Goal: Communication & Community: Answer question/provide support

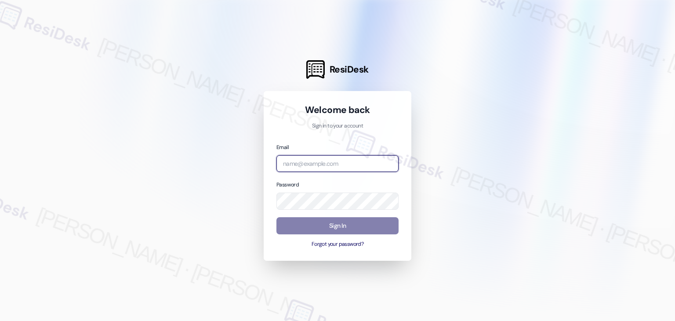
click at [306, 166] on input "email" at bounding box center [337, 163] width 122 height 17
paste input "automated-surveys-gsa-kathy.grace@gsa.com"
type input "automated-surveys-gsa-kathy.grace@gsa.com"
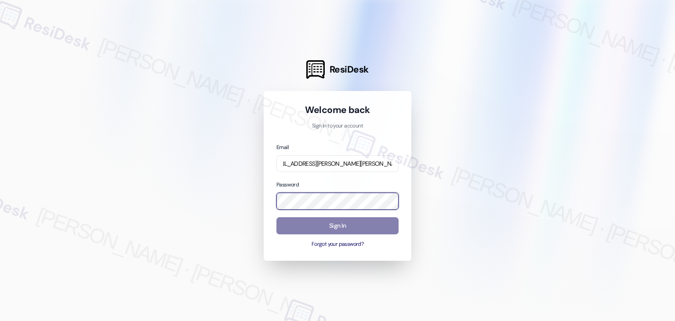
scroll to position [0, 0]
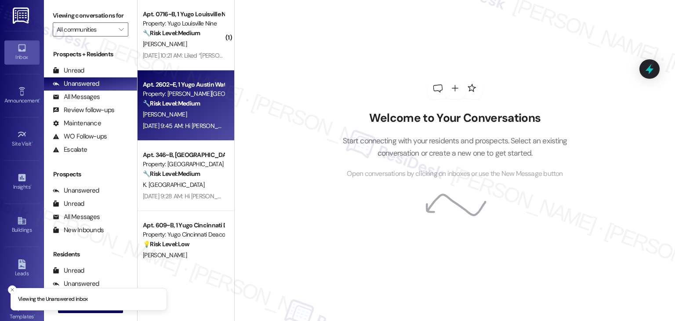
click at [172, 119] on div "N. Nisbet" at bounding box center [183, 114] width 83 height 11
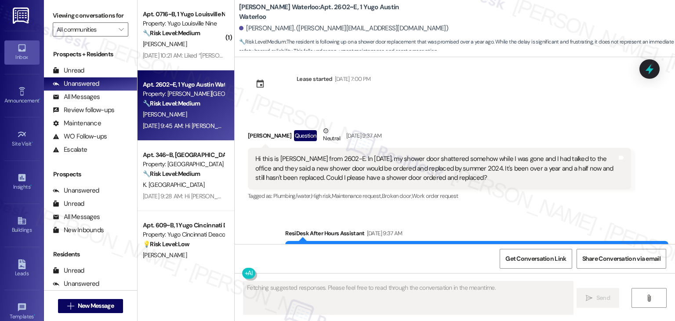
scroll to position [1057, 0]
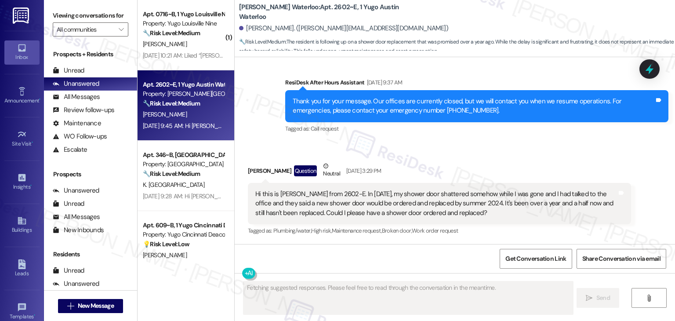
click at [463, 148] on div "Received via SMS Nicole Nisbet Question Neutral Aug 27, 2025 at 3:29 PM Hi this…" at bounding box center [455, 192] width 440 height 102
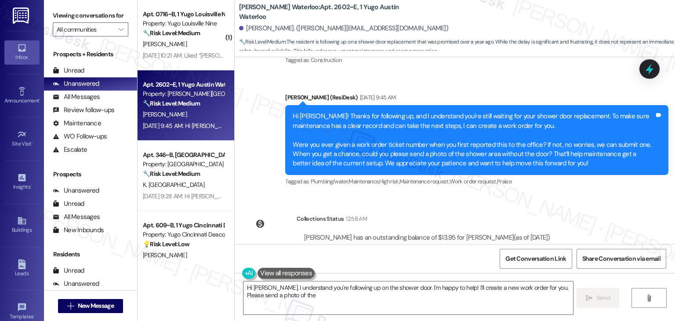
scroll to position [1353, 0]
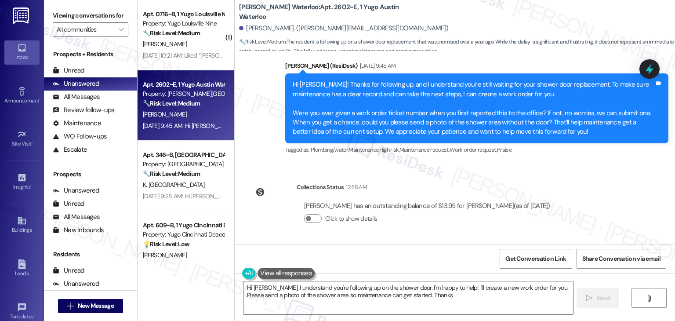
type textarea "Hi Nicole, I understand you're following up on the shower door. I'm happy to he…"
click at [530, 170] on div "Announcement, sent via SMS Sarah (ResiDesk) Feb 24, 2025 at 2:21 PM Hi Nicole, …" at bounding box center [455, 150] width 440 height 187
click at [546, 174] on div "Announcement, sent via SMS Sarah (ResiDesk) Feb 24, 2025 at 2:21 PM Hi Nicole, …" at bounding box center [455, 150] width 440 height 187
click at [546, 173] on div "Announcement, sent via SMS Sarah (ResiDesk) Feb 24, 2025 at 2:21 PM Hi Nicole, …" at bounding box center [455, 150] width 440 height 187
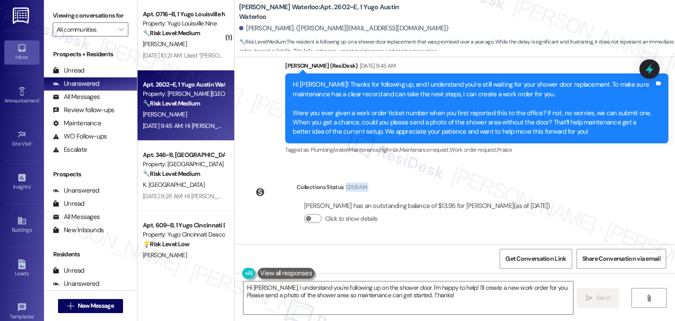
click at [546, 173] on div "Announcement, sent via SMS Sarah (ResiDesk) Feb 24, 2025 at 2:21 PM Hi Nicole, …" at bounding box center [455, 150] width 440 height 187
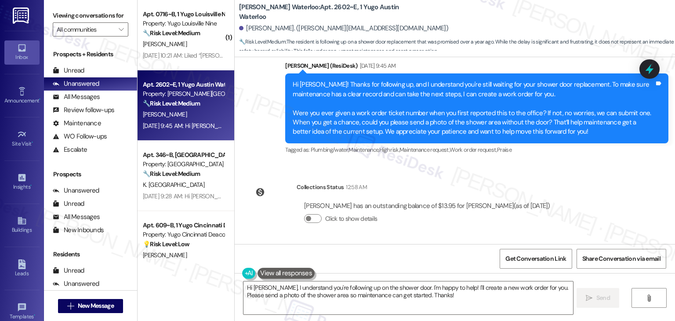
click at [546, 173] on div "Announcement, sent via SMS Sarah (ResiDesk) Feb 24, 2025 at 2:21 PM Hi Nicole, …" at bounding box center [455, 150] width 440 height 187
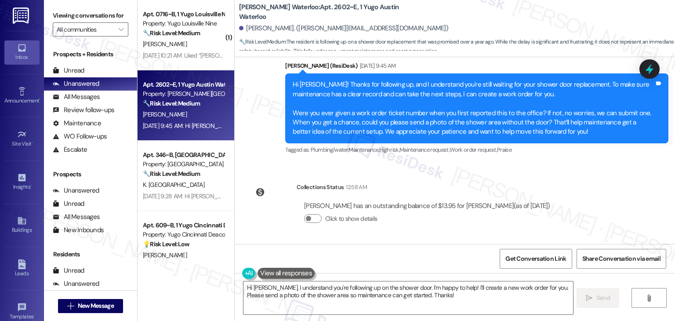
click at [546, 173] on div "Announcement, sent via SMS Sarah (ResiDesk) Feb 24, 2025 at 2:21 PM Hi Nicole, …" at bounding box center [455, 150] width 440 height 187
click at [90, 69] on div "Unread (0)" at bounding box center [90, 70] width 93 height 13
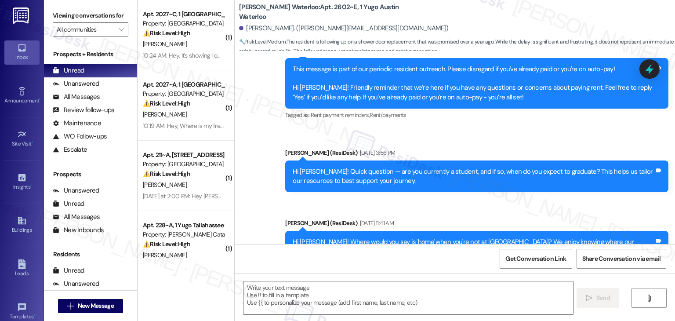
type textarea "Fetching suggested responses. Please feel free to read through the conversation…"
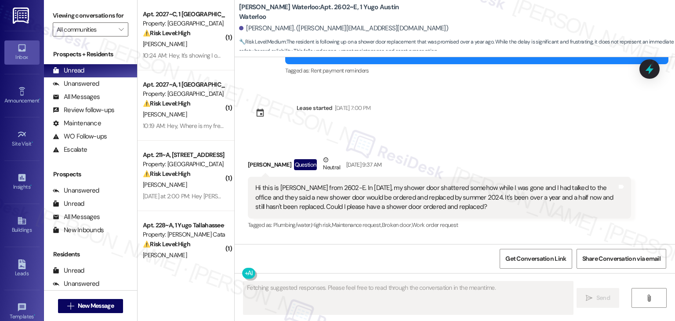
scroll to position [1057, 0]
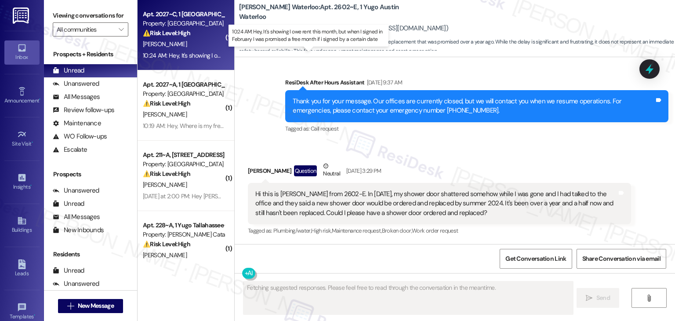
click at [203, 51] on div "10:24 AM: Hey, It's showing I owe rent this month, but when I signed in Februar…" at bounding box center [315, 55] width 344 height 8
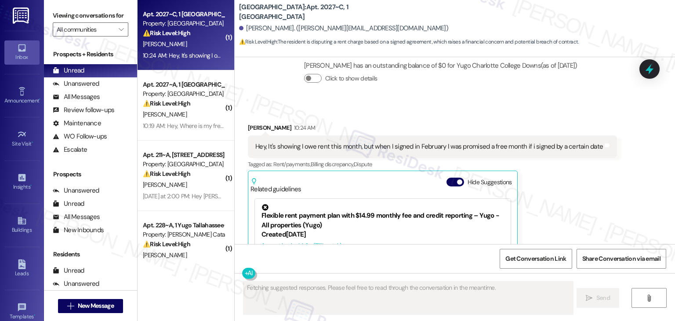
scroll to position [1184, 0]
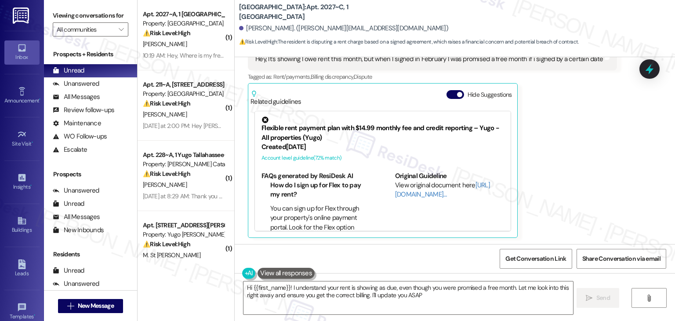
type textarea "Hi {{first_name}}! I understand your rent is showing as due, even though you we…"
click at [448, 94] on button "Hide Suggestions" at bounding box center [455, 94] width 18 height 9
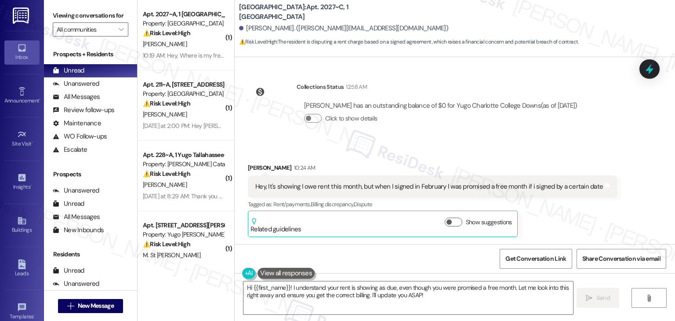
scroll to position [1056, 0]
click at [549, 134] on div "Shaler Henry has an outstanding balance of $0 for Yugo Charlotte College Downs …" at bounding box center [441, 116] width 288 height 42
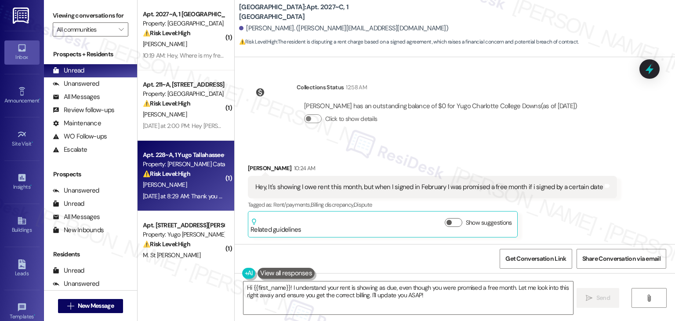
click at [190, 195] on div "Yesterday at 8:29 AM: Thank you for your message. Our offices are currently clo…" at bounding box center [412, 196] width 539 height 8
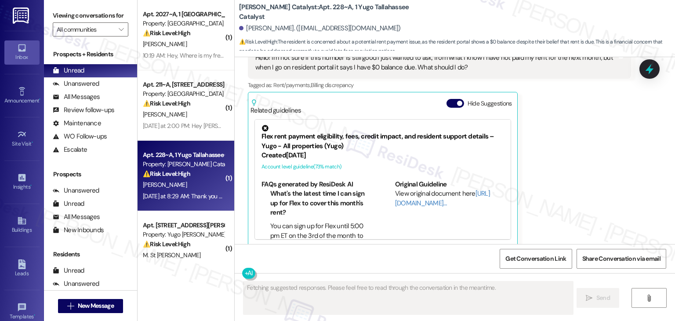
scroll to position [1933, 0]
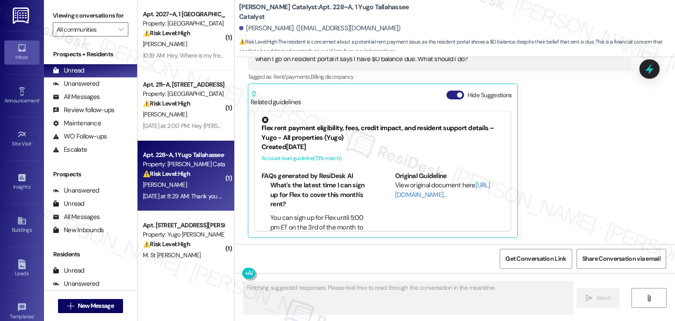
click at [449, 94] on button "Hide Suggestions" at bounding box center [455, 94] width 18 height 9
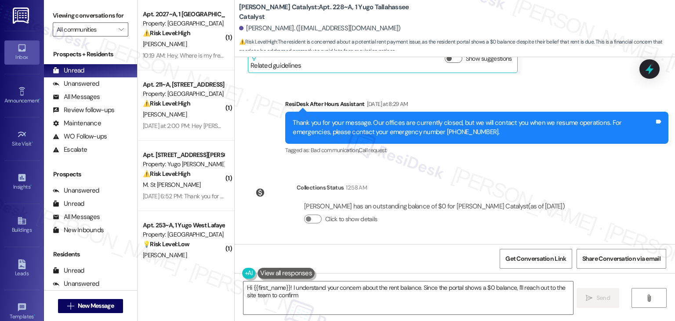
scroll to position [1925, 0]
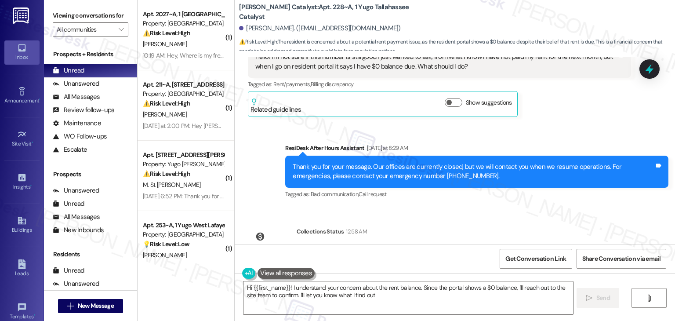
type textarea "Hi {{first_name}}! I understand your concern about the rent balance. Since the …"
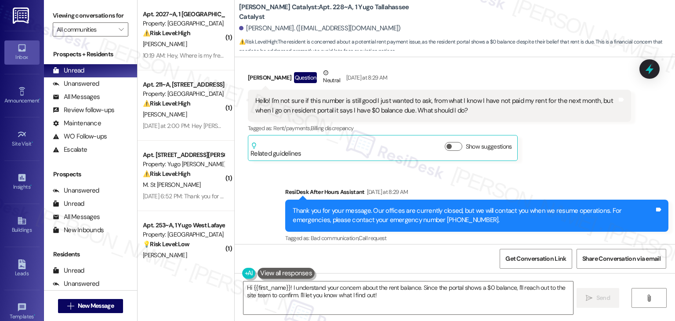
click at [557, 159] on div "John Bassano Question Neutral Yesterday at 8:29 AM Hello! I'm not sure if this …" at bounding box center [439, 114] width 383 height 93
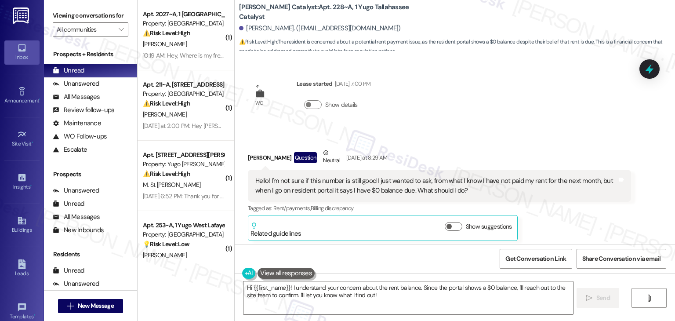
scroll to position [1793, 0]
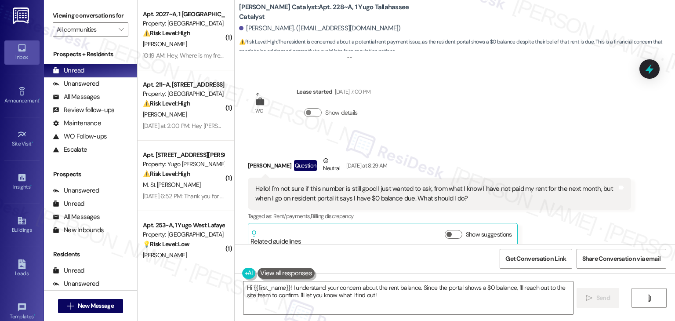
click at [553, 148] on div "Received via SMS John Bassano Question Neutral Yesterday at 8:29 AM Hello! I'm …" at bounding box center [455, 195] width 440 height 119
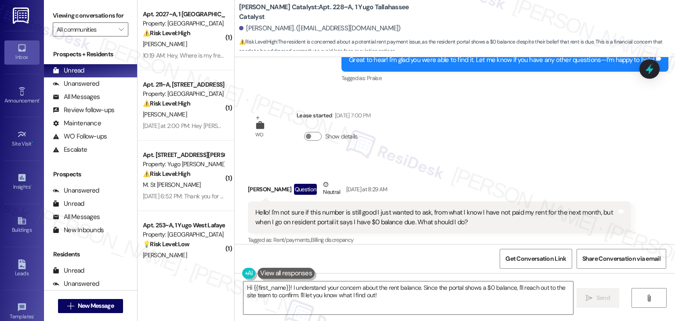
scroll to position [1837, 0]
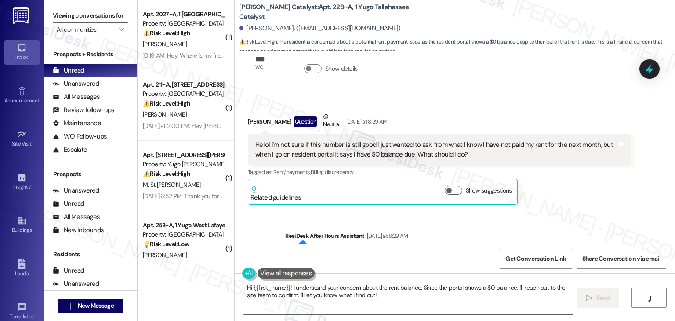
click at [478, 156] on div "Hello! I'm not sure if this number is still good I just wanted to ask, from wha…" at bounding box center [436, 149] width 362 height 19
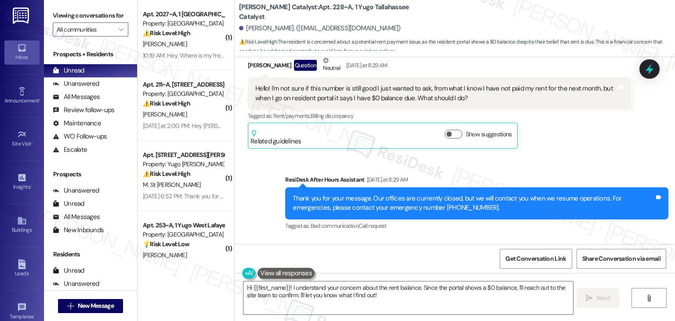
scroll to position [1969, 0]
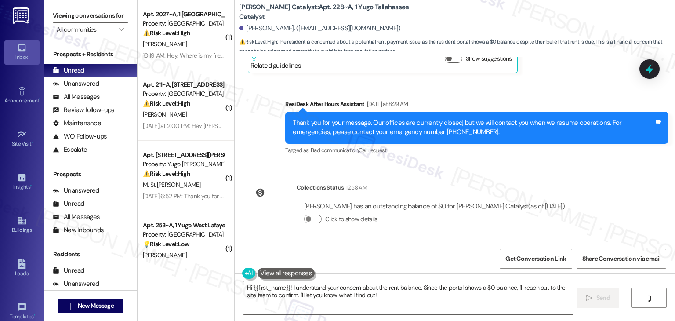
click at [558, 159] on div "Sent via SMS ResiDesk After Hours Assistant Yesterday at 8:29 AM Thank you for …" at bounding box center [477, 128] width 396 height 70
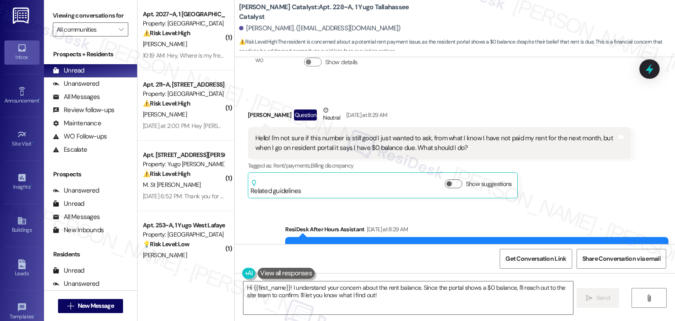
scroll to position [1837, 0]
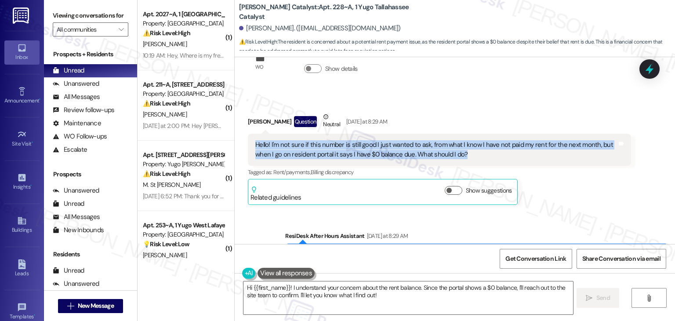
drag, startPoint x: 454, startPoint y: 154, endPoint x: 245, endPoint y: 149, distance: 209.2
click at [248, 149] on div "Hello! I'm not sure if this number is still good I just wanted to ask, from wha…" at bounding box center [439, 150] width 383 height 32
copy div "Hello! I'm not sure if this number is still good I just wanted to ask, from wha…"
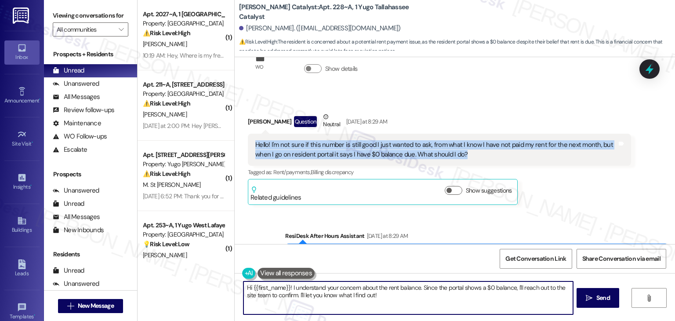
click at [385, 298] on textarea "Hi {{first_name}}! I understand your concern about the rent balance. Since the …" at bounding box center [407, 297] width 329 height 33
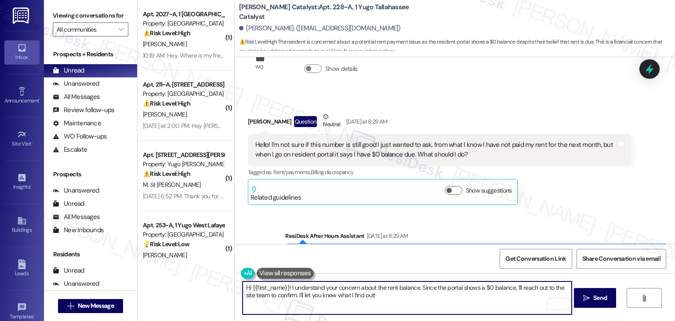
scroll to position [1969, 0]
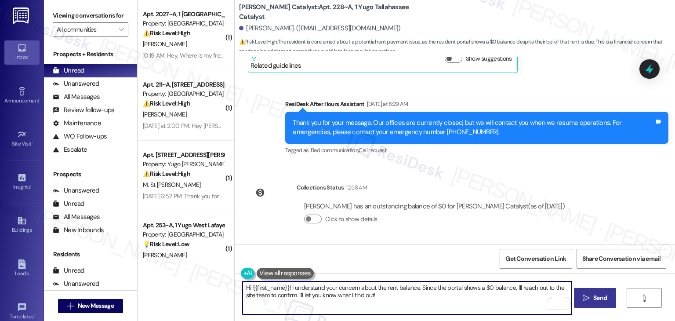
click at [600, 299] on span "Send" at bounding box center [600, 297] width 14 height 9
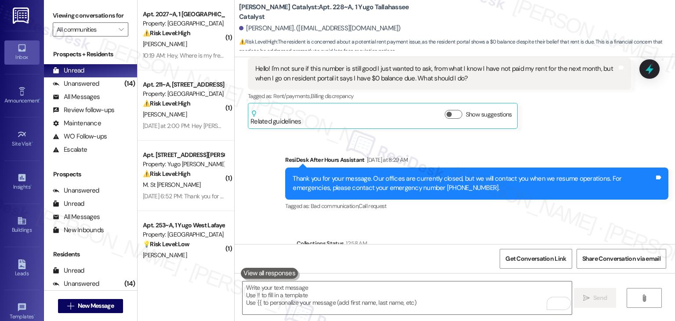
scroll to position [2040, 0]
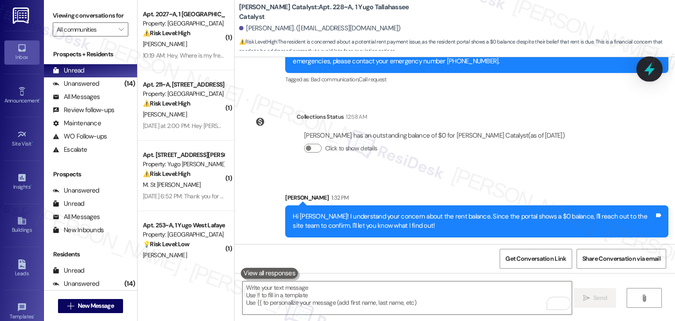
click at [647, 72] on icon at bounding box center [649, 69] width 15 height 15
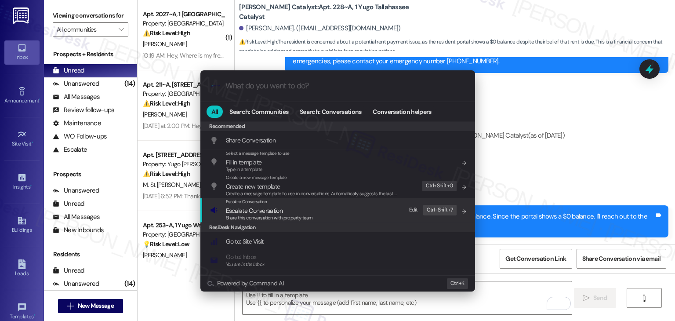
click at [271, 214] on span "Share this conversation with property team" at bounding box center [269, 217] width 87 height 6
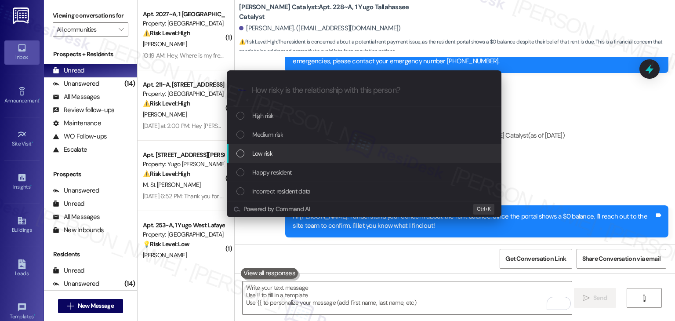
click at [242, 152] on div "List of options" at bounding box center [240, 153] width 8 height 8
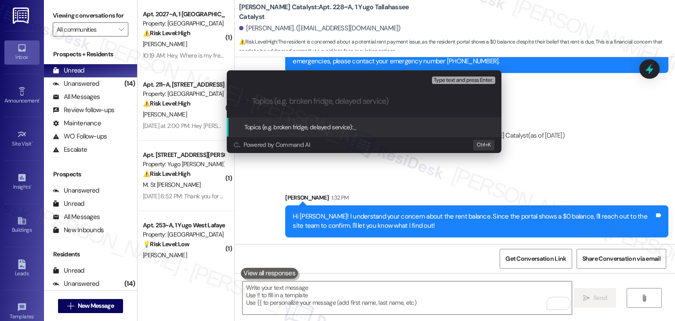
paste input "Rent Payment Inquiry - Resident Portal Shows $0 Balance"
type input "Rent Payment Inquiry - Resident Portal Shows $0 Balance"
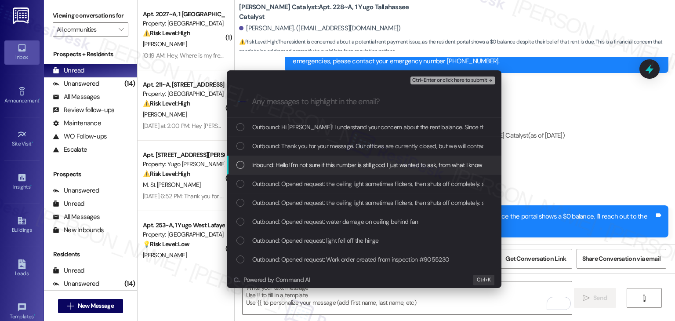
click at [242, 168] on div "List of options" at bounding box center [240, 165] width 8 height 8
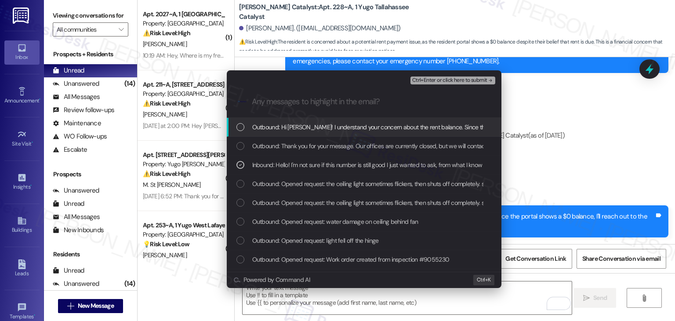
click at [468, 80] on span "Ctrl+Enter or click here to submit" at bounding box center [449, 80] width 75 height 6
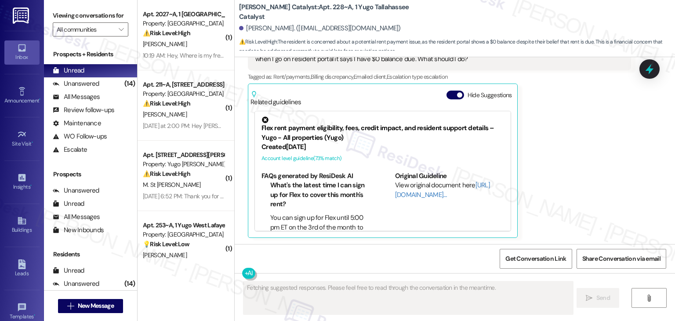
scroll to position [2181, 0]
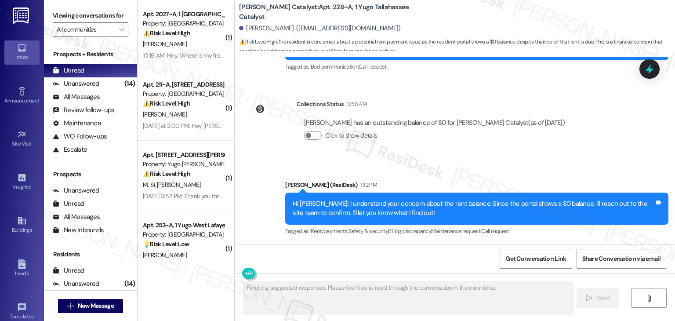
click at [596, 174] on div "Sent via SMS Sarah (ResiDesk) 1:32 PM Hi John! I understand your concern about …" at bounding box center [477, 209] width 396 height 70
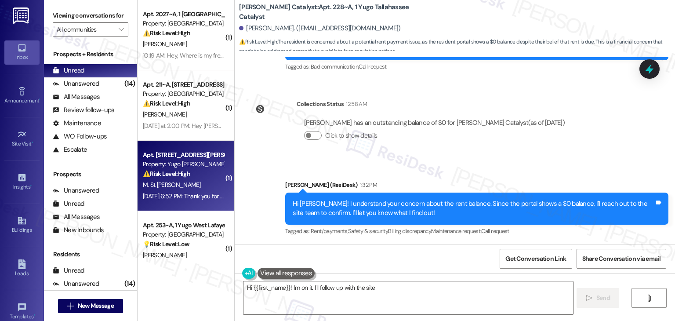
type textarea "Hi {{first_name}}! I'm on it. I'll follow up with the site team"
click at [205, 193] on div "Aug 30, 2025 at 6:52 PM: Thank you for your message. Our offices are currently …" at bounding box center [417, 196] width 548 height 8
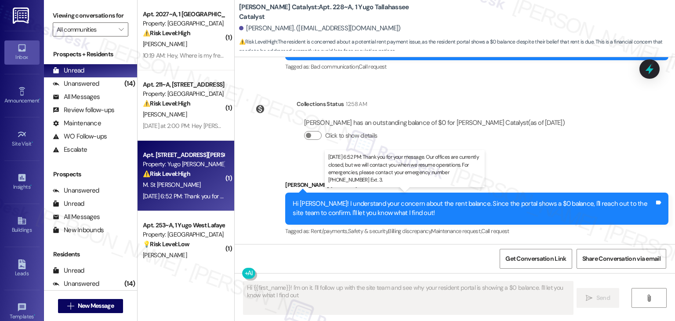
type textarea "Hi {{first_name}}! I'm on it. I'll follow up with the site team and see why you…"
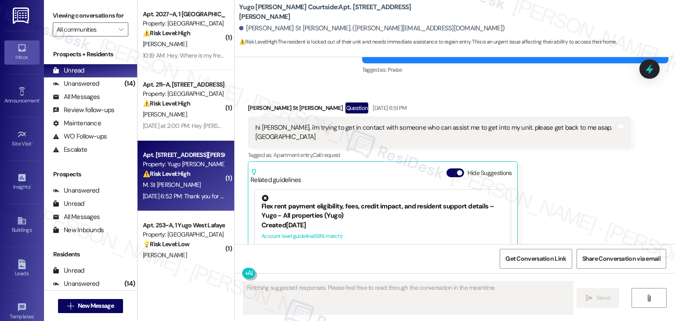
scroll to position [1226, 0]
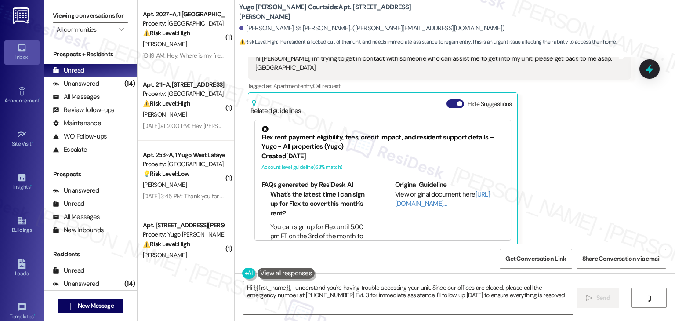
click at [446, 99] on button "Hide Suggestions" at bounding box center [455, 103] width 18 height 9
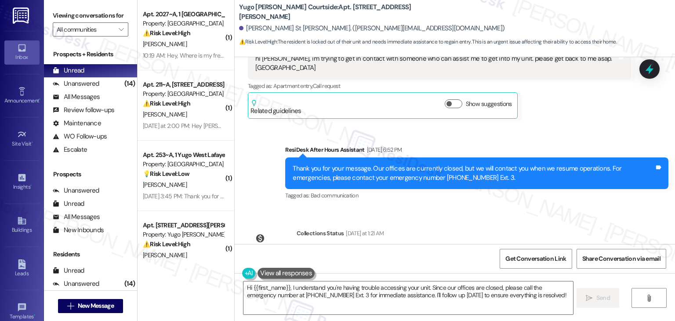
scroll to position [1263, 0]
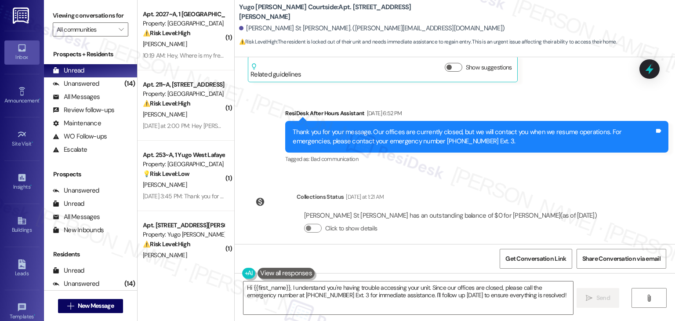
click at [512, 168] on div "Lease started Sep 18, 2024 at 7:00 PM Survey, sent via SMS Residesk Automated S…" at bounding box center [455, 150] width 440 height 187
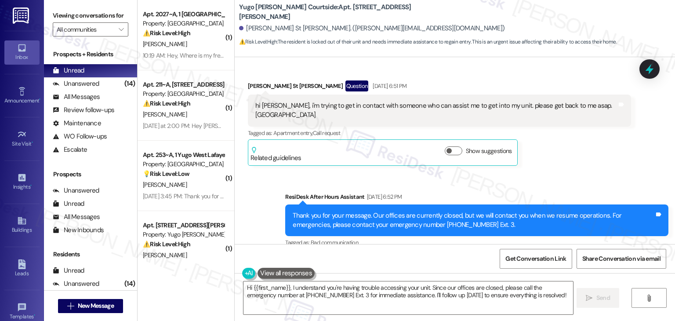
scroll to position [1175, 0]
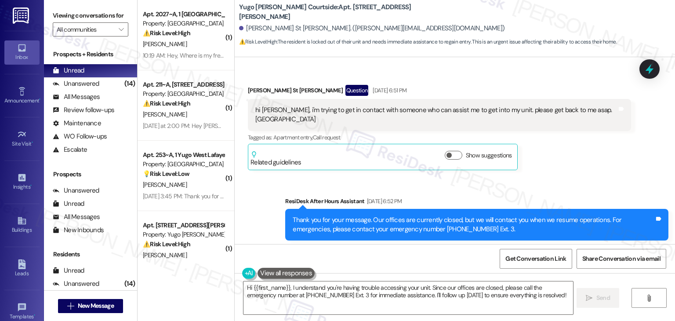
click at [567, 177] on div "Sent via SMS ResiDesk After Hours Assistant Aug 30, 2025 at 6:52 PM Thank you f…" at bounding box center [455, 218] width 440 height 83
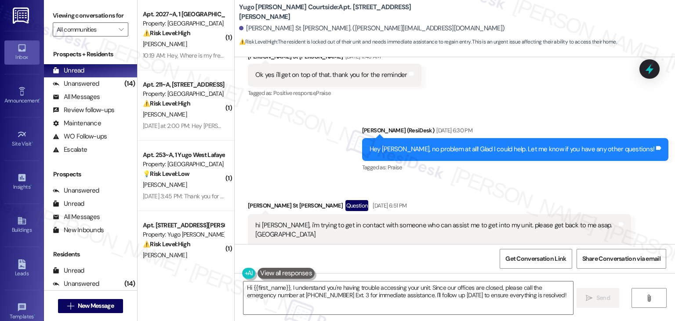
scroll to position [1043, 0]
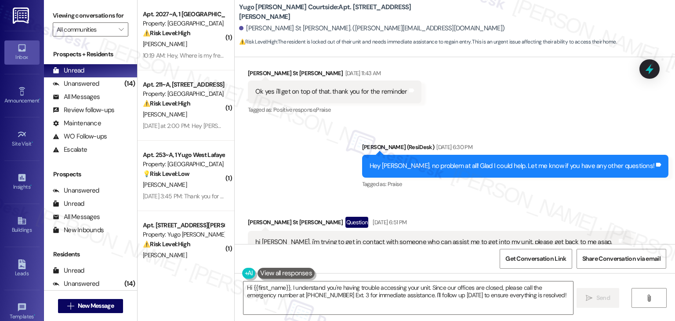
click at [526, 203] on div "Received via SMS Matthew St Martin Question Aug 30, 2025 at 6:51 PM hi sarah, i…" at bounding box center [455, 253] width 440 height 112
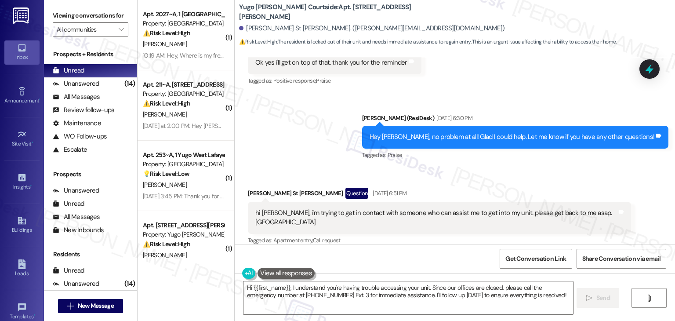
scroll to position [1087, 0]
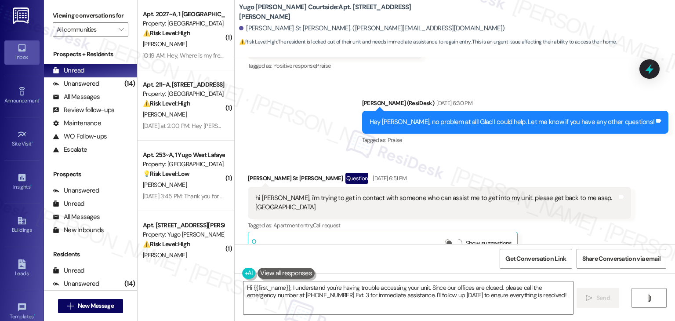
click at [466, 203] on div "hi sarah, i'm trying to get in contact with someone who can assist me to get in…" at bounding box center [439, 203] width 383 height 32
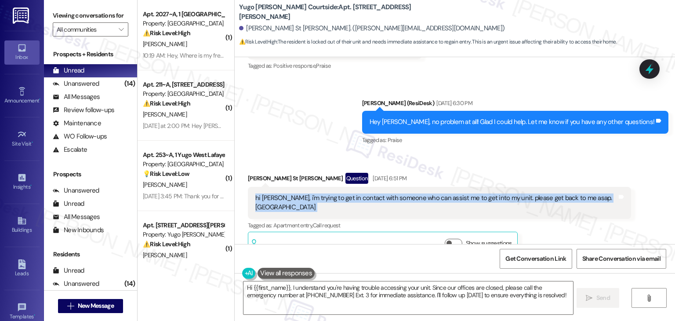
click at [466, 203] on div "hi sarah, i'm trying to get in contact with someone who can assist me to get in…" at bounding box center [439, 203] width 383 height 32
copy div "hi sarah, i'm trying to get in contact with someone who can assist me to get in…"
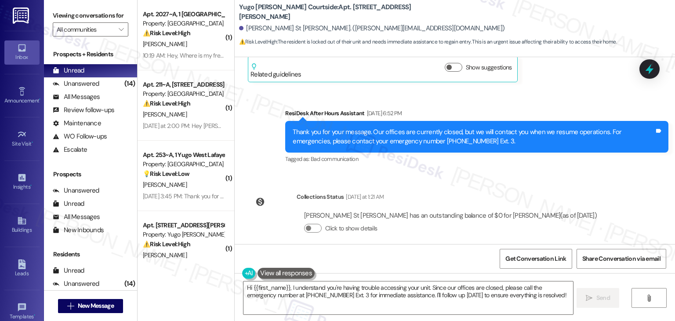
click at [249, 27] on div "Matthew St Martin. (stmartin@uoregon.edu)" at bounding box center [371, 28] width 265 height 9
copy div "Matthew"
click at [413, 288] on textarea "Hi {{first_name}}, I understand you're having trouble accessing your unit. Sinc…" at bounding box center [407, 297] width 329 height 33
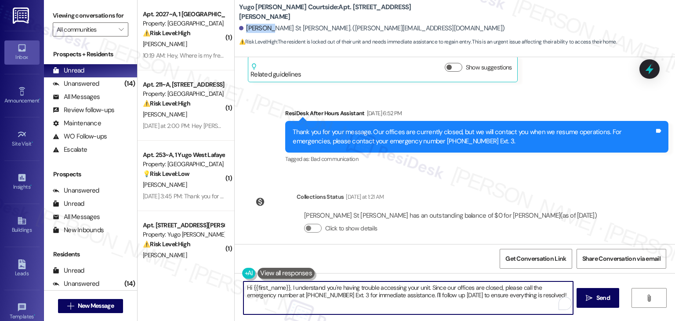
click at [413, 288] on textarea "Hi {{first_name}}, I understand you're having trouble accessing your unit. Sinc…" at bounding box center [407, 297] width 329 height 33
paste textarea "Matthew! Thanks for reaching out. Were you able to get into your unit, or do yo…"
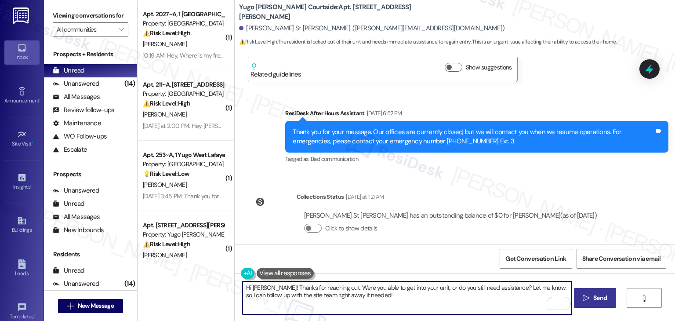
type textarea "Hi Matthew! Thanks for reaching out. Were you able to get into your unit, or do…"
click at [593, 299] on span "Send" at bounding box center [600, 297] width 14 height 9
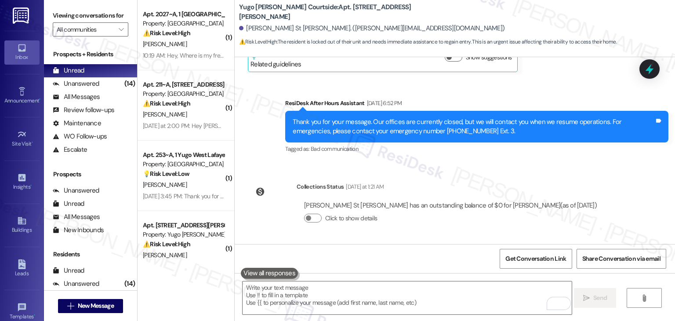
scroll to position [1333, 0]
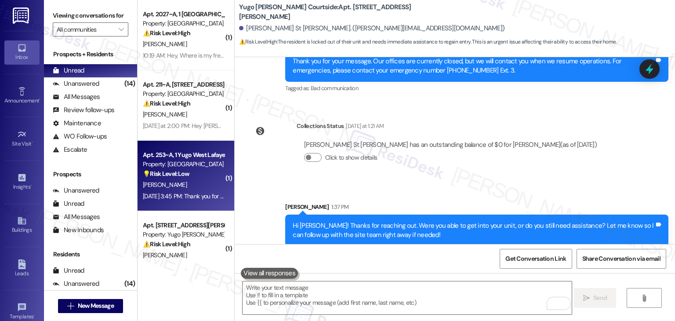
click at [166, 195] on div "Aug 30, 2025 at 3:45 PM: Thank you for your message. Our offices are currently …" at bounding box center [409, 196] width 532 height 8
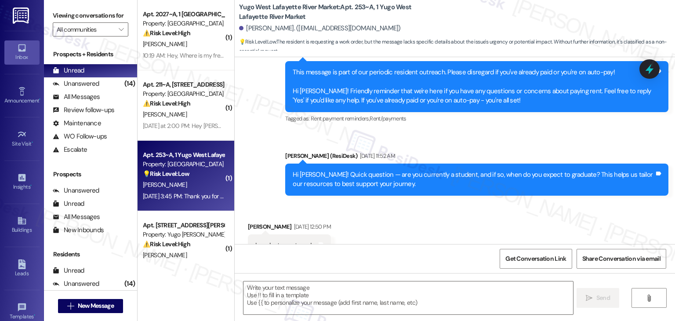
type textarea "Fetching suggested responses. Please feel free to read through the conversation…"
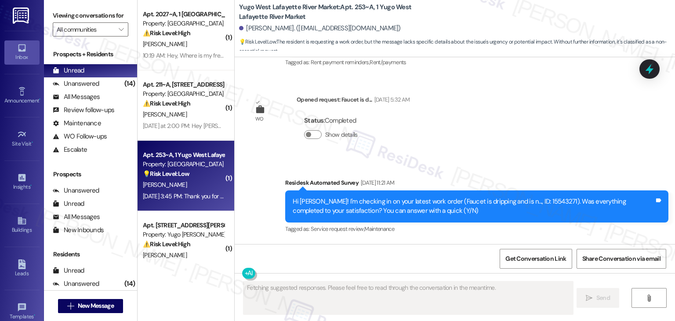
scroll to position [1006, 0]
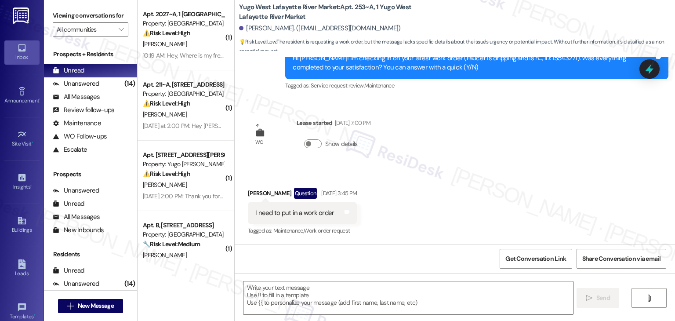
click at [485, 217] on div "Received via SMS Bella Cain Question Aug 30, 2025 at 3:45 PM I need to put in a…" at bounding box center [455, 206] width 440 height 76
click at [485, 214] on div "Received via SMS Bella Cain Question Aug 30, 2025 at 3:45 PM I need to put in a…" at bounding box center [455, 206] width 440 height 76
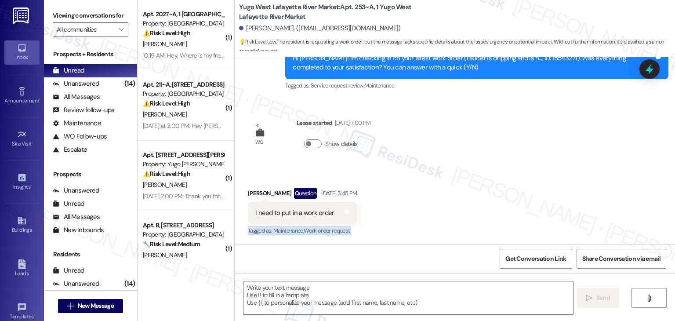
click at [485, 214] on div "Received via SMS Bella Cain Question Aug 30, 2025 at 3:45 PM I need to put in a…" at bounding box center [455, 206] width 440 height 76
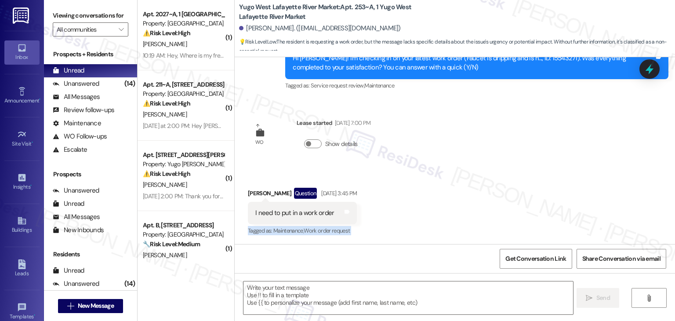
click at [485, 214] on div "Received via SMS Bella Cain Question Aug 30, 2025 at 3:45 PM I need to put in a…" at bounding box center [455, 206] width 440 height 76
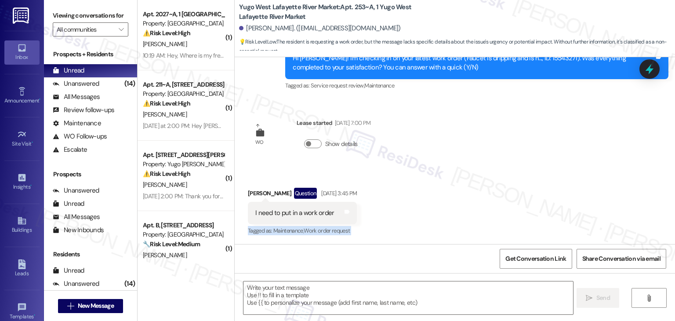
click at [485, 214] on div "Received via SMS Bella Cain Question Aug 30, 2025 at 3:45 PM I need to put in a…" at bounding box center [455, 206] width 440 height 76
click at [484, 214] on div "Received via SMS Bella Cain Question Aug 30, 2025 at 3:45 PM I need to put in a…" at bounding box center [455, 206] width 440 height 76
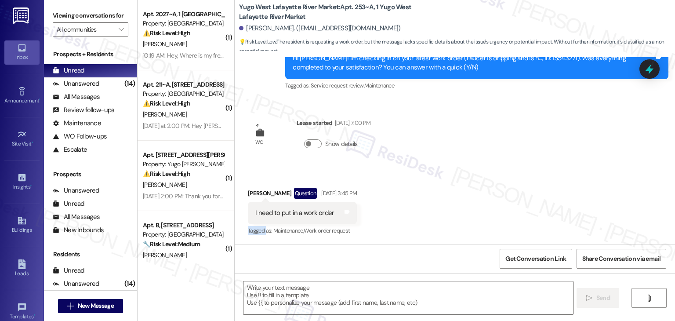
click at [484, 214] on div "Received via SMS Bella Cain Question Aug 30, 2025 at 3:45 PM I need to put in a…" at bounding box center [455, 206] width 440 height 76
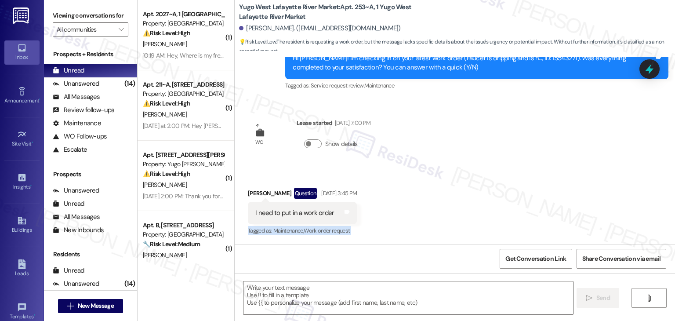
click at [484, 214] on div "Received via SMS Bella Cain Question Aug 30, 2025 at 3:45 PM I need to put in a…" at bounding box center [455, 206] width 440 height 76
click at [487, 214] on div "Received via SMS Bella Cain Question Aug 30, 2025 at 3:45 PM I need to put in a…" at bounding box center [455, 206] width 440 height 76
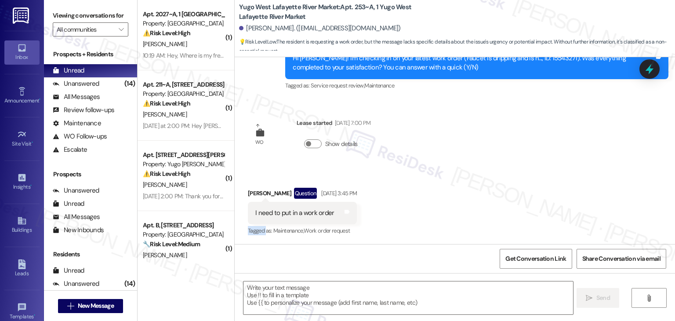
click at [487, 214] on div "Received via SMS Bella Cain Question Aug 30, 2025 at 3:45 PM I need to put in a…" at bounding box center [455, 206] width 440 height 76
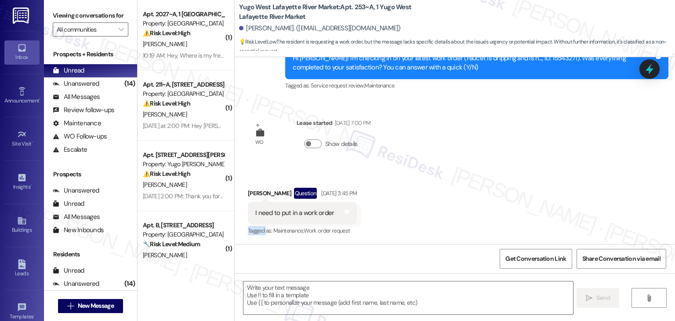
click at [487, 214] on div "Received via SMS Bella Cain Question Aug 30, 2025 at 3:45 PM I need to put in a…" at bounding box center [455, 206] width 440 height 76
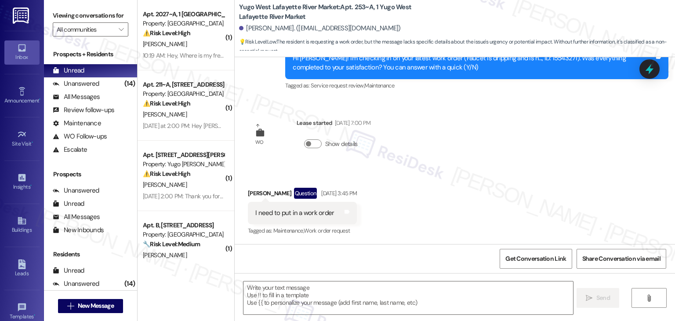
click at [487, 214] on div "Received via SMS Bella Cain Question Aug 30, 2025 at 3:45 PM I need to put in a…" at bounding box center [455, 206] width 440 height 76
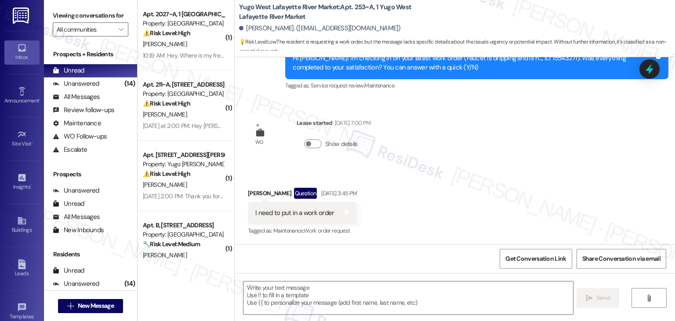
click at [487, 214] on div "Received via SMS Bella Cain Question Aug 30, 2025 at 3:45 PM I need to put in a…" at bounding box center [455, 206] width 440 height 76
click at [489, 216] on div "Received via SMS Bella Cain Question Aug 30, 2025 at 3:45 PM I need to put in a…" at bounding box center [455, 206] width 440 height 76
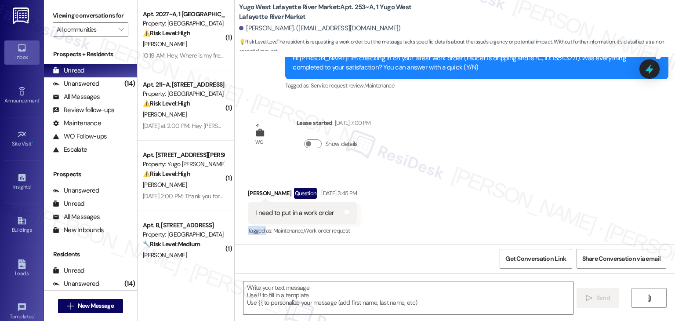
click at [489, 216] on div "Received via SMS Bella Cain Question Aug 30, 2025 at 3:45 PM I need to put in a…" at bounding box center [455, 206] width 440 height 76
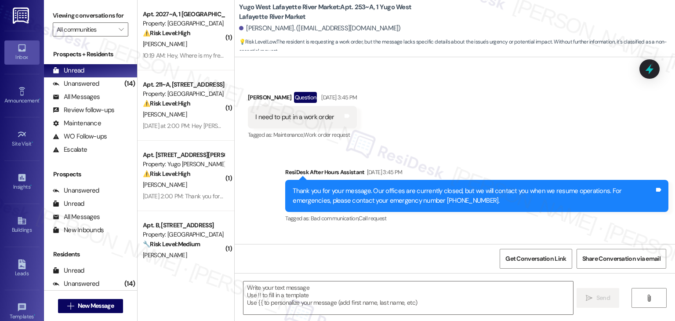
scroll to position [1082, 0]
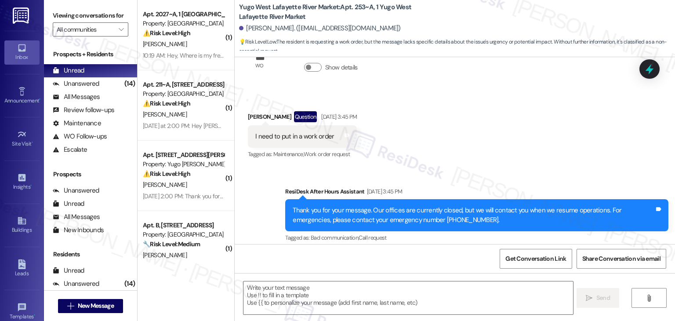
click at [295, 134] on div "I need to put in a work order" at bounding box center [294, 136] width 79 height 9
copy div "I need to put in a work order Tags and notes"
click at [525, 146] on div "Received via SMS Bella Cain Question Aug 30, 2025 at 3:45 PM I need to put in a…" at bounding box center [455, 129] width 440 height 76
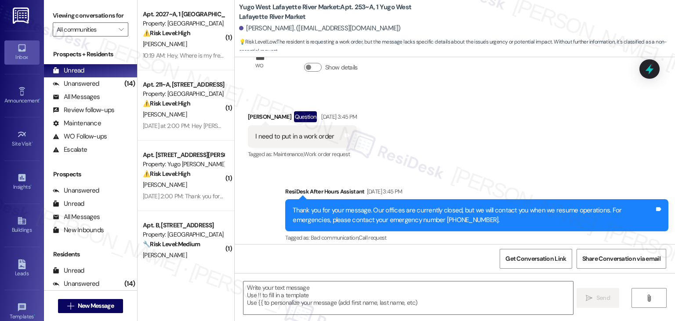
scroll to position [1170, 0]
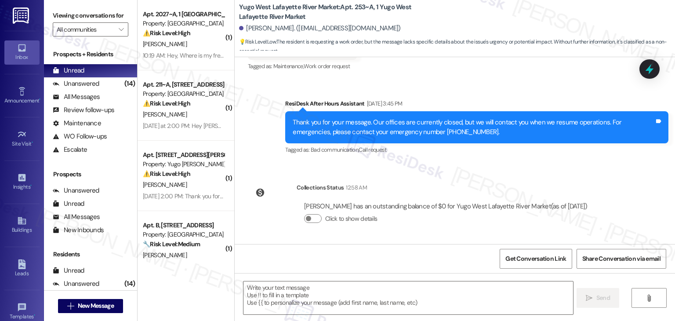
click at [538, 162] on div "Sent via SMS ResiDesk After Hours Assistant Aug 30, 2025 at 3:45 PM Thank you f…" at bounding box center [477, 127] width 396 height 70
click at [520, 70] on div "Received via SMS Bella Cain Question Aug 30, 2025 at 3:45 PM I need to put in a…" at bounding box center [455, 42] width 440 height 76
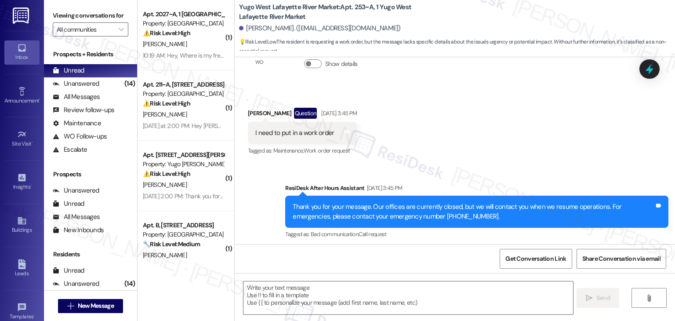
scroll to position [1082, 0]
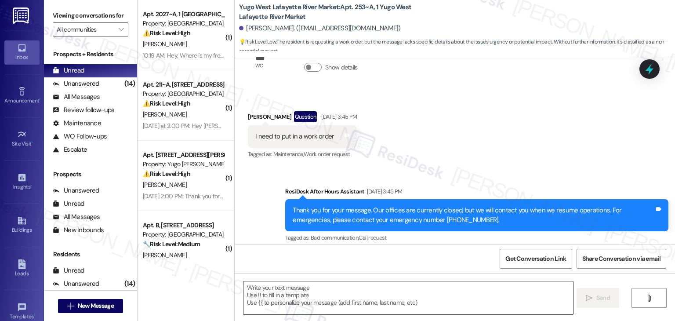
click at [308, 292] on textarea at bounding box center [407, 297] width 329 height 33
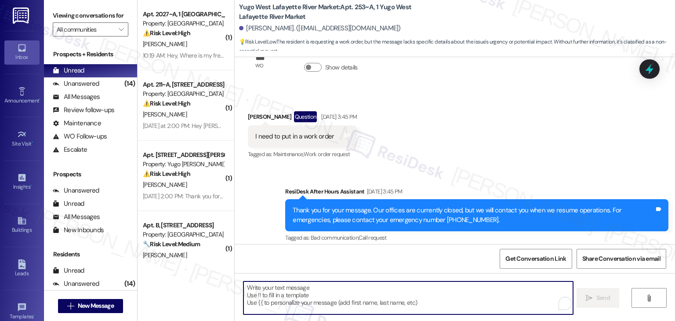
paste textarea "Hi Bella! I can help with that. Can you please share a few details about the is…"
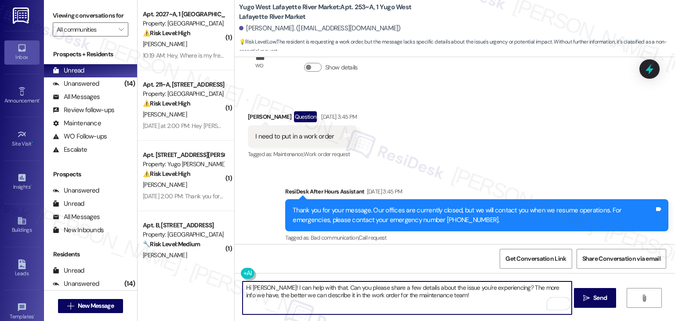
type textarea "Hi Bella! I can help with that. Can you please share a few details about the is…"
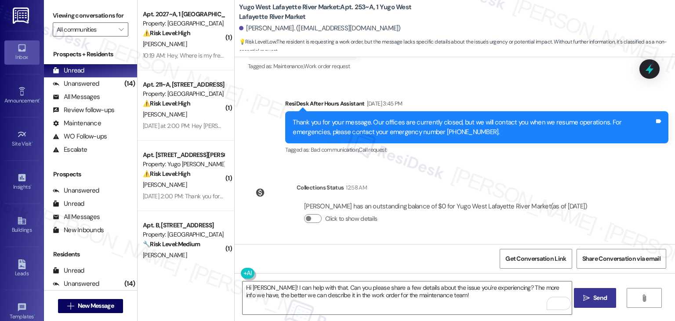
click at [600, 303] on button " Send" at bounding box center [595, 298] width 43 height 20
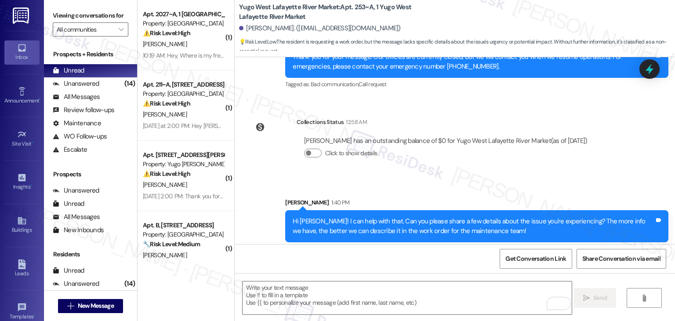
scroll to position [1241, 0]
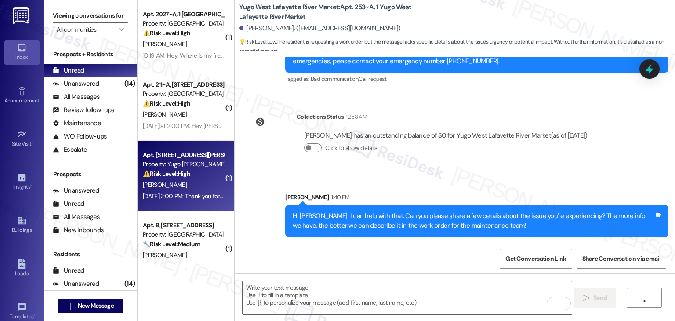
click at [193, 194] on div "Aug 30, 2025 at 2:00 PM: Thank you for your message. Our offices are currently …" at bounding box center [417, 196] width 549 height 8
type textarea "Fetching suggested responses. Please feel free to read through the conversation…"
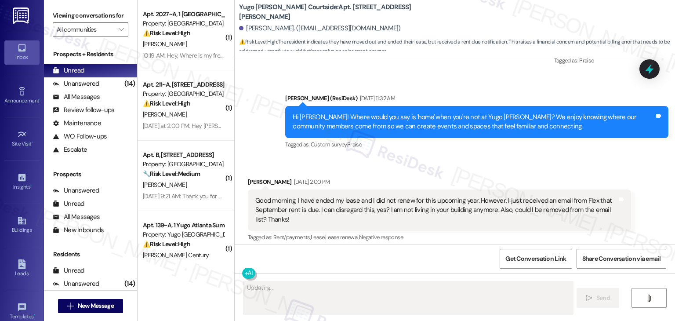
scroll to position [2056, 0]
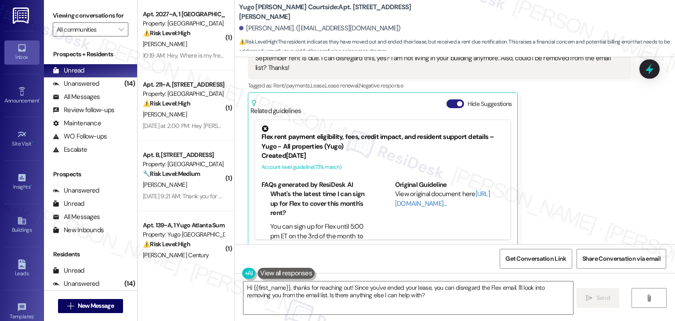
click at [448, 99] on button "Hide Suggestions" at bounding box center [455, 103] width 18 height 9
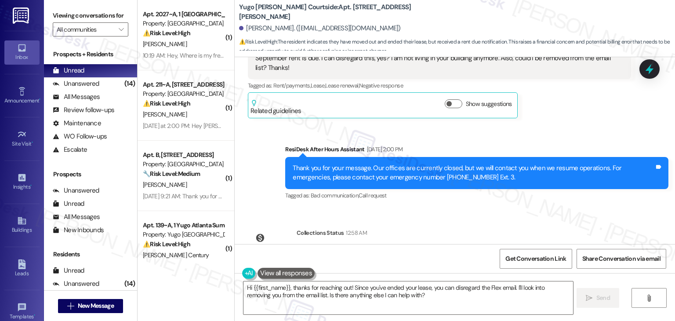
click at [578, 204] on div "Lease started Aug 31, 2024 at 7:00 PM Survey, sent via SMS Residesk Automated S…" at bounding box center [455, 150] width 440 height 187
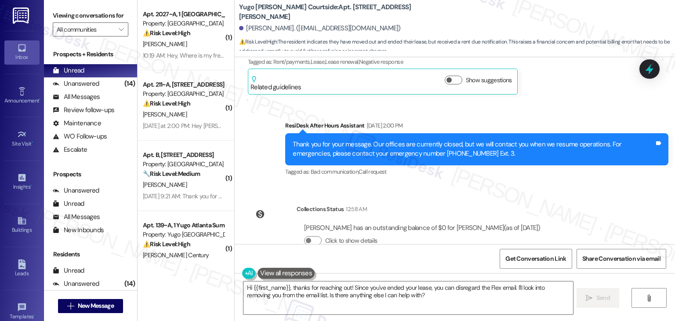
scroll to position [2092, 0]
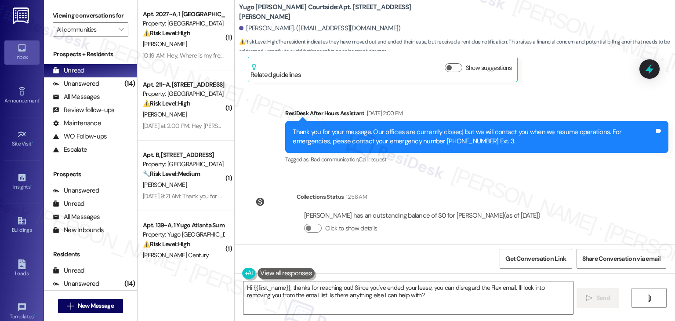
click at [610, 169] on div "Lease started Aug 31, 2024 at 7:00 PM Survey, sent via SMS Residesk Automated S…" at bounding box center [455, 150] width 440 height 187
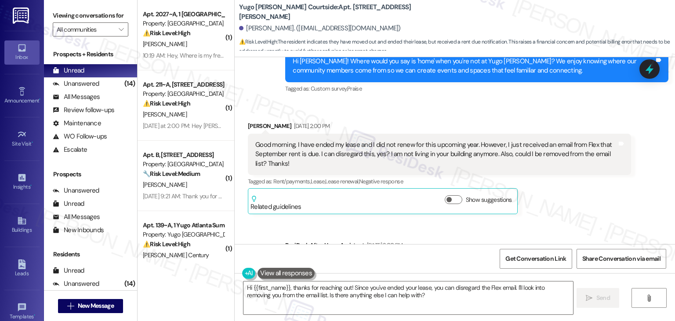
click at [591, 201] on div "Gabriella Gauthier Aug 30, 2025 at 2:00 PM Good morning, I have ended my lease …" at bounding box center [439, 167] width 383 height 93
click at [591, 202] on div "Gabriella Gauthier Aug 30, 2025 at 2:00 PM Good morning, I have ended my lease …" at bounding box center [439, 167] width 383 height 93
click at [591, 203] on div "Gabriella Gauthier Aug 30, 2025 at 2:00 PM Good morning, I have ended my lease …" at bounding box center [439, 167] width 383 height 93
click at [592, 203] on div "Gabriella Gauthier Aug 30, 2025 at 2:00 PM Good morning, I have ended my lease …" at bounding box center [439, 167] width 383 height 93
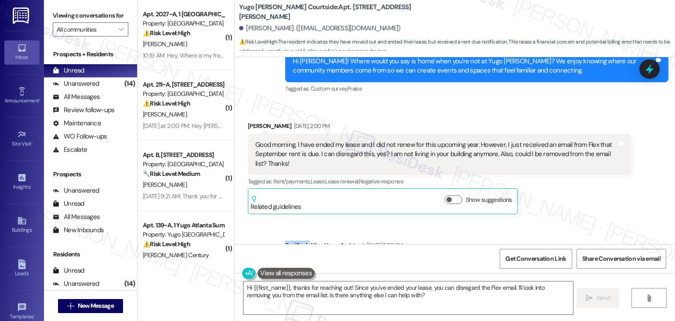
click at [592, 203] on div "Gabriella Gauthier Aug 30, 2025 at 2:00 PM Good morning, I have ended my lease …" at bounding box center [439, 167] width 383 height 93
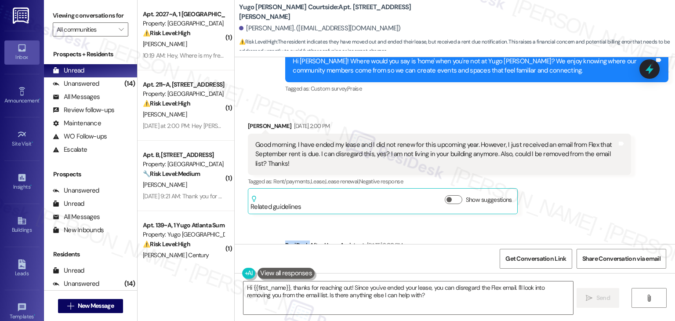
click at [592, 203] on div "Gabriella Gauthier Aug 30, 2025 at 2:00 PM Good morning, I have ended my lease …" at bounding box center [439, 167] width 383 height 93
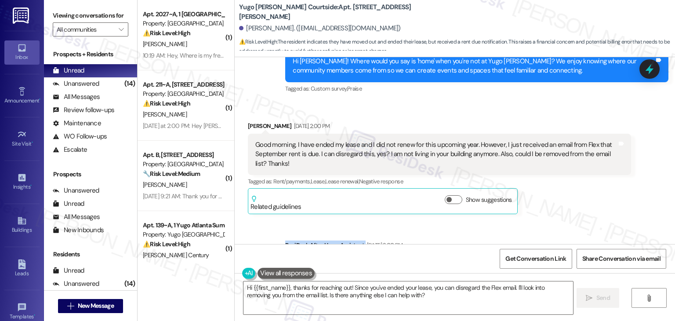
click at [592, 203] on div "Gabriella Gauthier Aug 30, 2025 at 2:00 PM Good morning, I have ended my lease …" at bounding box center [439, 167] width 383 height 93
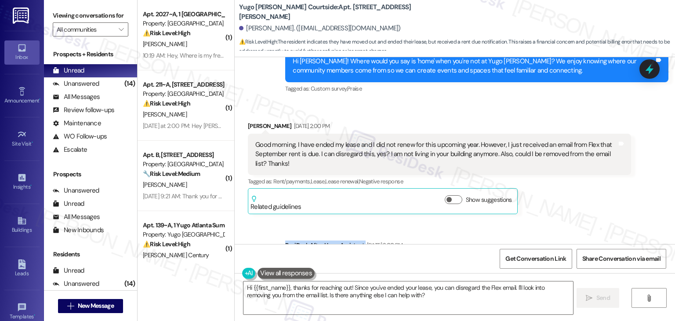
click at [592, 203] on div "Gabriella Gauthier Aug 30, 2025 at 2:00 PM Good morning, I have ended my lease …" at bounding box center [439, 167] width 383 height 93
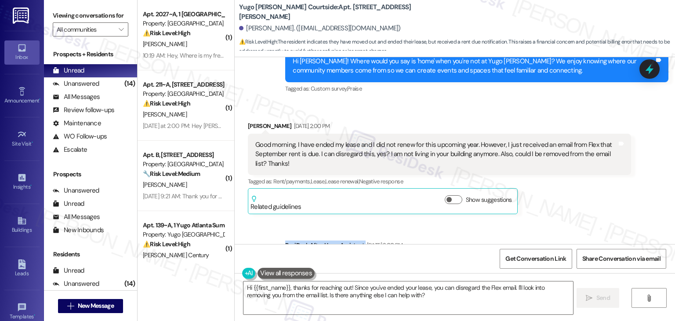
click at [592, 203] on div "Gabriella Gauthier Aug 30, 2025 at 2:00 PM Good morning, I have ended my lease …" at bounding box center [439, 167] width 383 height 93
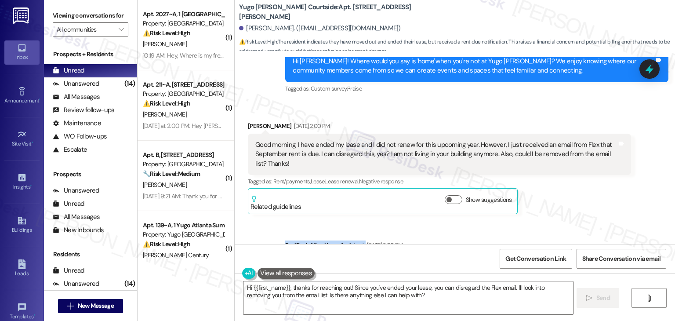
click at [592, 203] on div "Gabriella Gauthier Aug 30, 2025 at 2:00 PM Good morning, I have ended my lease …" at bounding box center [439, 167] width 383 height 93
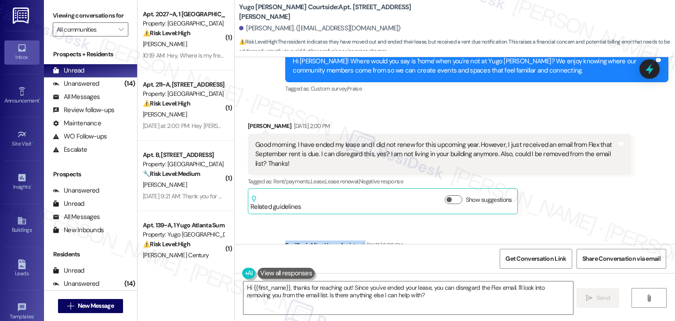
click at [592, 203] on div "Gabriella Gauthier Aug 30, 2025 at 2:00 PM Good morning, I have ended my lease …" at bounding box center [439, 167] width 383 height 93
click at [592, 204] on div "Gabriella Gauthier Aug 30, 2025 at 2:00 PM Good morning, I have ended my lease …" at bounding box center [439, 167] width 383 height 93
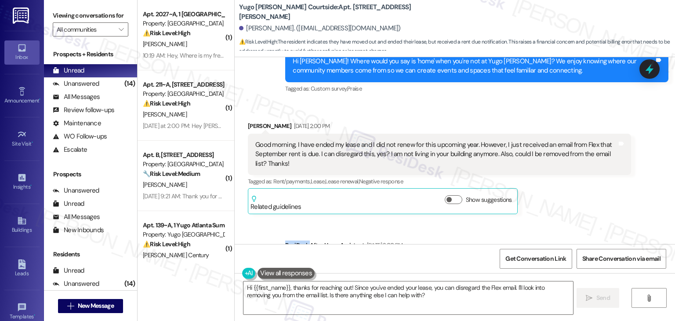
click at [592, 204] on div "Gabriella Gauthier Aug 30, 2025 at 2:00 PM Good morning, I have ended my lease …" at bounding box center [439, 167] width 383 height 93
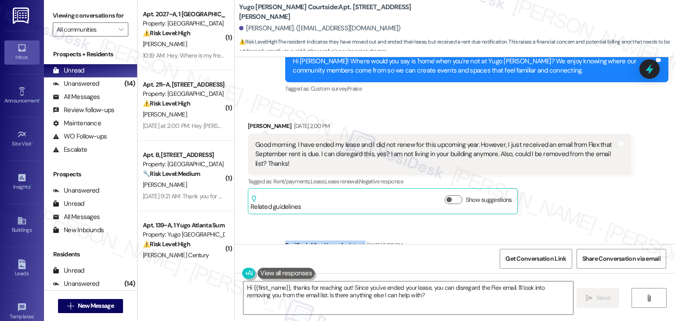
click at [592, 204] on div "Gabriella Gauthier Aug 30, 2025 at 2:00 PM Good morning, I have ended my lease …" at bounding box center [439, 167] width 383 height 93
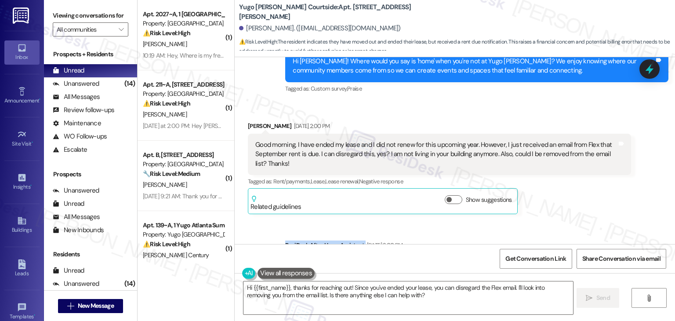
click at [592, 204] on div "Gabriella Gauthier Aug 30, 2025 at 2:00 PM Good morning, I have ended my lease …" at bounding box center [439, 167] width 383 height 93
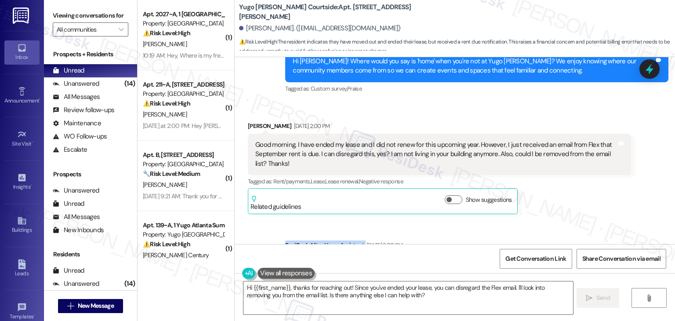
click at [592, 204] on div "Gabriella Gauthier Aug 30, 2025 at 2:00 PM Good morning, I have ended my lease …" at bounding box center [439, 167] width 383 height 93
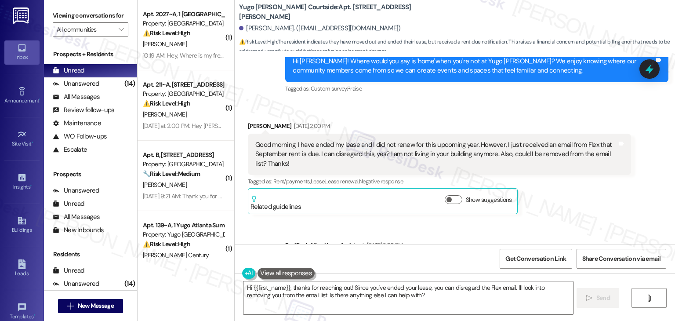
click at [592, 204] on div "Gabriella Gauthier Aug 30, 2025 at 2:00 PM Good morning, I have ended my lease …" at bounding box center [439, 167] width 383 height 93
click at [592, 204] on div "Received via SMS Gabriella Gauthier Aug 30, 2025 at 2:00 PM Good morning, I hav…" at bounding box center [439, 168] width 396 height 106
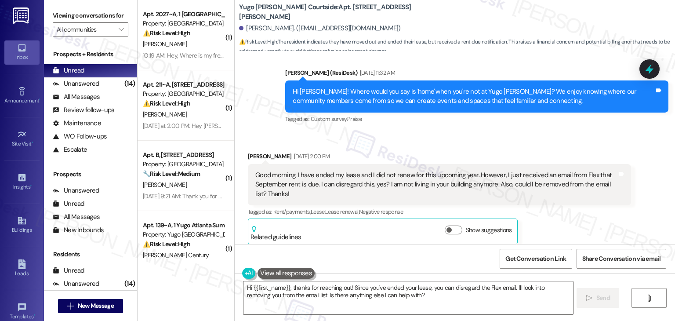
scroll to position [1916, 0]
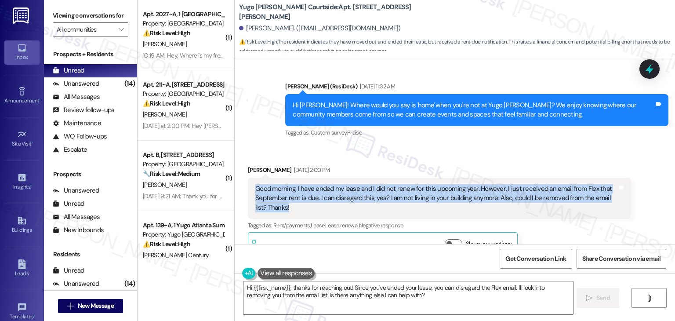
drag, startPoint x: 282, startPoint y: 199, endPoint x: 241, endPoint y: 184, distance: 43.7
click at [241, 184] on div "Received via SMS Gabriella Gauthier Aug 30, 2025 at 2:00 PM Good morning, I hav…" at bounding box center [439, 212] width 396 height 106
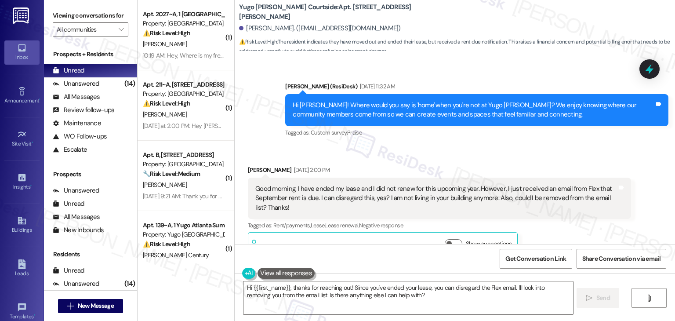
click at [539, 226] on div "Gabriella Gauthier Aug 30, 2025 at 2:00 PM Good morning, I have ended my lease …" at bounding box center [439, 211] width 383 height 93
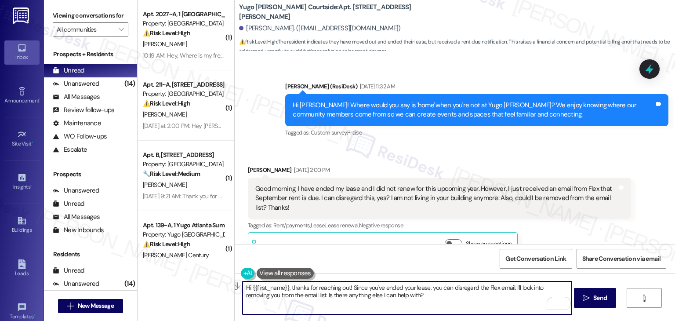
drag, startPoint x: 405, startPoint y: 294, endPoint x: 323, endPoint y: 297, distance: 82.2
click at [323, 297] on textarea "Hi {{first_name}}, thanks for reaching out! Since you've ended your lease, you …" at bounding box center [407, 297] width 329 height 33
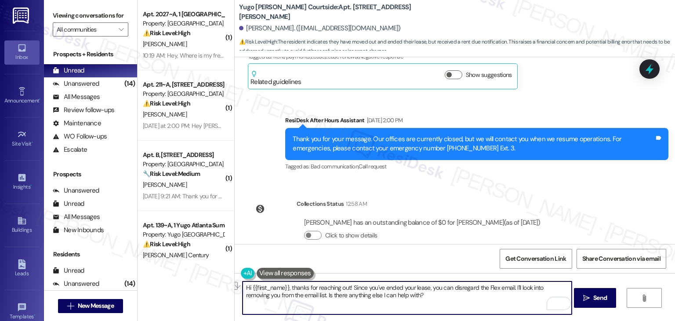
scroll to position [2092, 0]
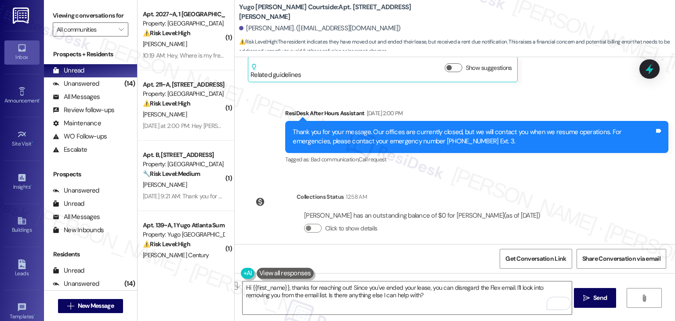
click at [447, 168] on div "Lease started Aug 31, 2024 at 7:00 PM Survey, sent via SMS Residesk Automated S…" at bounding box center [455, 150] width 440 height 187
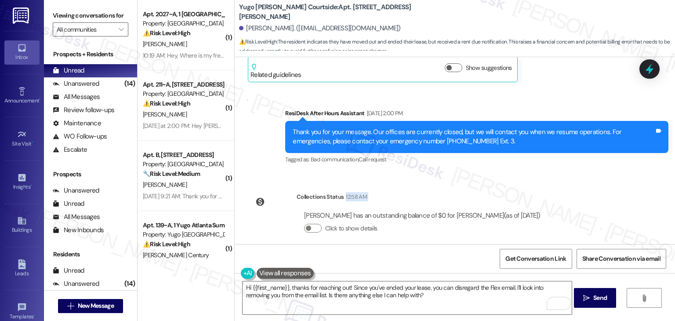
click at [447, 168] on div "Lease started Aug 31, 2024 at 7:00 PM Survey, sent via SMS Residesk Automated S…" at bounding box center [455, 150] width 440 height 187
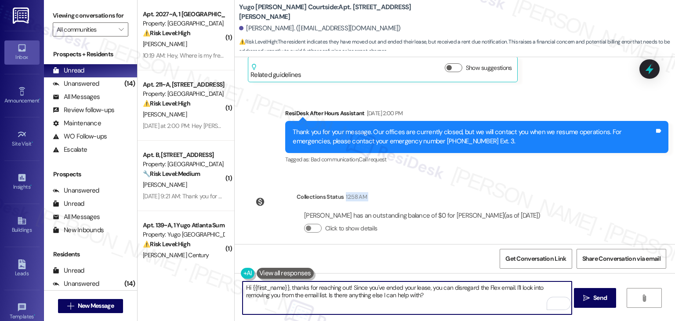
click at [481, 302] on textarea "Hi {{first_name}}, thanks for reaching out! Since you've ended your lease, you …" at bounding box center [407, 297] width 329 height 33
drag, startPoint x: 402, startPoint y: 293, endPoint x: 311, endPoint y: 296, distance: 91.4
click at [311, 296] on textarea "Hi {{first_name}}, thanks for reaching out! Since you've ended your lease, you …" at bounding box center [407, 297] width 329 height 33
paste textarea "If you’d like to stop receiving texts from this number, please reply STOP (in a…"
click at [299, 299] on textarea "Hi {{first_name}}, thanks for reaching out! Since you've ended your lease, you …" at bounding box center [407, 297] width 329 height 33
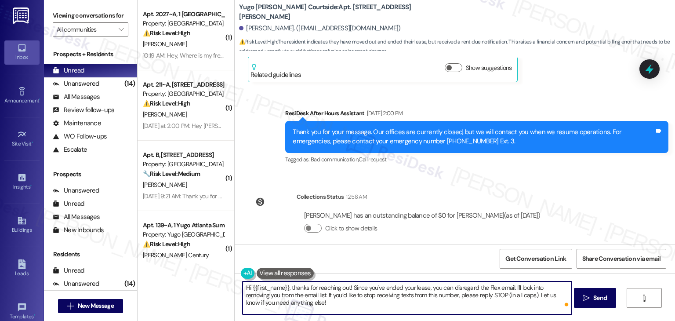
click at [299, 297] on textarea "Hi {{first_name}}, thanks for reaching out! Since you've ended your lease, you …" at bounding box center [407, 297] width 329 height 33
type textarea "Hi {{first_name}}, thanks for reaching out! Since you've ended your lease, you …"
click at [388, 260] on div "Get Conversation Link Share Conversation via email" at bounding box center [455, 258] width 440 height 29
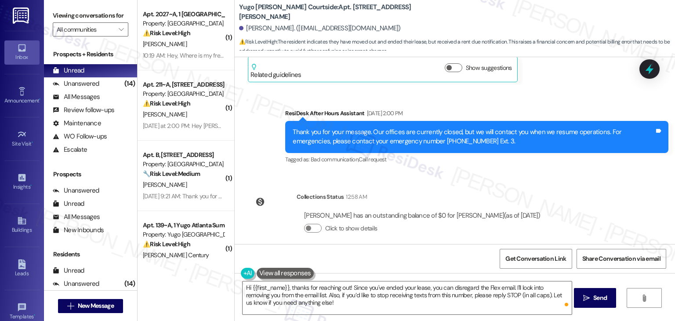
click at [388, 260] on div "Get Conversation Link Share Conversation via email" at bounding box center [455, 258] width 440 height 29
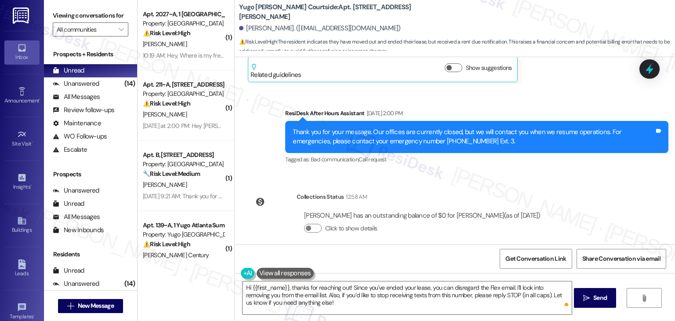
click at [388, 260] on div "Get Conversation Link Share Conversation via email" at bounding box center [455, 258] width 440 height 29
click at [388, 259] on div "Get Conversation Link Share Conversation via email" at bounding box center [455, 258] width 440 height 29
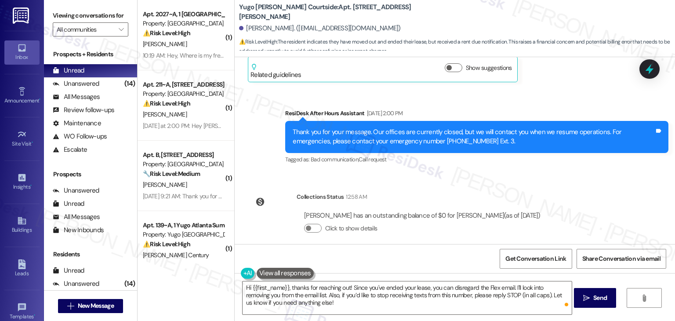
click at [388, 259] on div "Get Conversation Link Share Conversation via email" at bounding box center [455, 258] width 440 height 29
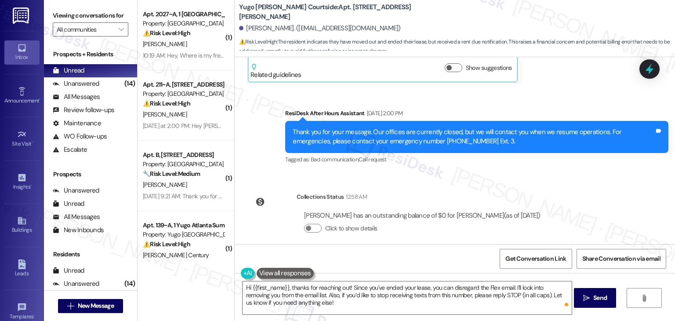
click at [388, 259] on div "Get Conversation Link Share Conversation via email" at bounding box center [455, 258] width 440 height 29
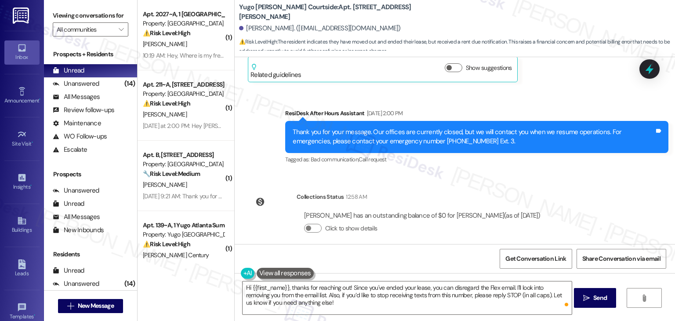
click at [388, 259] on div "Get Conversation Link Share Conversation via email" at bounding box center [455, 258] width 440 height 29
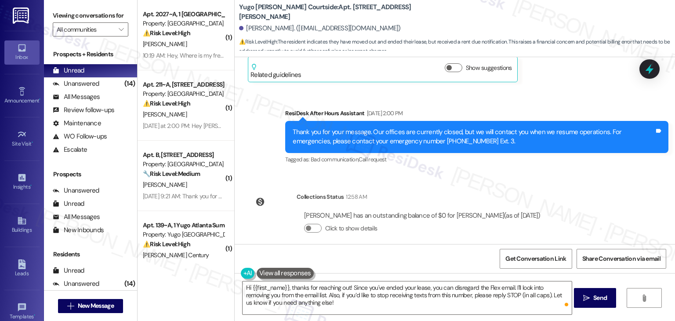
click at [388, 259] on div "Get Conversation Link Share Conversation via email" at bounding box center [455, 258] width 440 height 29
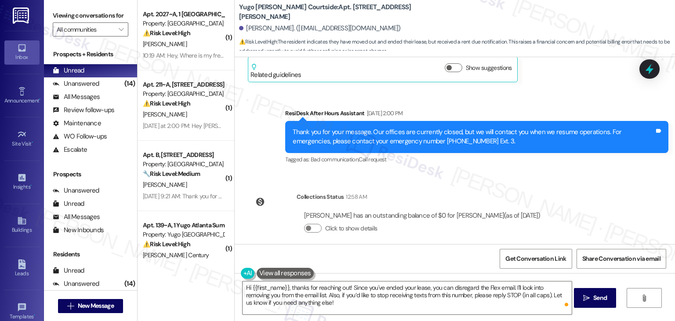
click at [388, 259] on div "Get Conversation Link Share Conversation via email" at bounding box center [455, 258] width 440 height 29
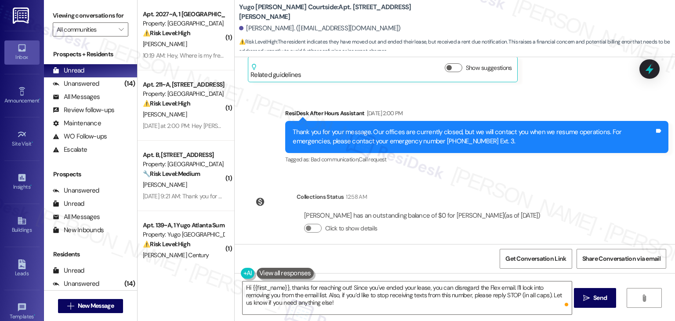
click at [388, 259] on div "Get Conversation Link Share Conversation via email" at bounding box center [455, 258] width 440 height 29
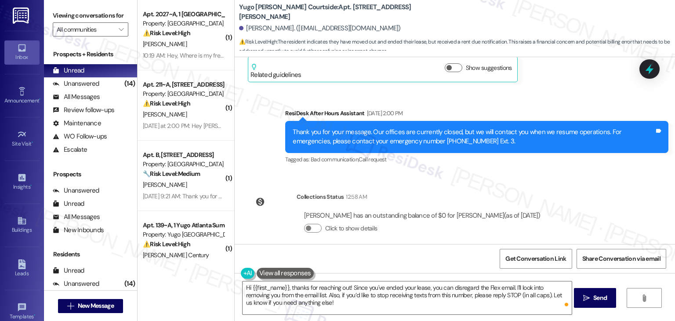
click at [388, 259] on div "Get Conversation Link Share Conversation via email" at bounding box center [455, 258] width 440 height 29
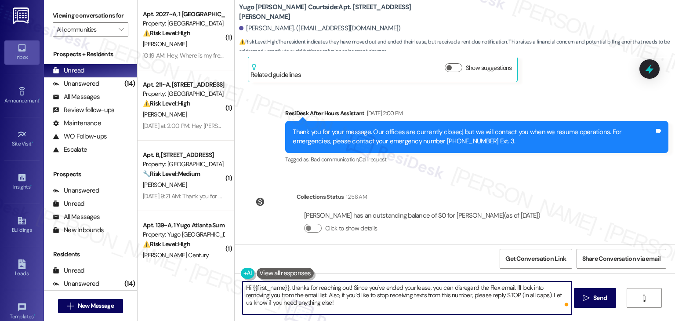
click at [353, 298] on textarea "Hi {{first_name}}, thanks for reaching out! Since you've ended your lease, you …" at bounding box center [407, 297] width 329 height 33
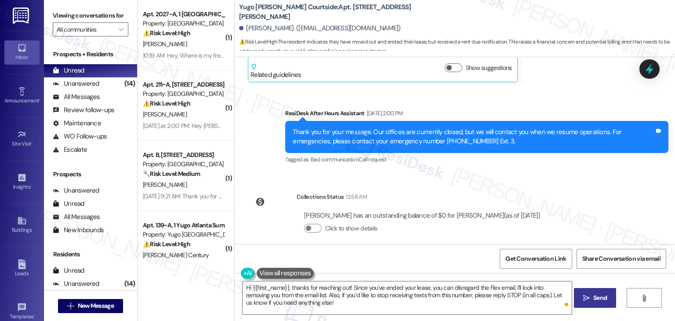
click at [588, 293] on span " Send" at bounding box center [595, 297] width 28 height 9
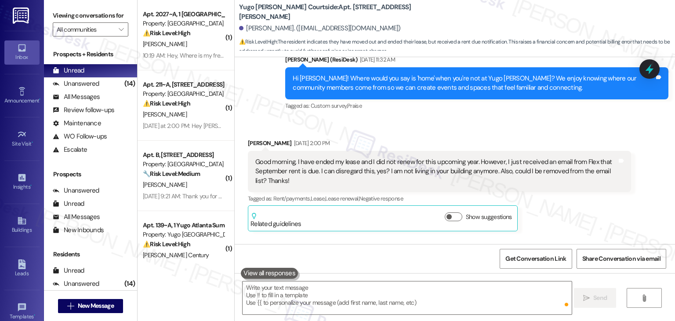
scroll to position [1927, 0]
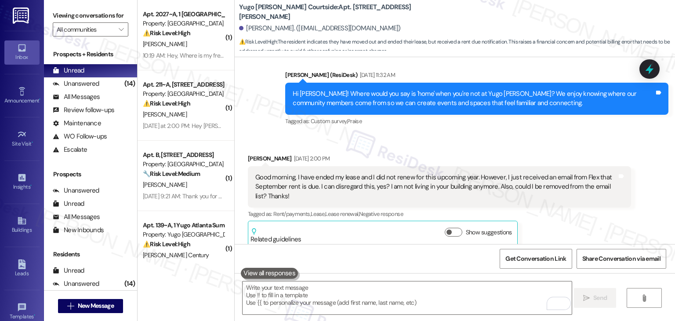
click at [627, 235] on div "Received via SMS Gabriella Gauthier Aug 30, 2025 at 2:00 PM Good morning, I hav…" at bounding box center [439, 200] width 396 height 106
click at [627, 235] on div "Gabriella Gauthier Aug 30, 2025 at 2:00 PM Good morning, I have ended my lease …" at bounding box center [439, 200] width 383 height 93
click at [600, 207] on div "Tagged as: Rent/payments , Click to highlight conversations about Rent/payments…" at bounding box center [439, 213] width 383 height 13
click at [601, 210] on div "Tagged as: Rent/payments , Click to highlight conversations about Rent/payments…" at bounding box center [439, 213] width 383 height 13
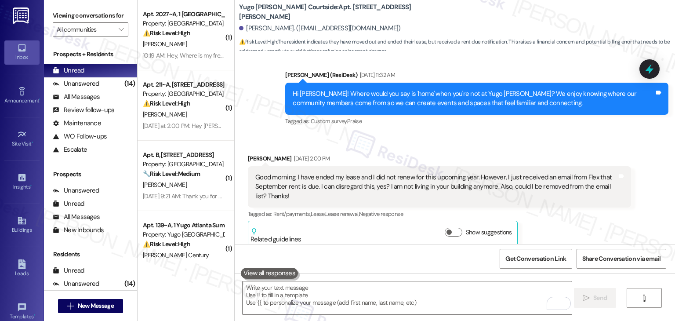
click at [601, 210] on div "Tagged as: Rent/payments , Click to highlight conversations about Rent/payments…" at bounding box center [439, 213] width 383 height 13
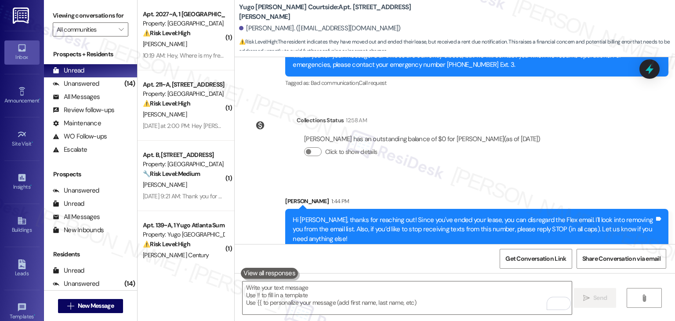
scroll to position [2172, 0]
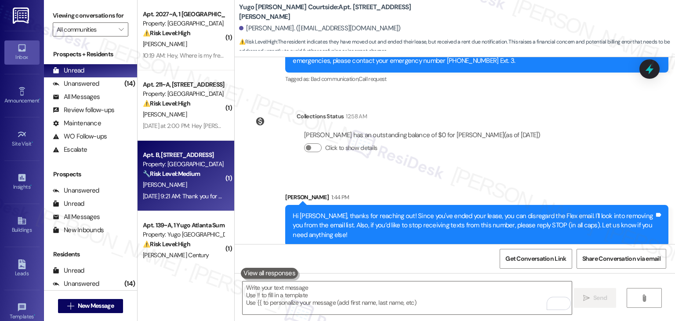
click at [178, 181] on div "K. Dunphy" at bounding box center [183, 184] width 83 height 11
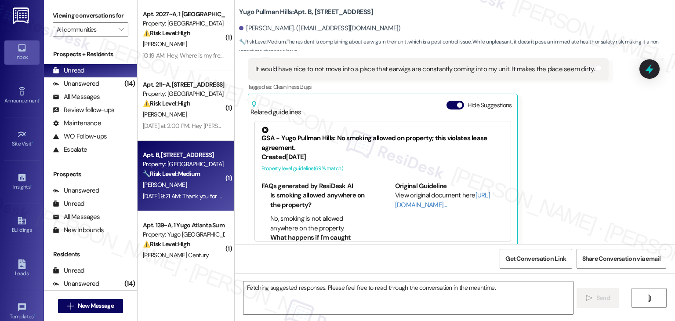
scroll to position [201, 0]
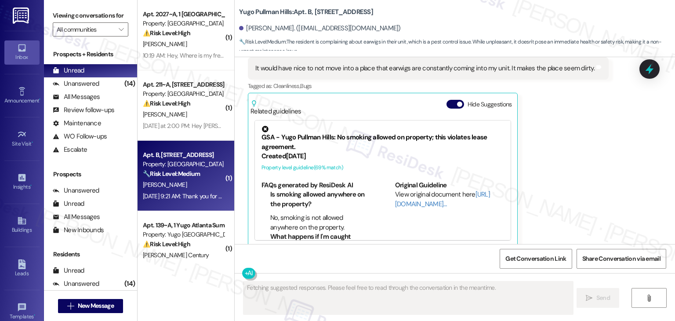
click at [568, 174] on div "Kaitlyn Dunphy Aug 30, 2025 at 9:21 AM It would have nice to not move into a pl…" at bounding box center [428, 146] width 361 height 202
click at [447, 100] on button "Hide Suggestions" at bounding box center [455, 104] width 18 height 9
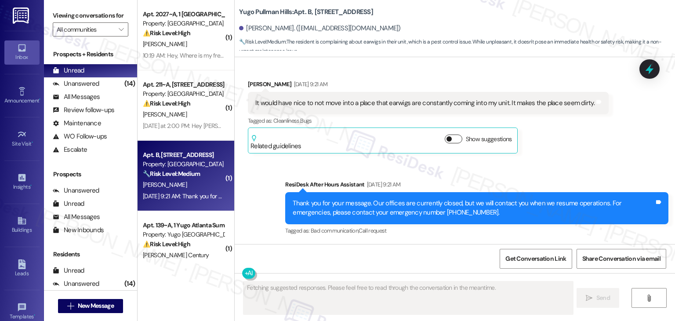
scroll to position [157, 0]
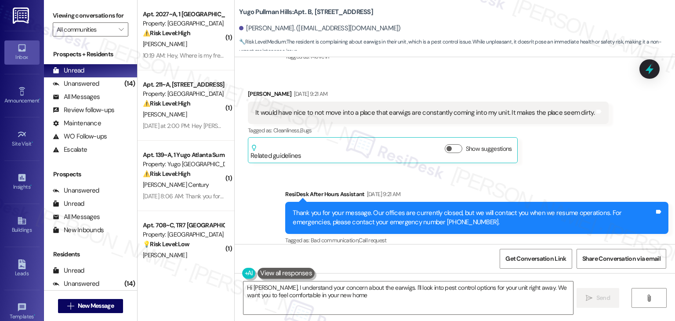
type textarea "Hi Kaitlyn, I understand your concern about the earwigs. I'll look into pest co…"
click at [559, 171] on div "Sent via SMS ResiDesk After Hours Assistant Aug 30, 2025 at 9:21 AM Thank you f…" at bounding box center [455, 211] width 440 height 83
click at [539, 155] on div "Received via SMS Kaitlyn Dunphy Aug 30, 2025 at 9:21 AM It would have nice to n…" at bounding box center [428, 126] width 374 height 87
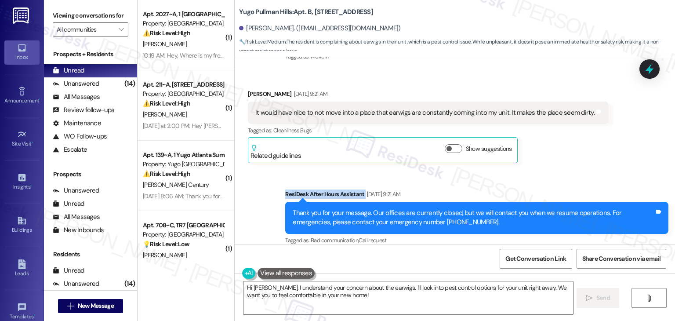
click at [539, 154] on div "Received via SMS Kaitlyn Dunphy Aug 30, 2025 at 9:21 AM It would have nice to n…" at bounding box center [428, 126] width 374 height 87
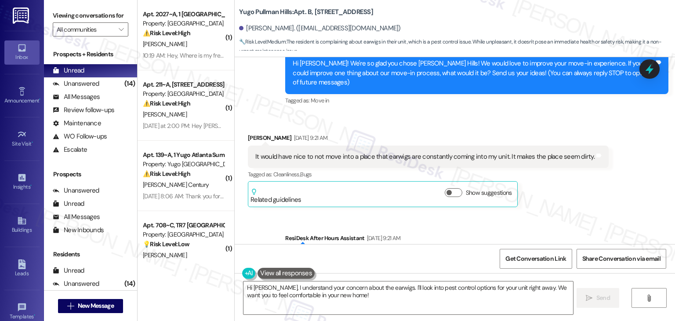
click at [489, 113] on div "Received via SMS Kaitlyn Dunphy Aug 30, 2025 at 9:21 AM It would have nice to n…" at bounding box center [455, 163] width 440 height 100
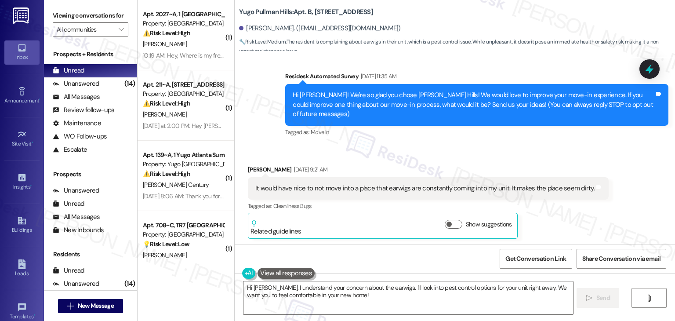
scroll to position [69, 0]
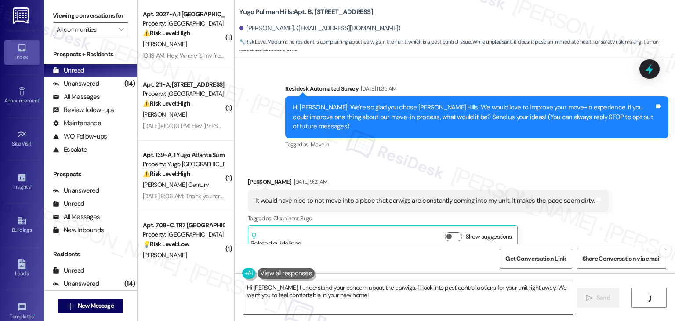
click at [401, 124] on div "Hi Kaitlyn! We're so glad you chose Yugo Pullman Hills! We would love to improv…" at bounding box center [476, 116] width 383 height 41
click at [401, 122] on div "Hi Kaitlyn! We're so glad you chose Yugo Pullman Hills! We would love to improv…" at bounding box center [476, 116] width 383 height 41
click at [401, 121] on div "Hi Kaitlyn! We're so glad you chose Yugo Pullman Hills! We would love to improv…" at bounding box center [474, 117] width 362 height 28
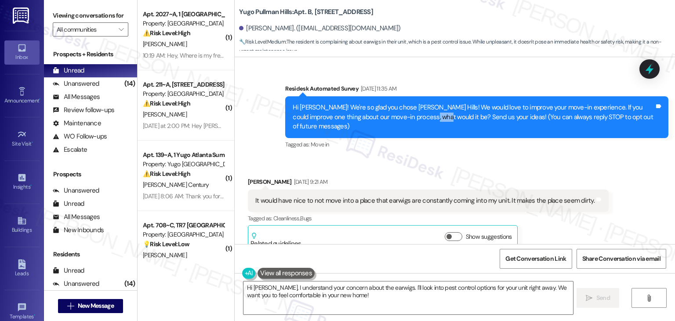
click at [401, 121] on div "Hi Kaitlyn! We're so glad you chose Yugo Pullman Hills! We would love to improv…" at bounding box center [474, 117] width 362 height 28
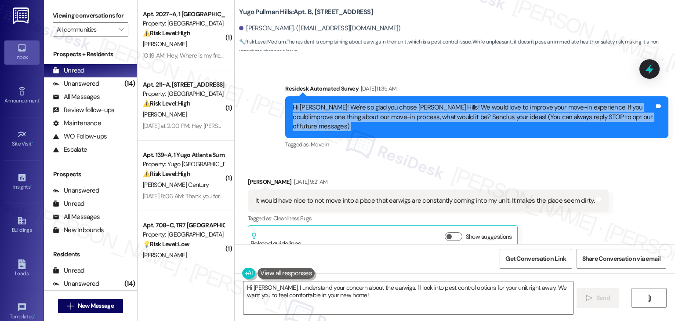
click at [401, 121] on div "Hi Kaitlyn! We're so glad you chose Yugo Pullman Hills! We would love to improv…" at bounding box center [474, 117] width 362 height 28
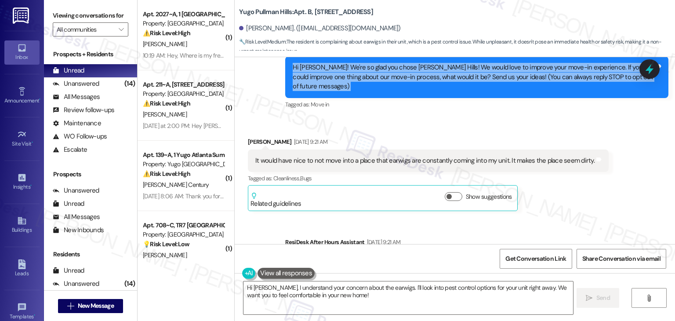
scroll to position [157, 0]
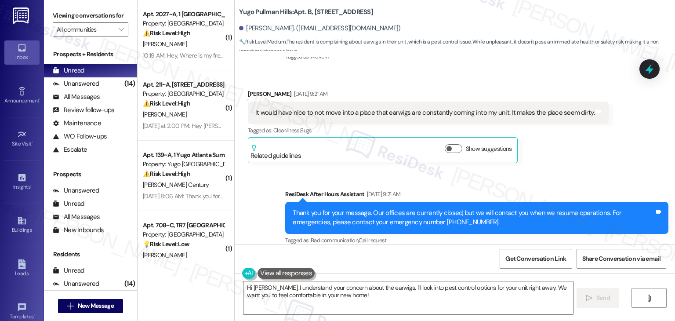
click at [628, 170] on div "Sent via SMS ResiDesk After Hours Assistant Aug 30, 2025 at 9:21 AM Thank you f…" at bounding box center [455, 211] width 440 height 83
click at [296, 108] on div "It would have nice to not move into a place that earwigs are constantly coming …" at bounding box center [428, 112] width 361 height 22
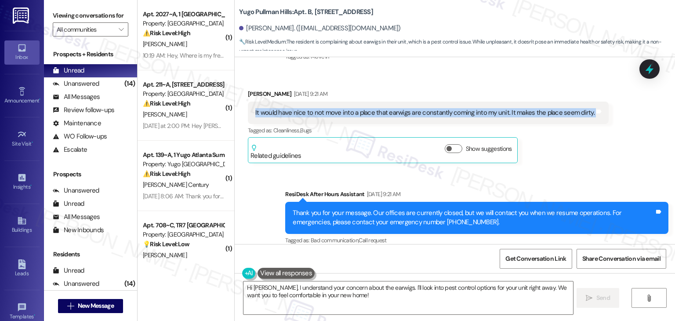
click at [296, 108] on div "It would have nice to not move into a place that earwigs are constantly coming …" at bounding box center [428, 112] width 361 height 22
copy div "It would have nice to not move into a place that earwigs are constantly coming …"
click at [606, 101] on div "Received via SMS Kaitlyn Dunphy Aug 30, 2025 at 9:21 AM It would have nice to n…" at bounding box center [455, 119] width 440 height 100
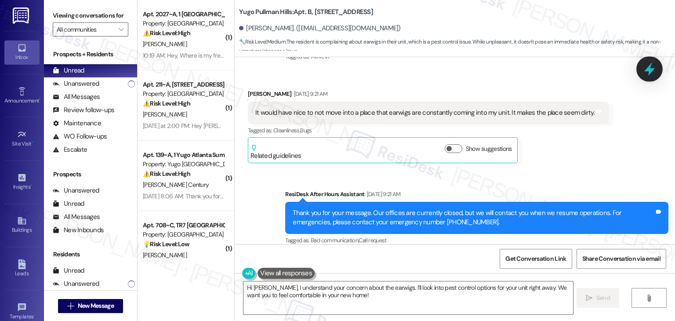
click at [652, 66] on icon at bounding box center [649, 69] width 15 height 15
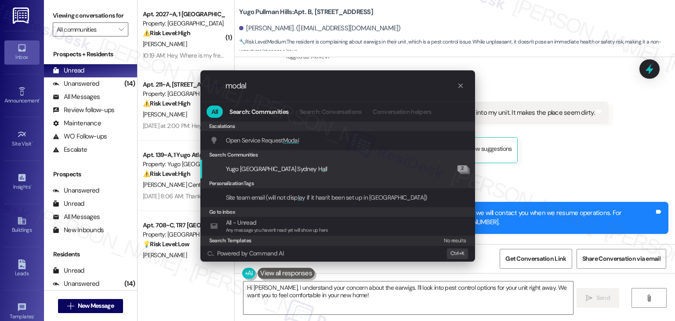
type input "modal"
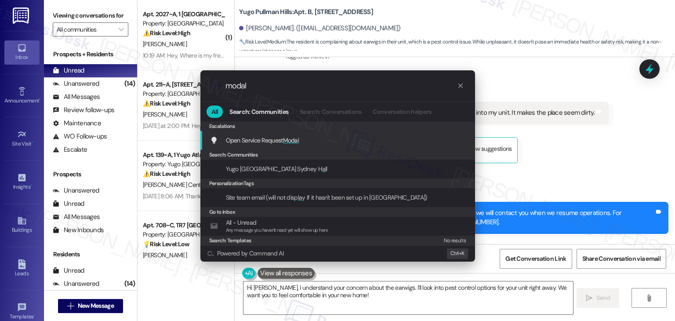
click at [274, 143] on span "Open Service Request Modal" at bounding box center [262, 140] width 73 height 8
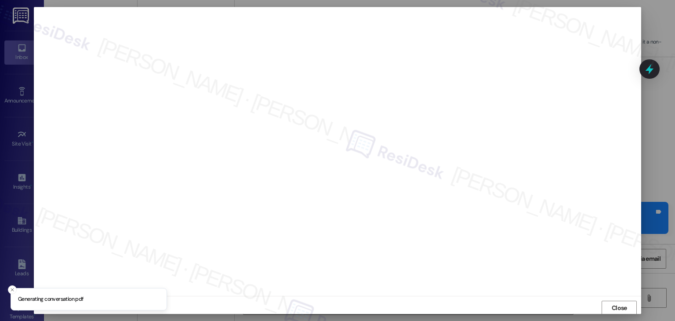
scroll to position [0, 0]
click at [621, 309] on span "Close" at bounding box center [619, 307] width 15 height 9
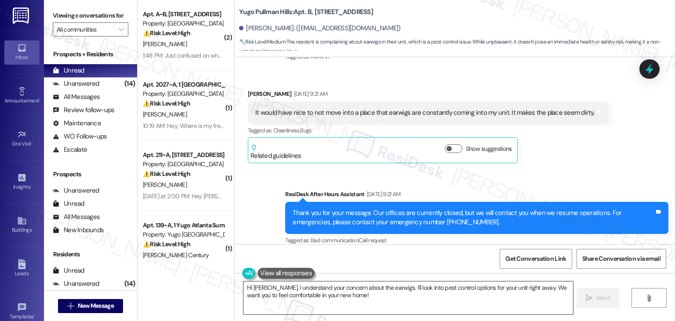
click at [389, 296] on textarea "Hi Kaitlyn, I understand your concern about the earwigs. I'll look into pest co…" at bounding box center [407, 297] width 329 height 33
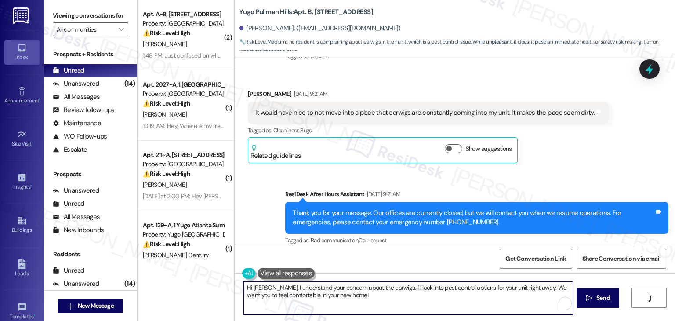
click at [389, 296] on textarea "Hi Kaitlyn, I understand your concern about the earwigs. I'll look into pest co…" at bounding box center [407, 297] width 329 height 33
paste textarea "thanks so much for sharing your feedback. We’re sorry to hear about the earwigs…"
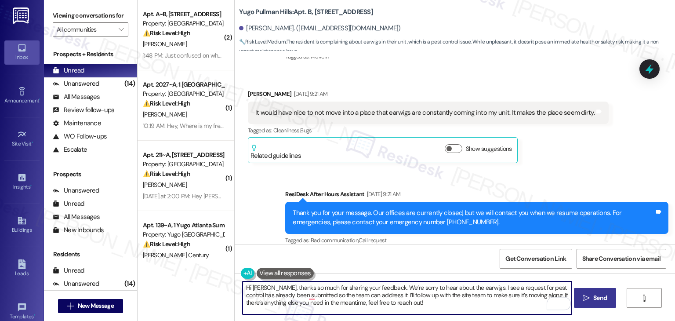
type textarea "Hi Kaitlyn, thanks so much for sharing your feedback. We’re sorry to hear about…"
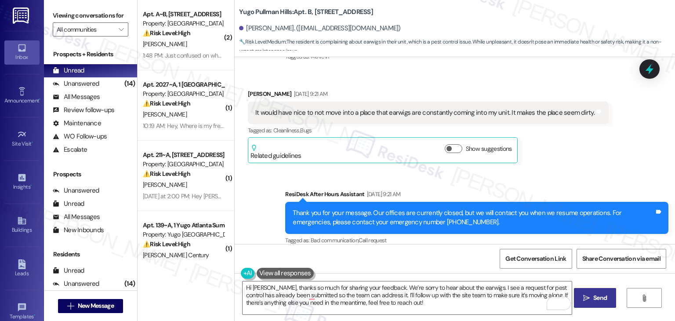
click at [594, 298] on span "Send" at bounding box center [600, 297] width 14 height 9
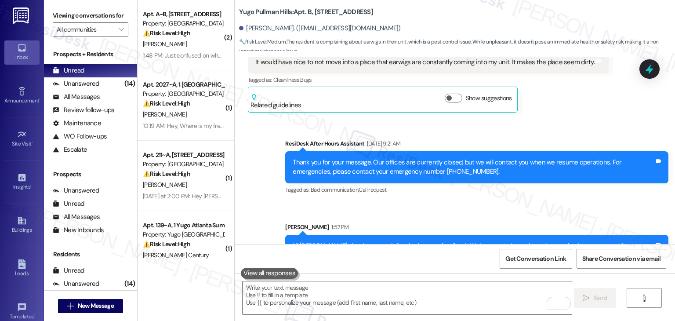
scroll to position [237, 0]
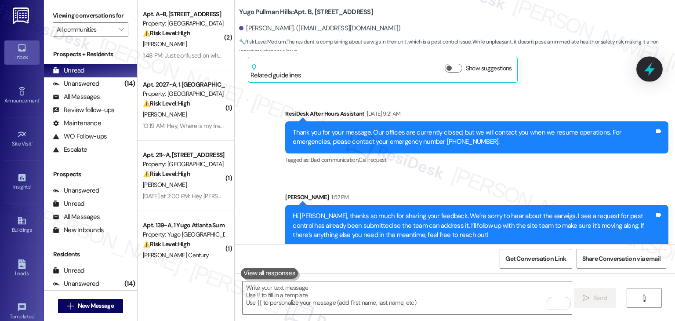
click at [659, 71] on div at bounding box center [649, 68] width 26 height 25
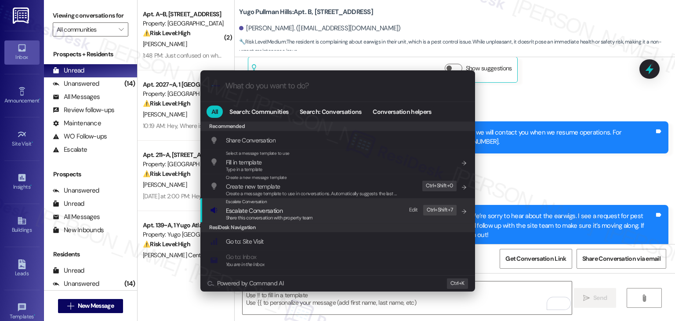
click at [283, 216] on span "Share this conversation with property team" at bounding box center [269, 217] width 87 height 6
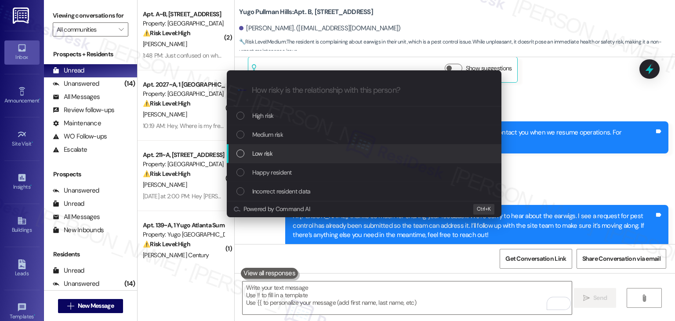
click at [242, 151] on div "List of options" at bounding box center [240, 153] width 8 height 8
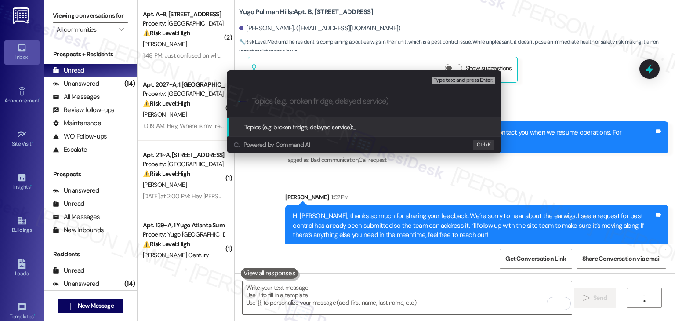
paste input "Follow-Up on WO #15558937 – Pest Control Request"
type input "Follow-Up on WO #15558937 – Pest Control Request"
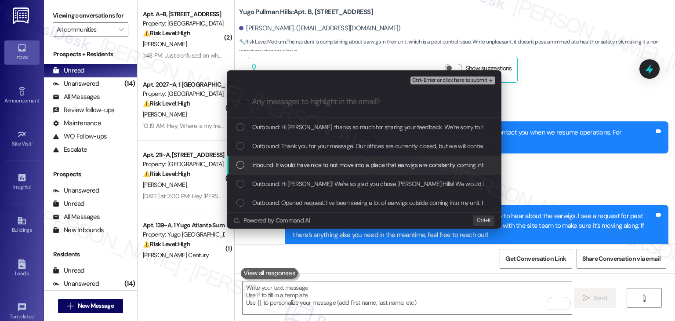
click at [240, 163] on div "List of options" at bounding box center [240, 165] width 8 height 8
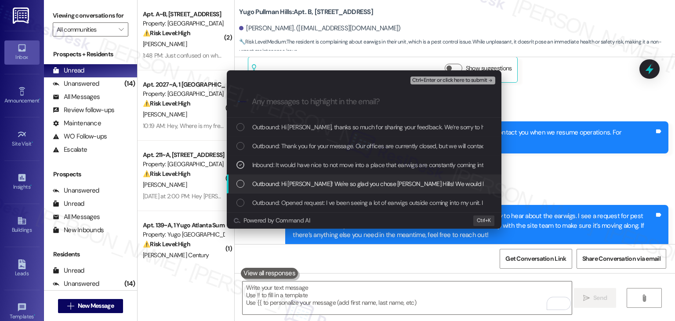
click at [236, 182] on div "List of options" at bounding box center [240, 184] width 8 height 8
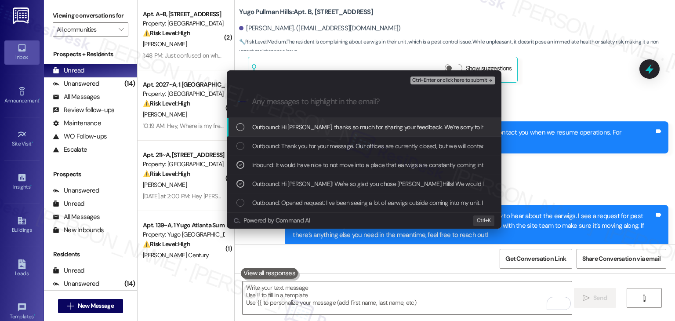
click at [467, 80] on span "Ctrl+Enter or click here to submit" at bounding box center [449, 80] width 75 height 6
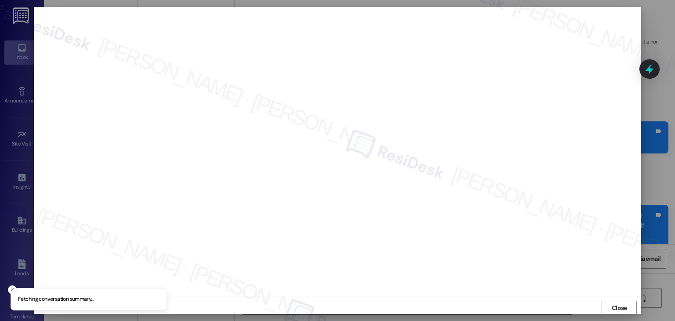
scroll to position [0, 0]
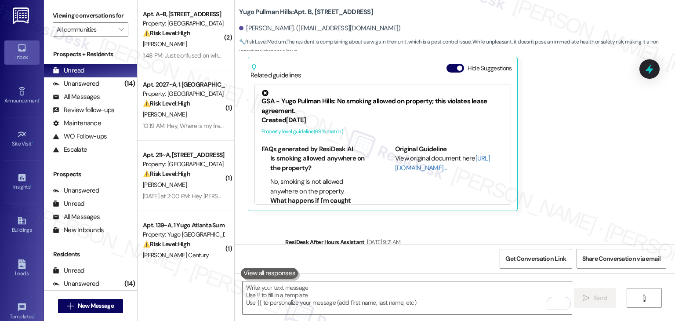
scroll to position [201, 0]
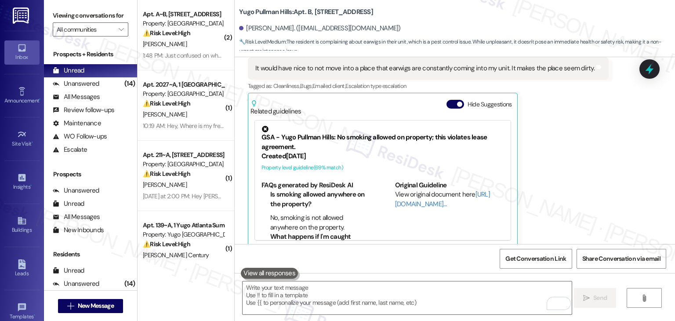
click at [600, 199] on div "Received via SMS Kaitlyn Dunphy Aug 30, 2025 at 9:21 AM It would have nice to n…" at bounding box center [428, 145] width 374 height 215
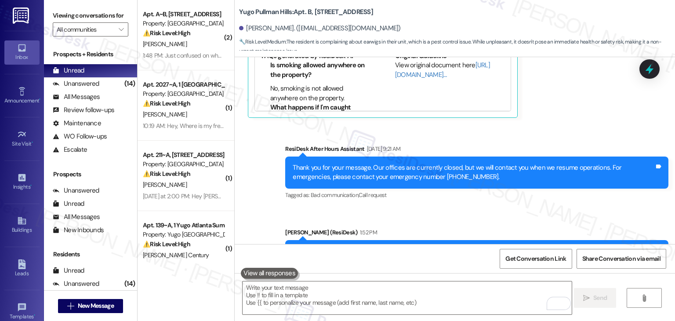
scroll to position [378, 0]
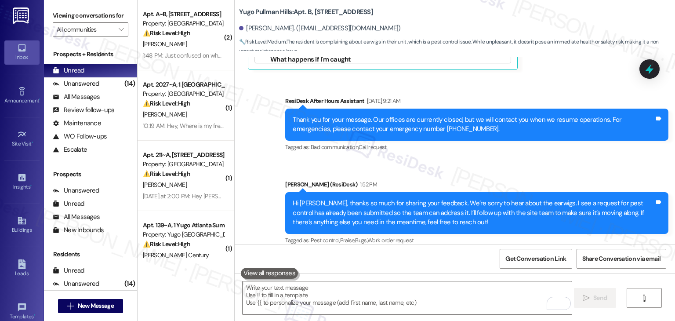
click at [598, 155] on div "Sent via SMS ResiDesk After Hours Assistant Aug 30, 2025 at 9:21 AM Thank you f…" at bounding box center [455, 164] width 440 height 177
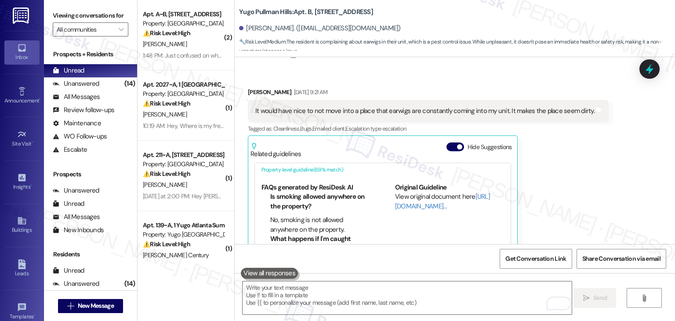
scroll to position [148, 0]
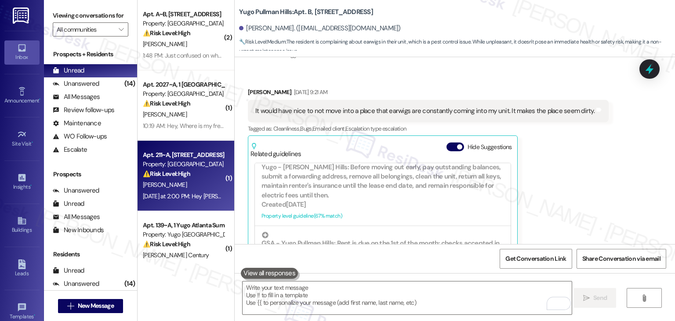
click at [198, 182] on div "R. Martin" at bounding box center [183, 184] width 83 height 11
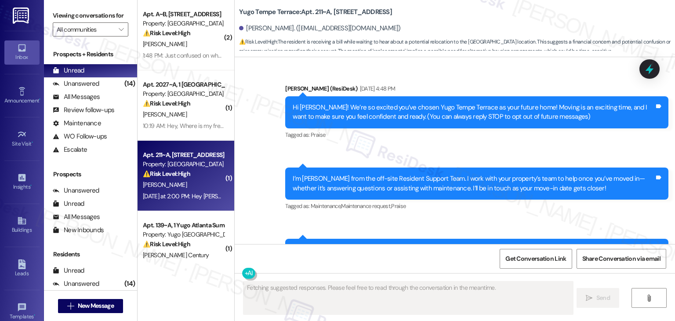
scroll to position [1861, 0]
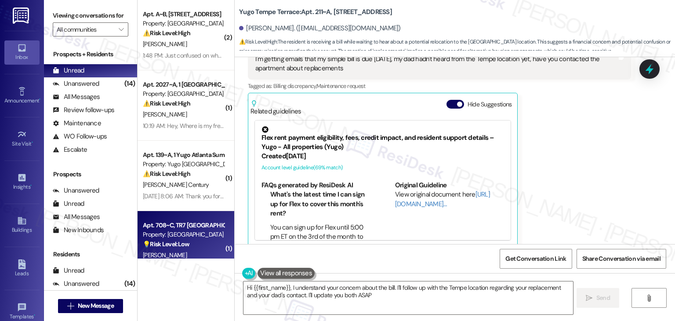
type textarea "Hi {{first_name}}, I understand your concern about the bill. I'll follow up wit…"
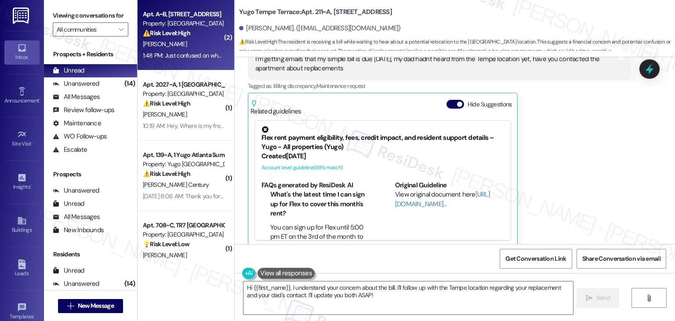
click at [165, 44] on div "Y. Padilla" at bounding box center [183, 44] width 83 height 11
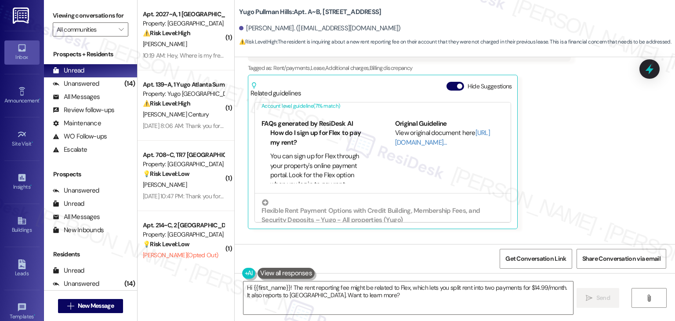
scroll to position [88, 0]
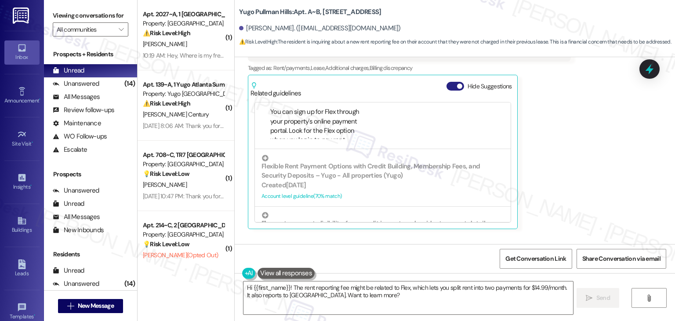
click at [450, 82] on button "Hide Suggestions" at bounding box center [455, 86] width 18 height 9
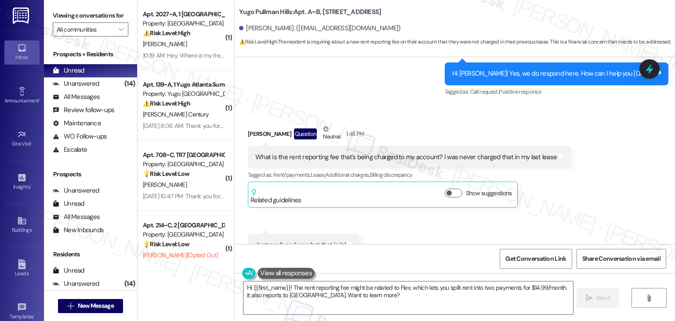
scroll to position [813, 0]
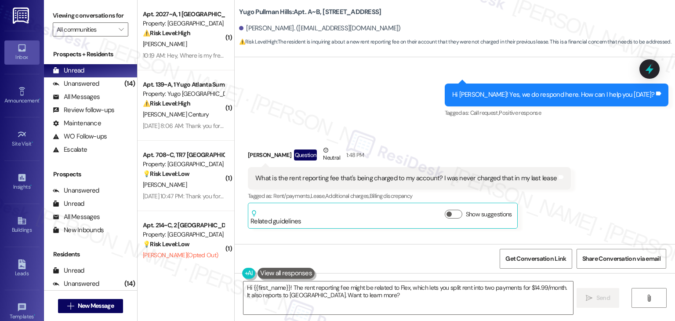
click at [365, 174] on div "What is the rent reporting fee that's being charged to my account? I was never …" at bounding box center [405, 178] width 301 height 9
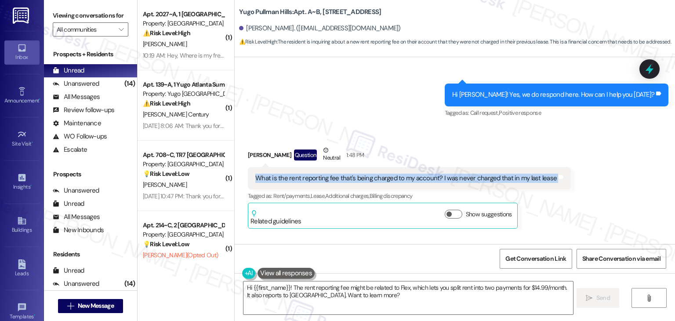
click at [365, 174] on div "What is the rent reporting fee that's being charged to my account? I was never …" at bounding box center [405, 178] width 301 height 9
copy div "What is the rent reporting fee that's being charged to my account? I was never …"
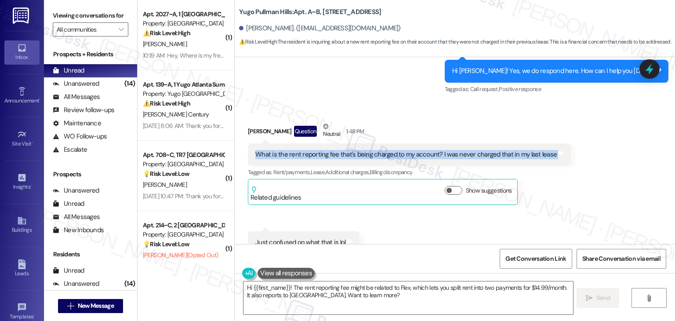
scroll to position [857, 0]
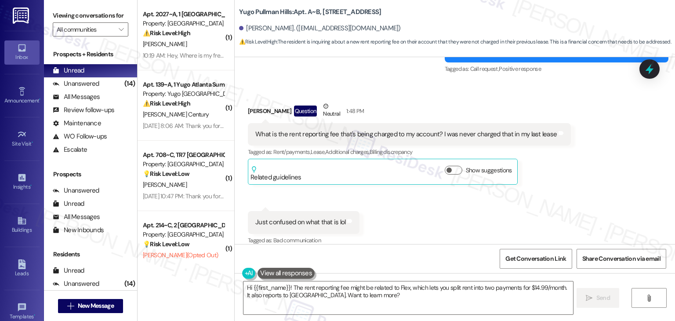
click at [293, 217] on div "Just confused on what that is lol" at bounding box center [300, 221] width 90 height 9
copy div "Just confused on what that is lol Tags and notes"
click at [253, 27] on div "Yvonne Padilla. (yvonnepadilla05@icloud.com)" at bounding box center [320, 28] width 162 height 9
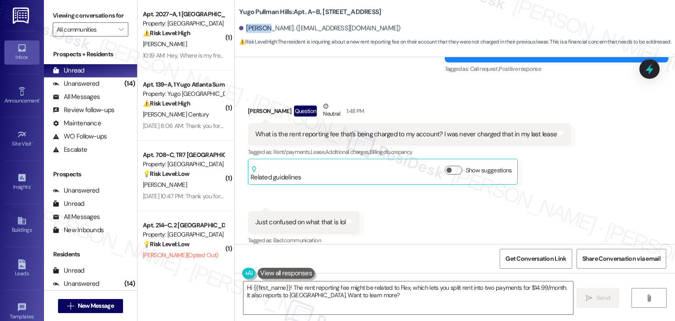
click at [253, 27] on div "Yvonne Padilla. (yvonnepadilla05@icloud.com)" at bounding box center [320, 28] width 162 height 9
copy div "Yvonne"
click at [384, 294] on textarea "Hi {{first_name}}! The rent reporting fee might be related to Flex, which lets …" at bounding box center [407, 297] width 329 height 33
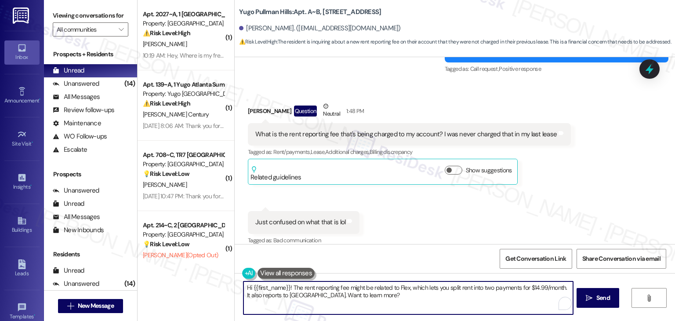
click at [384, 294] on textarea "Hi {{first_name}}! The rent reporting fee might be related to Flex, which lets …" at bounding box center [407, 297] width 329 height 33
paste textarea "Yvonne! Thanks for reaching out. The rent reporting fee is usually for a servic…"
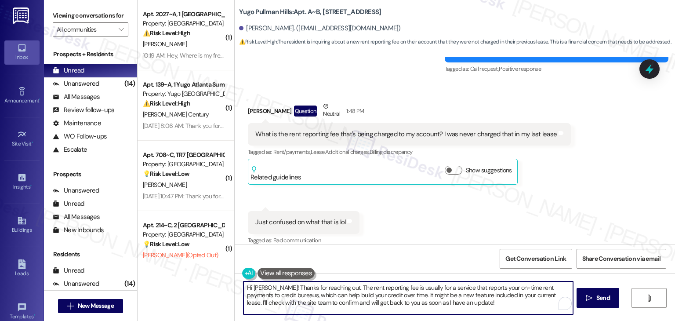
type textarea "Hi Yvonne! Thanks for reaching out. The rent reporting fee is usually for a ser…"
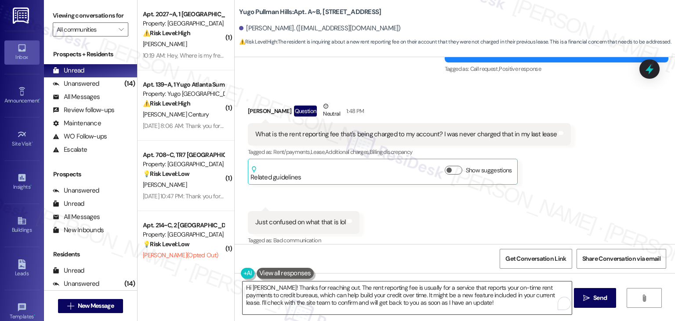
click at [448, 299] on textarea "Hi Yvonne! Thanks for reaching out. The rent reporting fee is usually for a ser…" at bounding box center [407, 297] width 329 height 33
click at [590, 304] on button " Send" at bounding box center [595, 298] width 43 height 20
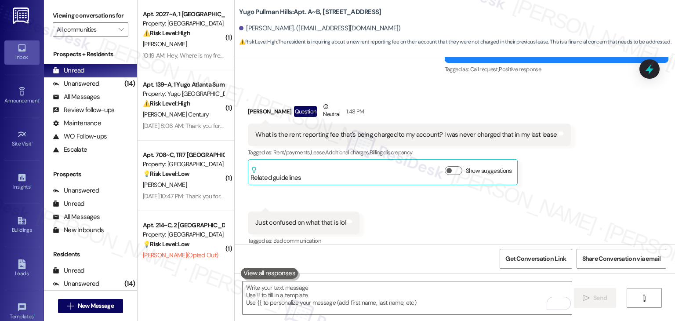
scroll to position [937, 0]
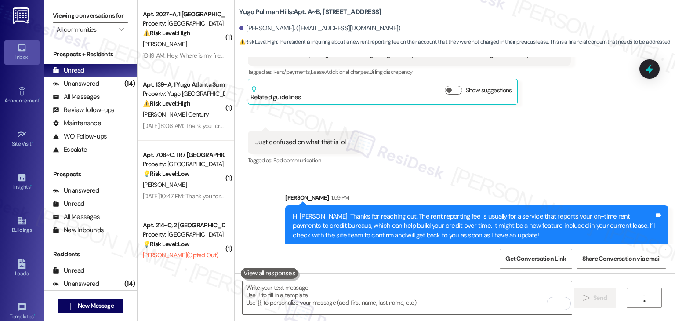
click at [521, 155] on div "Received via SMS Yvonne Padilla Question Neutral 1:48 PM What is the rent repor…" at bounding box center [455, 87] width 440 height 171
click at [649, 72] on icon at bounding box center [649, 69] width 8 height 11
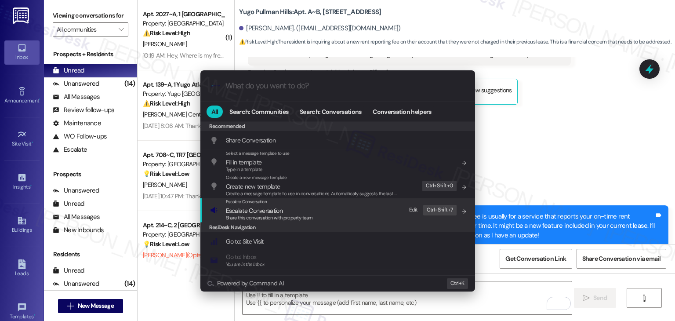
click at [304, 215] on span "Share this conversation with property team" at bounding box center [269, 217] width 87 height 6
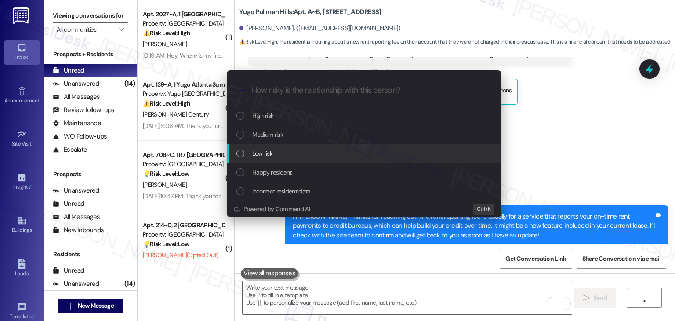
click at [239, 155] on div "List of options" at bounding box center [240, 153] width 8 height 8
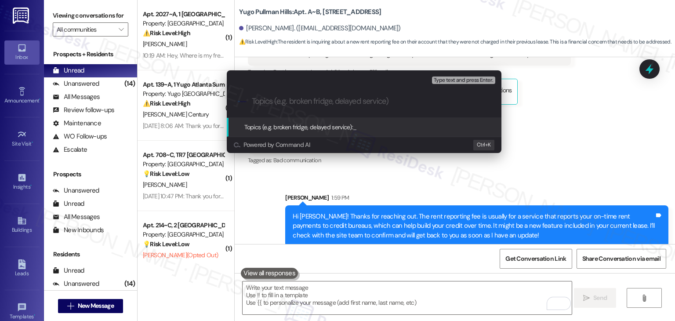
paste input "Resident Inquiry – Rent Reporting Fee Charge on Account"
type input "Resident Inquiry – Rent Reporting Fee Charge on Account"
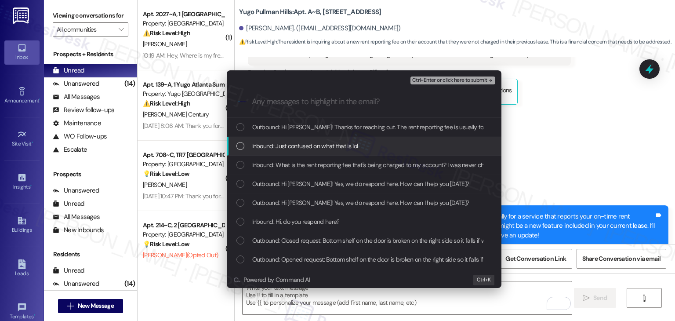
click at [242, 146] on div "List of options" at bounding box center [240, 146] width 8 height 8
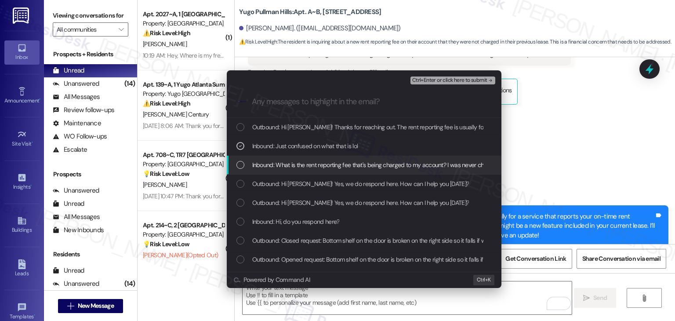
click at [239, 165] on div "List of options" at bounding box center [240, 165] width 8 height 8
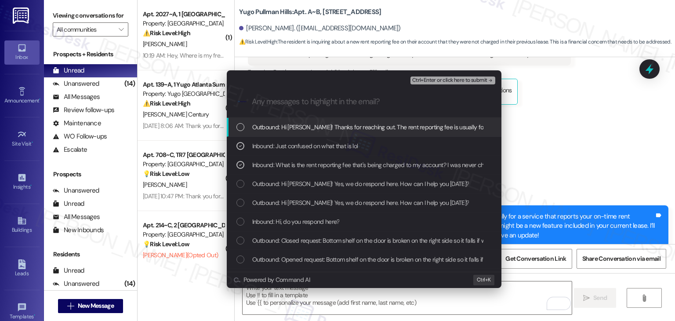
click at [448, 82] on span "Ctrl+Enter or click here to submit" at bounding box center [449, 80] width 75 height 6
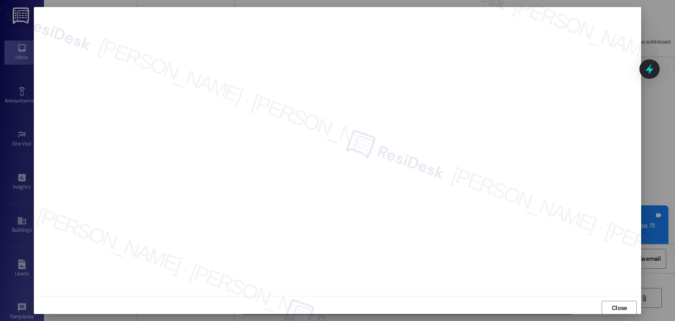
scroll to position [0, 0]
click at [619, 307] on span "Close" at bounding box center [619, 307] width 15 height 9
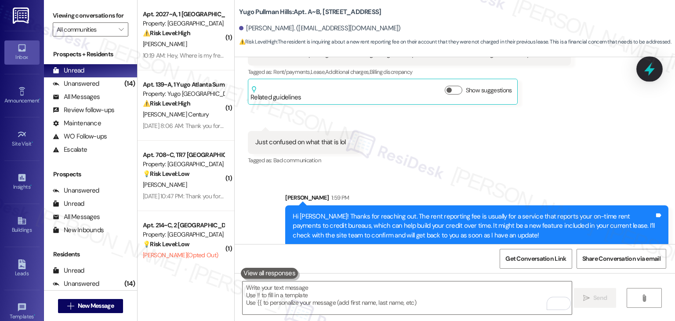
click at [647, 66] on icon at bounding box center [649, 69] width 15 height 15
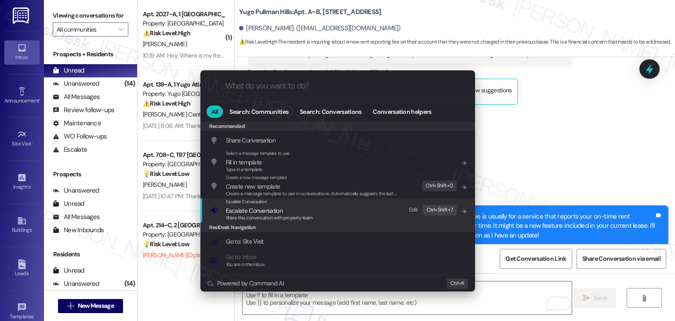
click at [286, 211] on span "Escalate Conversation" at bounding box center [269, 211] width 87 height 10
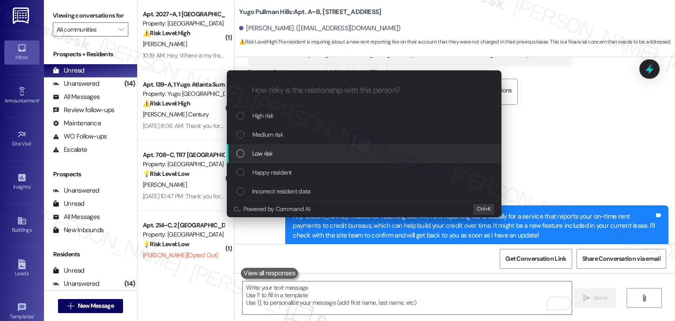
click at [239, 152] on div "List of options" at bounding box center [240, 153] width 8 height 8
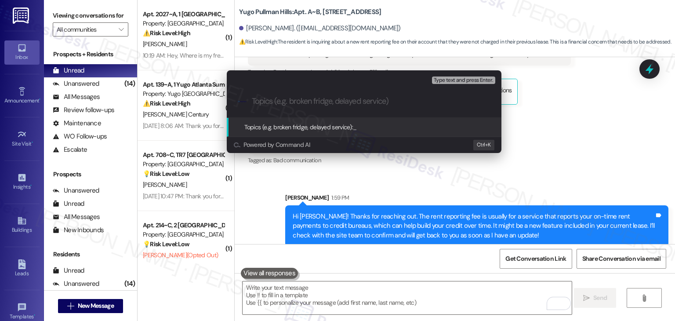
paste input "Resident Inquiry – Rent Reporting Fee Charge on Account"
type input "Resident Inquiry – Rent Reporting Fee Charge on Account"
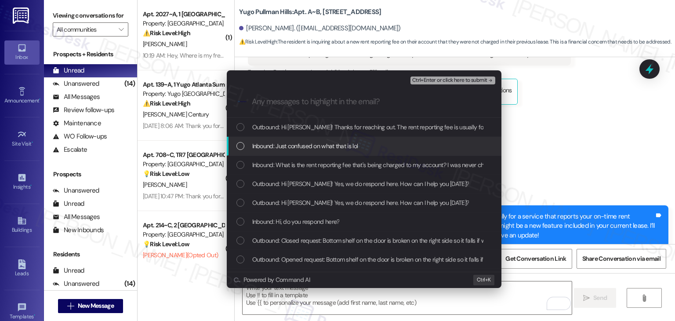
click at [239, 145] on div "List of options" at bounding box center [240, 146] width 8 height 8
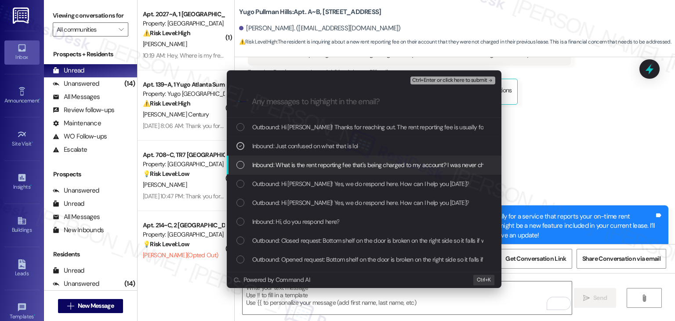
click at [242, 164] on div "List of options" at bounding box center [240, 165] width 8 height 8
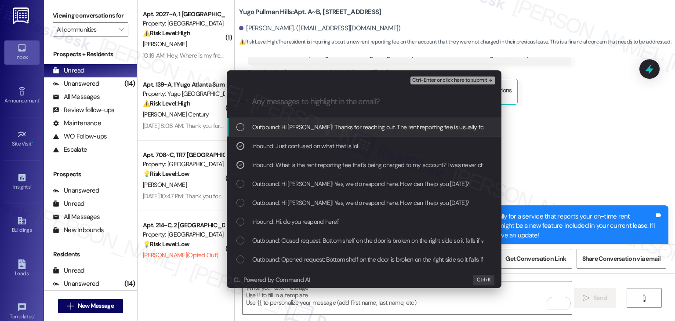
click at [444, 77] on span "Ctrl+Enter or click here to submit" at bounding box center [449, 80] width 75 height 6
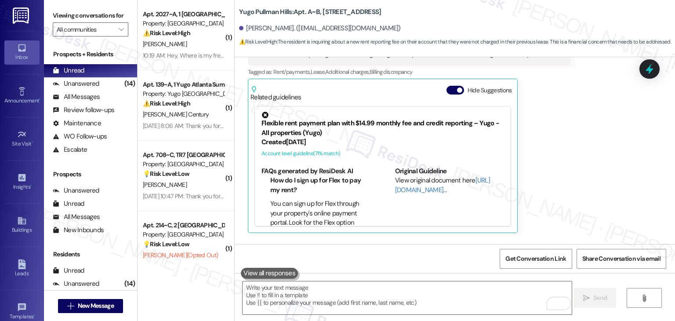
scroll to position [985, 0]
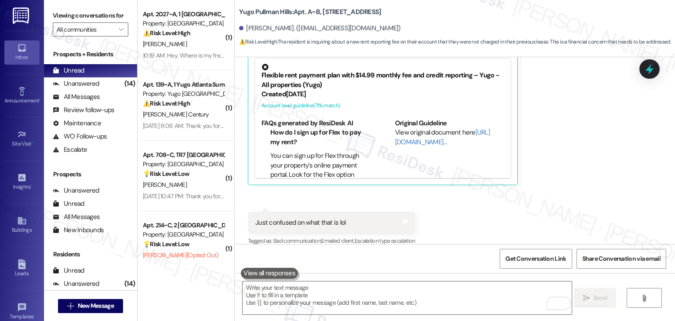
click at [571, 209] on div "Received via SMS Yvonne Padilla Question Neutral 1:48 PM What is the rent repor…" at bounding box center [455, 104] width 440 height 300
click at [583, 170] on div "Received via SMS Yvonne Padilla Question Neutral 1:48 PM What is the rent repor…" at bounding box center [455, 104] width 440 height 300
click at [547, 141] on div "Yvonne Padilla Question Neutral 1:48 PM What is the rent reporting fee that's b…" at bounding box center [409, 79] width 323 height 211
click at [576, 145] on div "Received via SMS Yvonne Padilla Question Neutral 1:48 PM What is the rent repor…" at bounding box center [455, 104] width 440 height 300
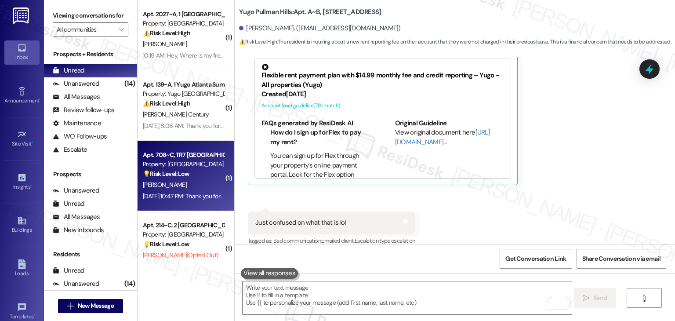
click at [185, 199] on div "Aug 29, 2025 at 10:47 PM: Thank you for your message. Our offices are currently…" at bounding box center [417, 196] width 549 height 8
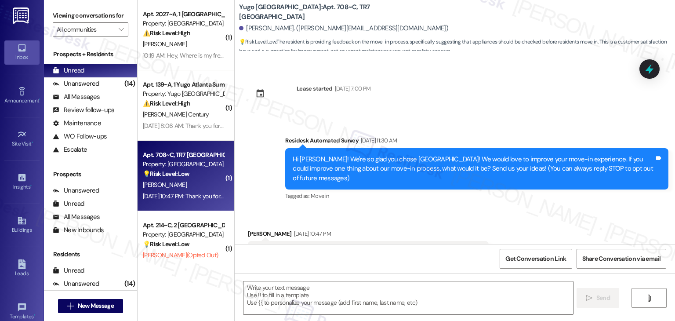
scroll to position [39, 0]
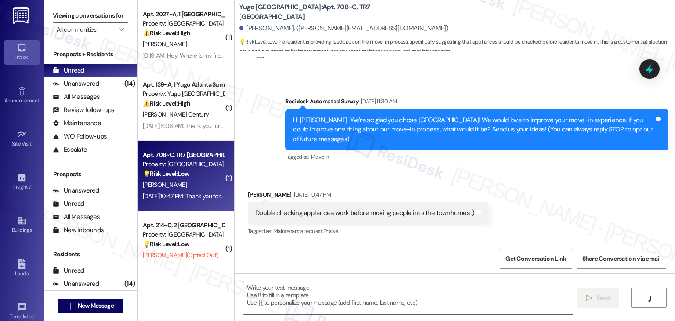
type textarea "Fetching suggested responses. Please feel free to read through the conversation…"
click at [569, 180] on div "Received via SMS Katherine Grabham Aug 29, 2025 at 10:47 PM Double checking app…" at bounding box center [455, 207] width 440 height 74
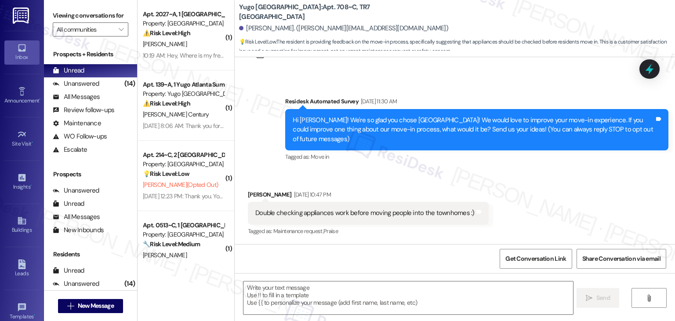
click at [569, 180] on div "Received via SMS Katherine Grabham Aug 29, 2025 at 10:47 PM Double checking app…" at bounding box center [455, 207] width 440 height 74
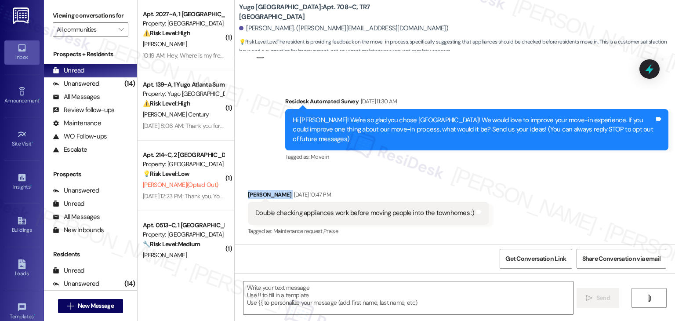
drag, startPoint x: 481, startPoint y: 130, endPoint x: 486, endPoint y: 127, distance: 5.5
click at [482, 130] on div "Hi Katherine! We're so glad you chose Yugo Flagstaff Grove! We would love to im…" at bounding box center [474, 130] width 362 height 28
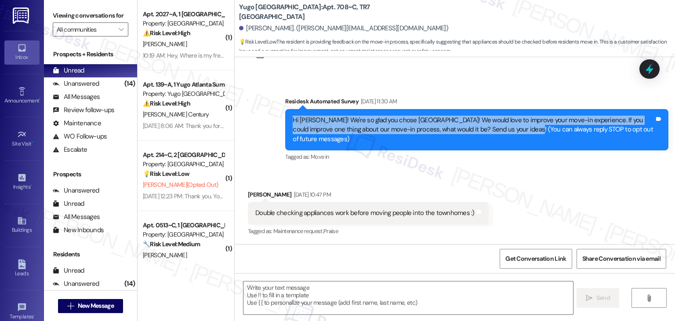
drag, startPoint x: 494, startPoint y: 130, endPoint x: 286, endPoint y: 122, distance: 208.0
click at [292, 122] on div "Hi Katherine! We're so glad you chose Yugo Flagstaff Grove! We would love to im…" at bounding box center [473, 130] width 363 height 28
copy div "Hi Katherine! We're so glad you chose Yugo Flagstaff Grove! We would love to im…"
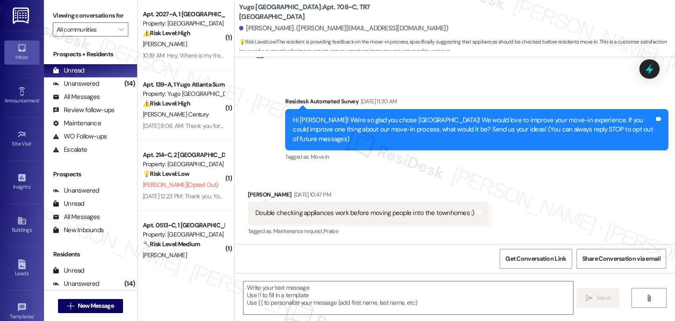
click at [373, 164] on div "Survey, sent via SMS Residesk Automated Survey Aug 29, 2025 at 11:30 AM Hi Kath…" at bounding box center [477, 130] width 396 height 80
click at [328, 217] on div "Double checking appliances work before moving people into the townhomes :) Tags…" at bounding box center [368, 213] width 241 height 22
click at [328, 216] on div "Double checking appliances work before moving people into the townhomes :)" at bounding box center [364, 212] width 219 height 9
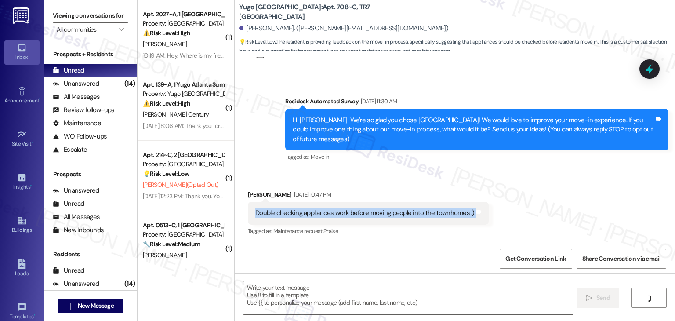
click at [328, 216] on div "Double checking appliances work before moving people into the townhomes :)" at bounding box center [364, 212] width 219 height 9
copy div "Double checking appliances work before moving people into the townhomes :) Tags…"
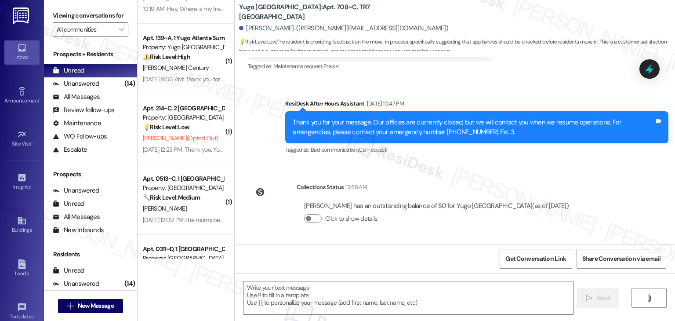
scroll to position [132, 0]
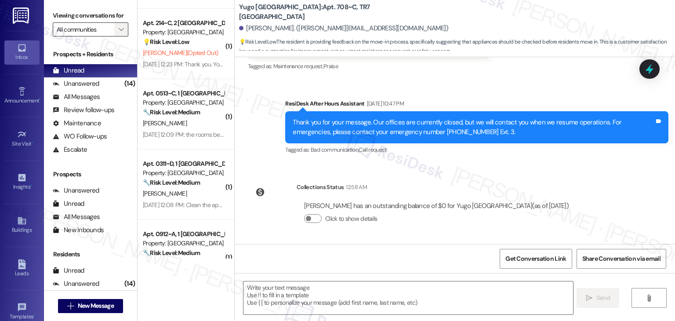
click at [119, 27] on icon "" at bounding box center [121, 29] width 5 height 7
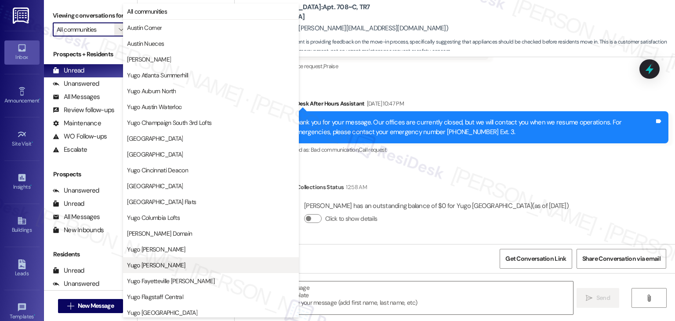
scroll to position [44, 0]
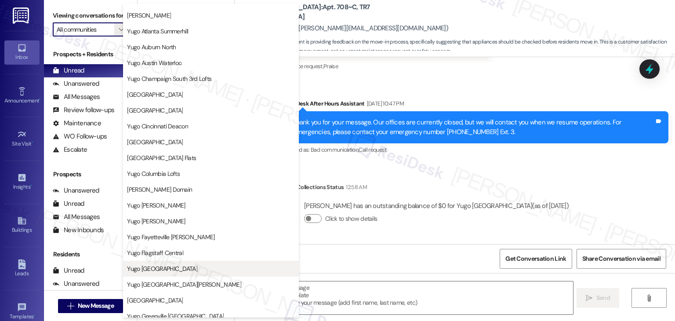
click at [181, 267] on span "Yugo Flagstaff Grove" at bounding box center [211, 268] width 168 height 9
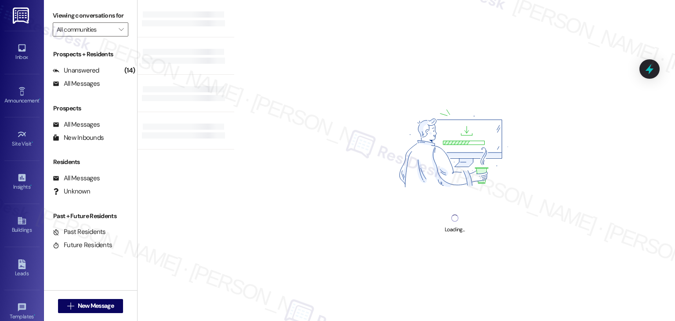
type input "Yugo Flagstaff Grove"
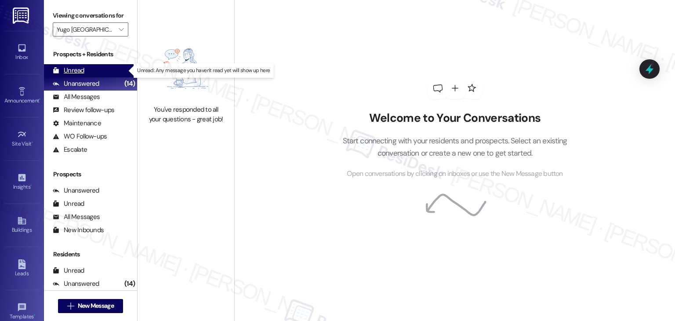
click at [81, 69] on div "Unread" at bounding box center [69, 70] width 32 height 9
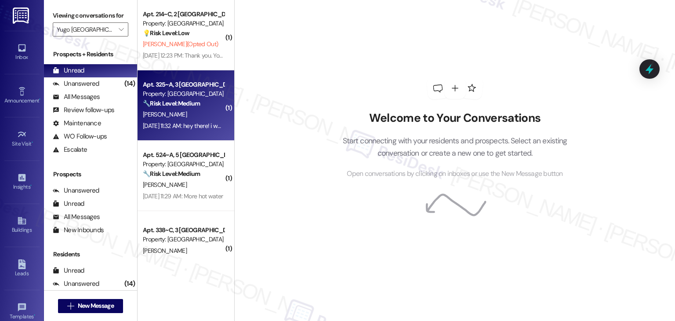
click at [174, 138] on div "Apt. 325~A, 3 Yugo Flagstaff Grove Property: Yugo Flagstaff Grove 🔧 Risk Level:…" at bounding box center [186, 105] width 97 height 70
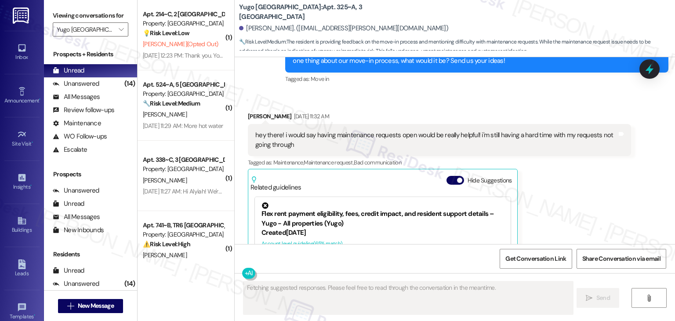
scroll to position [341, 0]
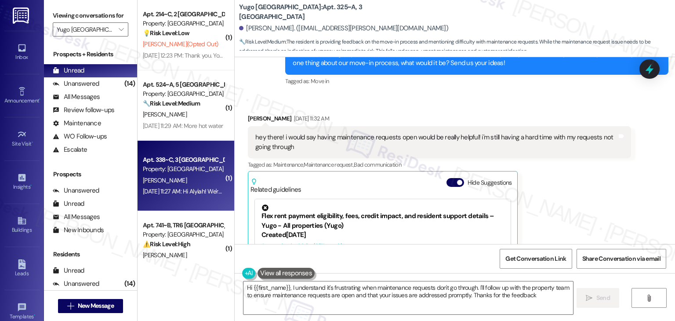
type textarea "Hi {{first_name}}, I understand it's frustrating when maintenance requests don'…"
click at [201, 170] on div "Property: Yugo Flagstaff Grove" at bounding box center [183, 168] width 81 height 9
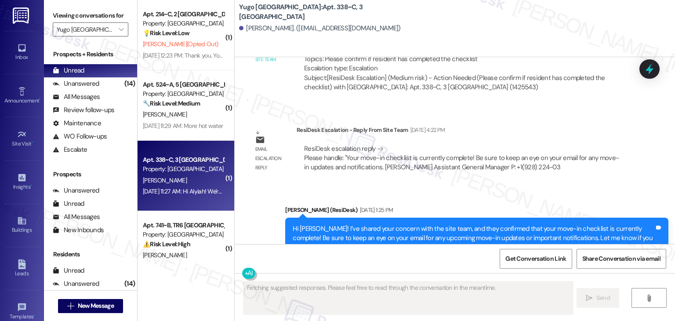
scroll to position [865, 0]
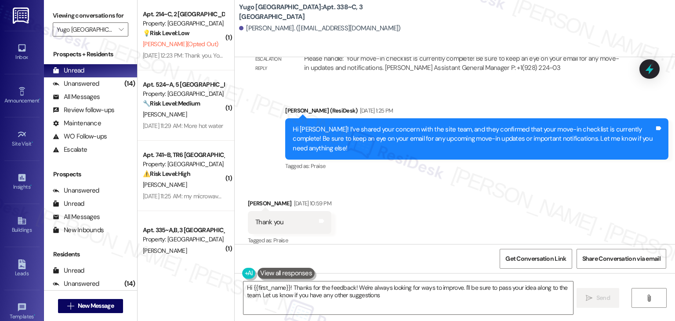
type textarea "Hi {{first_name}}! Thanks for the feedback! We're always looking for ways to im…"
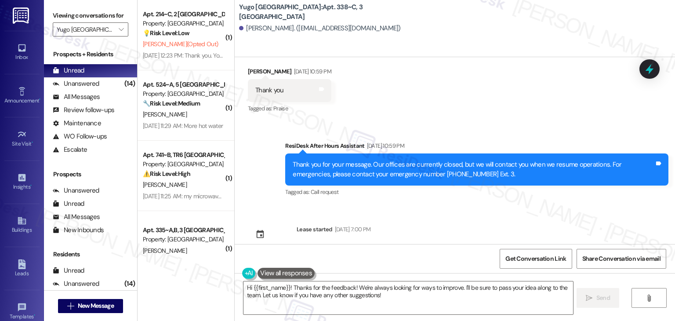
scroll to position [1166, 0]
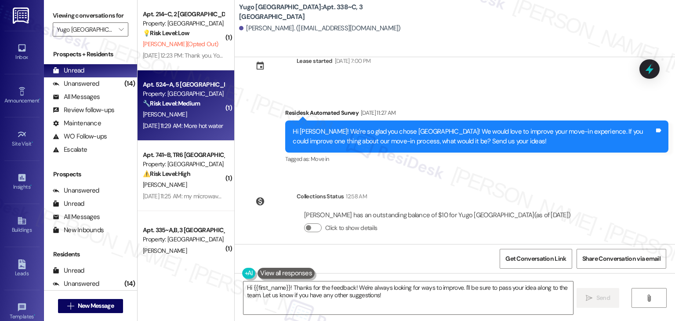
click at [187, 134] on div "Apt. 524~A, 5 Yugo Flagstaff Grove Property: Yugo Flagstaff Grove 🔧 Risk Level:…" at bounding box center [186, 105] width 97 height 70
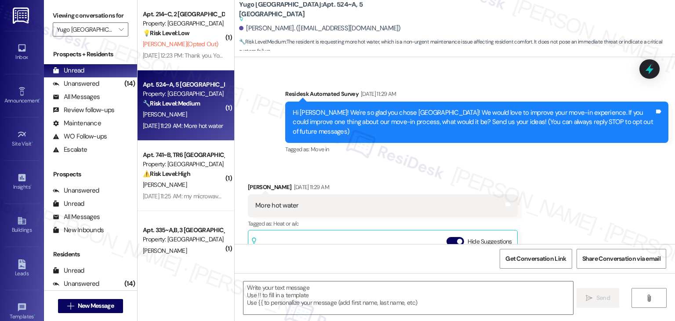
type textarea "Fetching suggested responses. Please feel free to read through the conversation…"
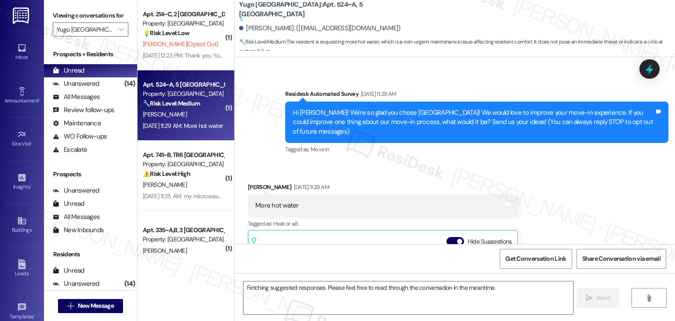
scroll to position [187, 0]
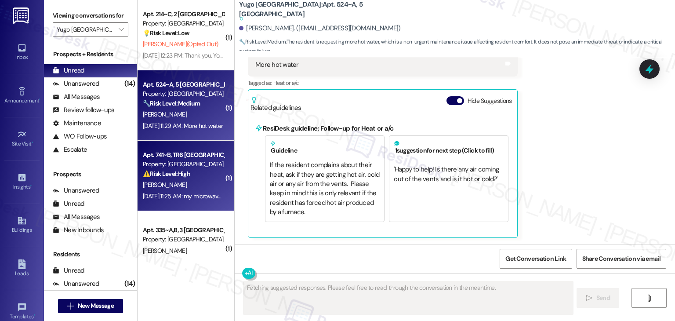
click at [200, 189] on div "S. Stickler" at bounding box center [183, 184] width 83 height 11
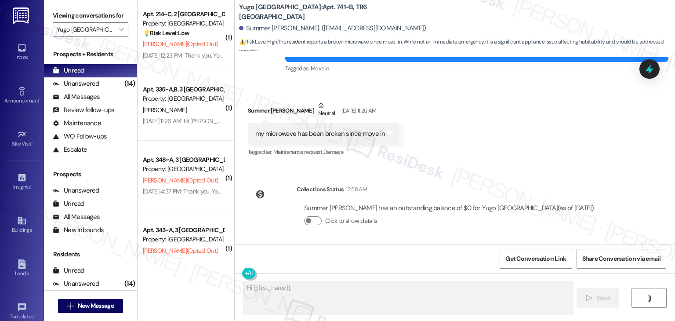
scroll to position [356, 0]
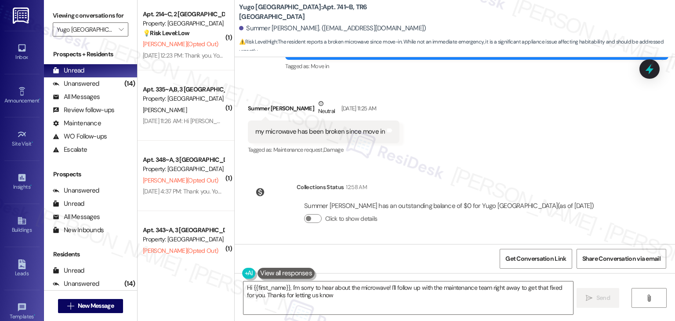
type textarea "Hi {{first_name}}, I'm sorry to hear about the microwave! I'll follow up with t…"
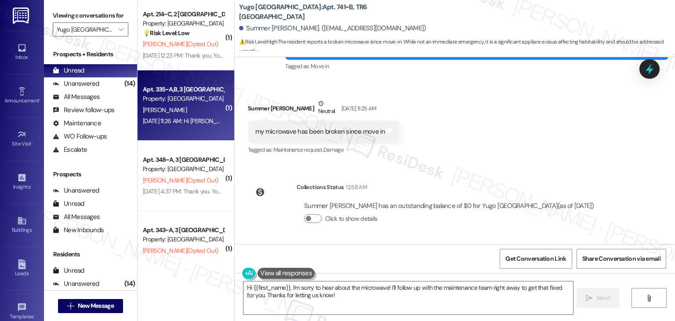
click at [200, 111] on div "E. Swayzee" at bounding box center [183, 110] width 83 height 11
type textarea "Fetching suggested responses. Please feel free to read through the conversation…"
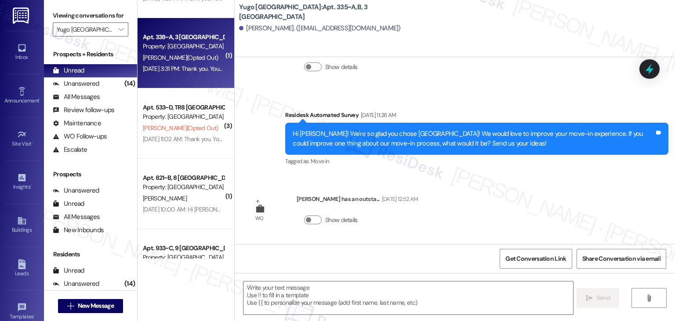
scroll to position [264, 0]
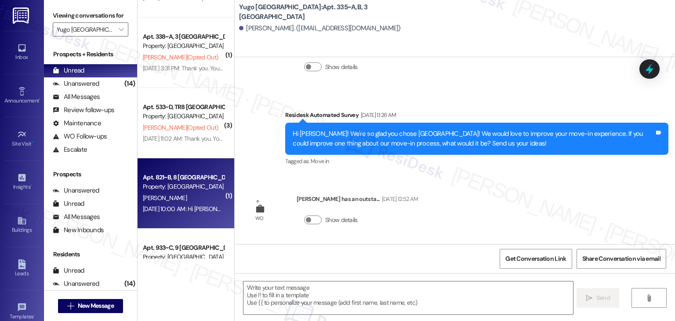
click at [192, 215] on div "Apt. 821~B, 8 Yugo Flagstaff Grove Property: Yugo Flagstaff Grove M. Hicks May …" at bounding box center [186, 193] width 97 height 70
type textarea "Fetching suggested responses. Please feel free to read through the conversation…"
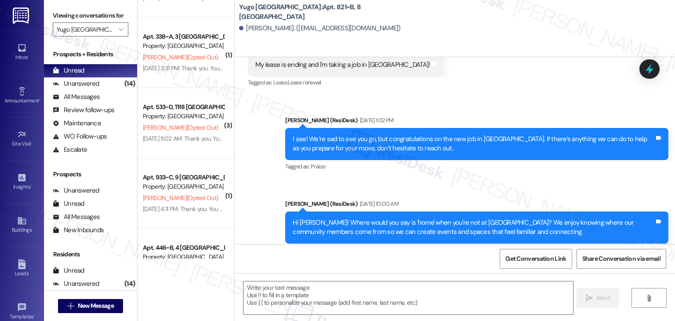
scroll to position [750, 0]
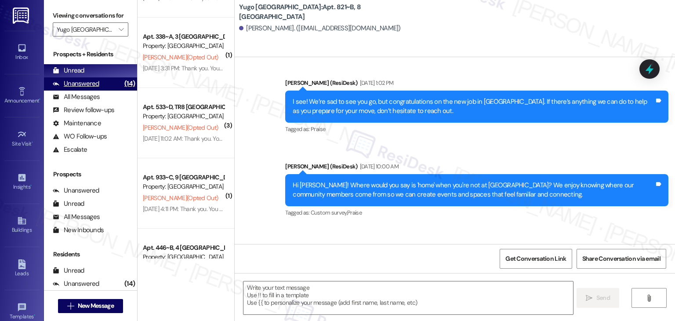
click at [97, 83] on div "Unanswered" at bounding box center [76, 83] width 47 height 9
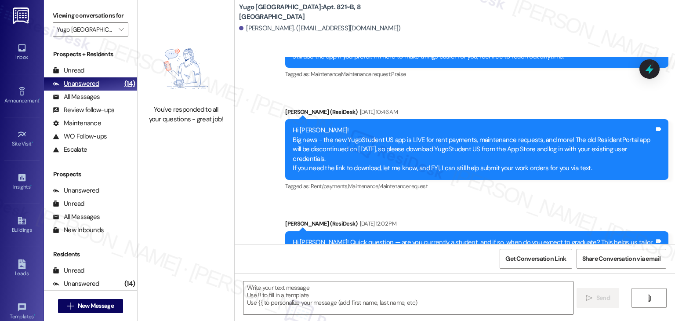
type textarea "Fetching suggested responses. Please feel free to read through the conversation…"
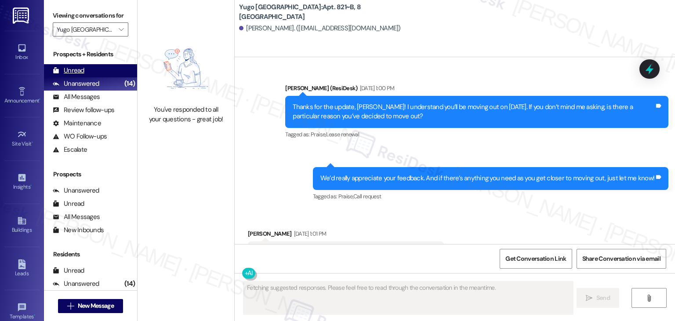
scroll to position [546, 0]
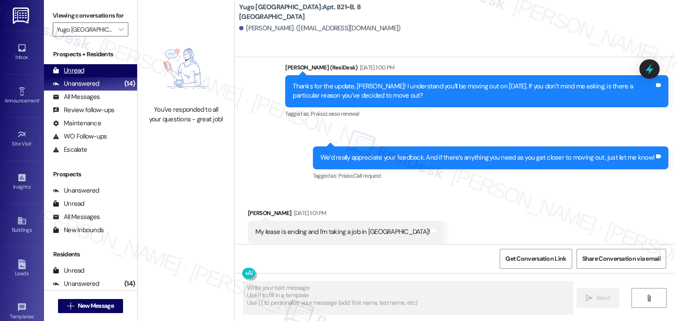
click at [96, 69] on div "Unread (0)" at bounding box center [90, 70] width 93 height 13
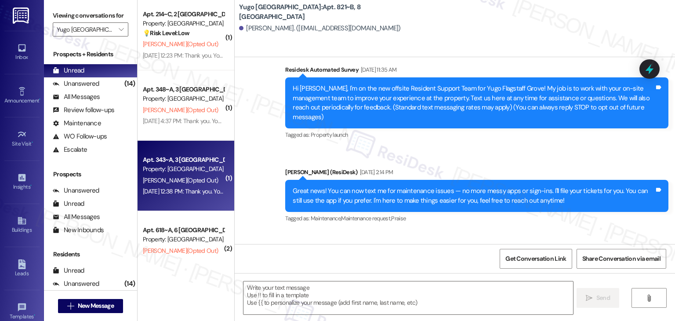
type textarea "Fetching suggested responses. Please feel free to read through the conversation…"
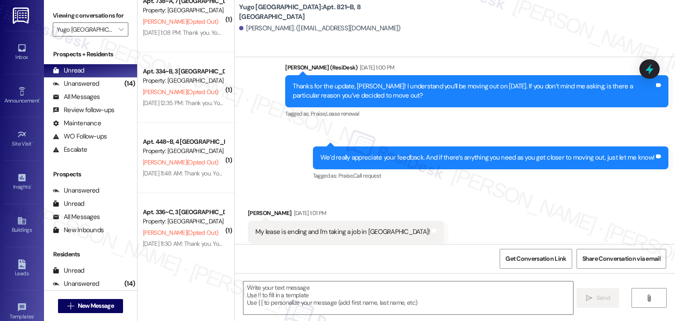
scroll to position [585, 0]
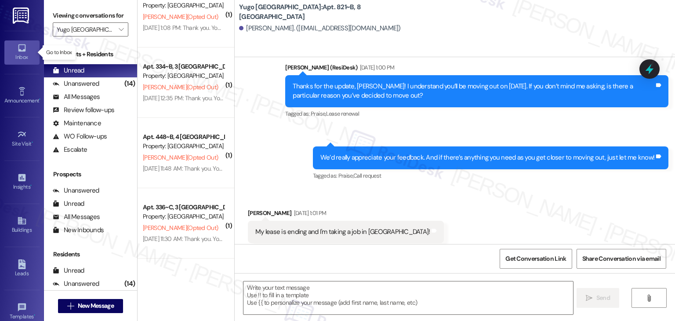
click at [21, 56] on div "Inbox" at bounding box center [22, 57] width 44 height 9
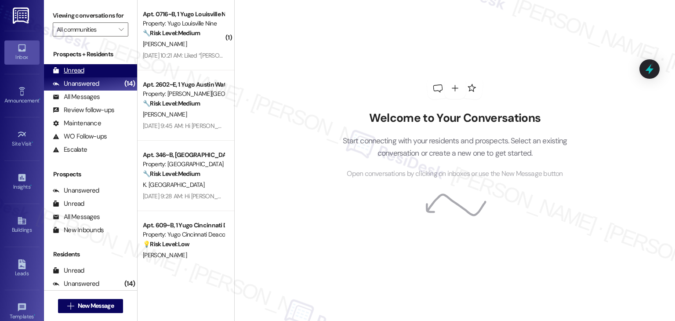
click at [83, 65] on div "Unread (0)" at bounding box center [90, 70] width 93 height 13
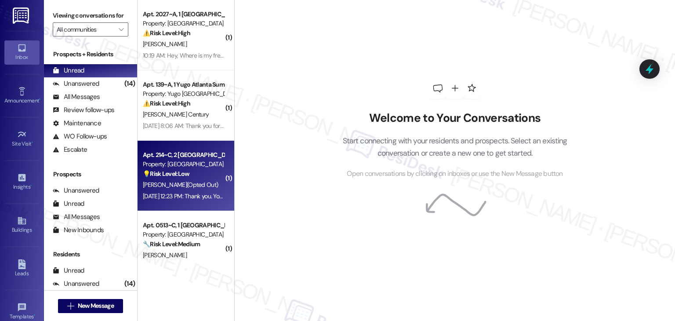
click at [200, 182] on div "J. Walford (Opted Out)" at bounding box center [183, 184] width 83 height 11
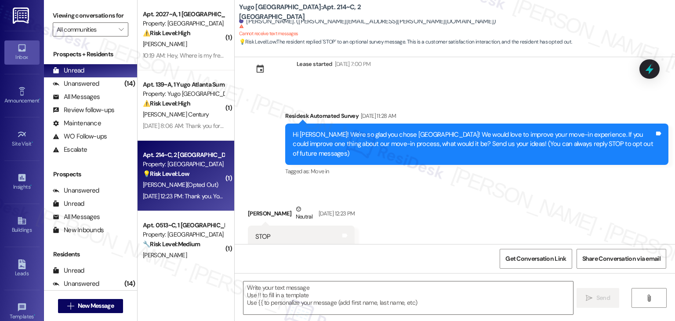
scroll to position [26, 0]
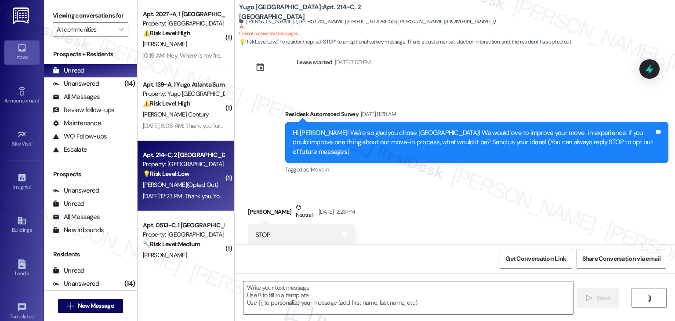
type textarea "Fetching suggested responses. Please feel free to read through the conversation…"
click at [433, 199] on div "Received via SMS Jacob Walford Neutral Aug 29, 2025 at 12:23 PM STOP Tags and n…" at bounding box center [455, 218] width 440 height 70
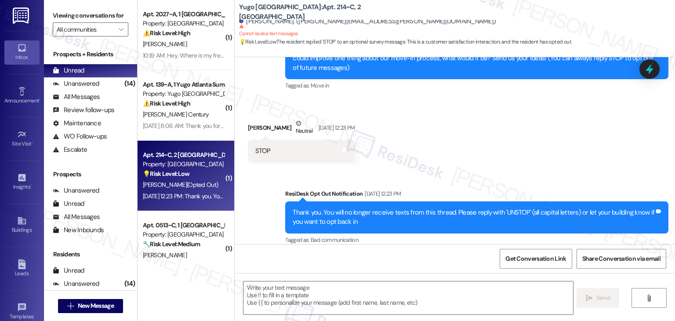
click at [455, 149] on div "Received via SMS Jacob Walford Neutral Aug 29, 2025 at 12:23 PM STOP Tags and n…" at bounding box center [455, 134] width 440 height 70
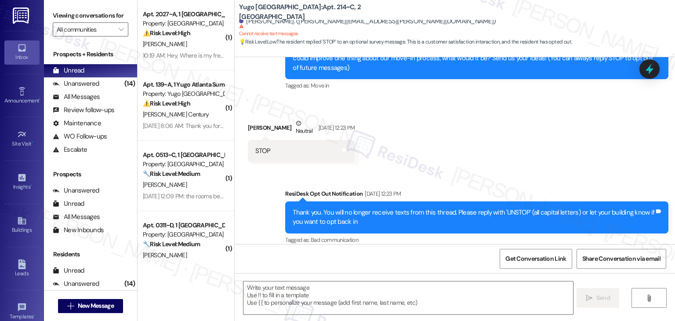
click at [454, 149] on div "Received via SMS Jacob Walford Neutral Aug 29, 2025 at 12:23 PM STOP Tags and n…" at bounding box center [455, 134] width 440 height 70
click at [459, 141] on div "Received via SMS Jacob Walford Neutral Aug 29, 2025 at 12:23 PM STOP Tags and n…" at bounding box center [455, 134] width 440 height 70
drag, startPoint x: 649, startPoint y: 71, endPoint x: 518, endPoint y: 146, distance: 150.9
click at [649, 71] on icon at bounding box center [649, 69] width 8 height 11
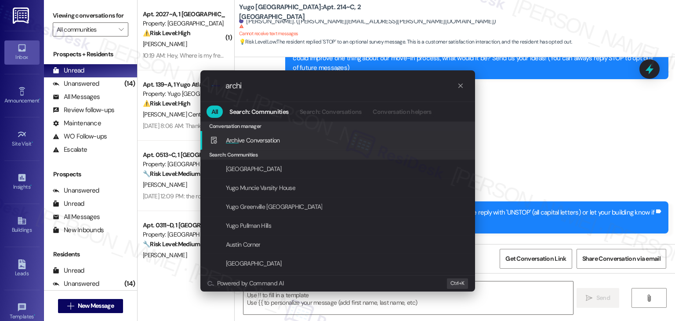
type input "archi"
click at [308, 139] on div "Archi ve Conversation Add shortcut" at bounding box center [338, 140] width 257 height 10
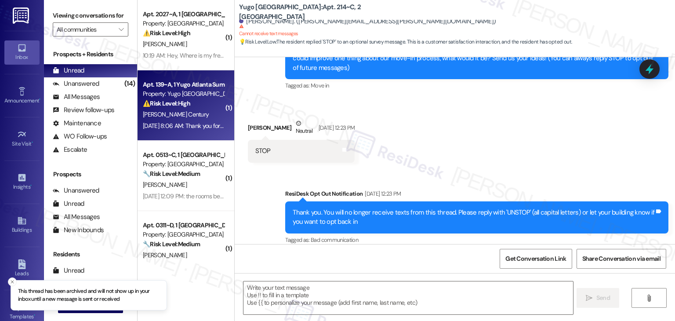
click at [199, 134] on div "Apt. 139~A, 1 Yugo Atlanta Summerhill Property: Yugo Atlanta Summerhill ⚠️ Risk…" at bounding box center [186, 105] width 97 height 70
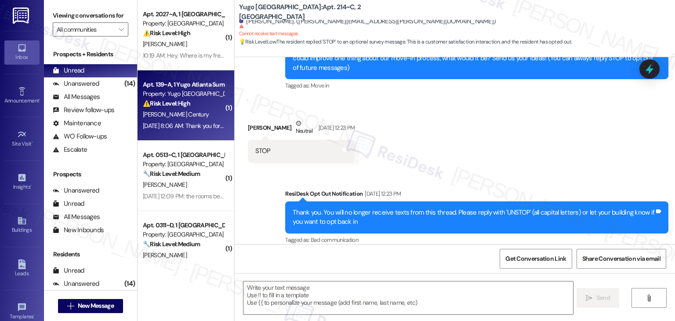
type textarea "Fetching suggested responses. Please feel free to read through the conversation…"
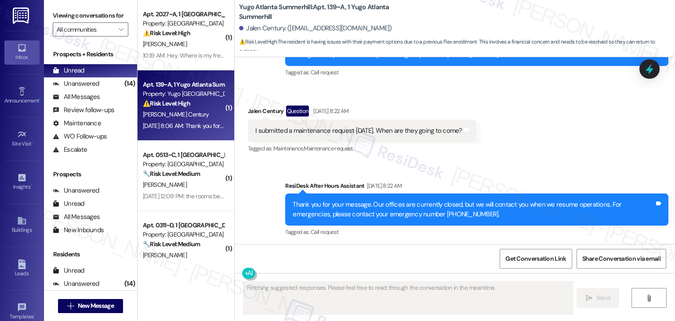
scroll to position [7504, 0]
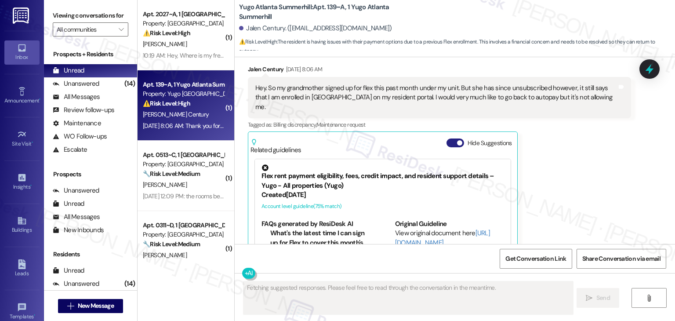
click at [447, 138] on button "Hide Suggestions" at bounding box center [455, 142] width 18 height 9
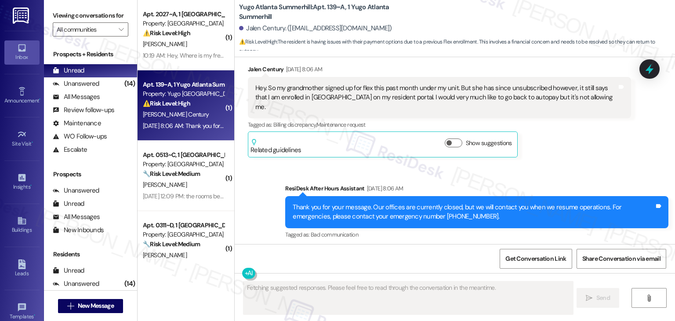
click at [567, 164] on div "Sent via SMS ResiDesk After Hours Assistant Aug 30, 2025 at 8:06 AM Thank you f…" at bounding box center [455, 205] width 440 height 83
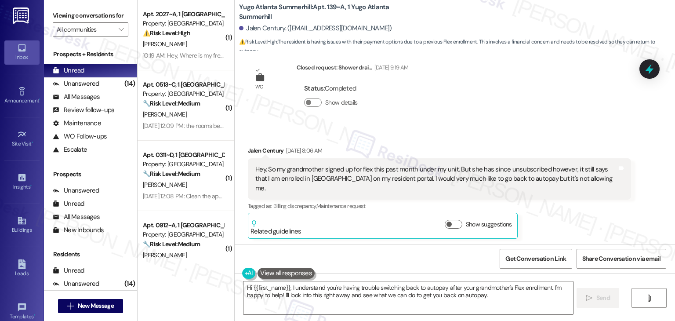
scroll to position [7409, 0]
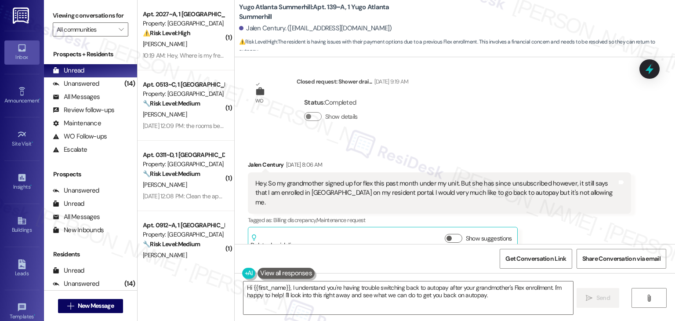
click at [573, 192] on div "Jalen Century Aug 30, 2025 at 8:06 AM Hey. So my grandmother signed up for flex…" at bounding box center [439, 206] width 383 height 93
click at [368, 179] on div "Hey. So my grandmother signed up for flex this past month under my unit. But sh…" at bounding box center [436, 193] width 362 height 28
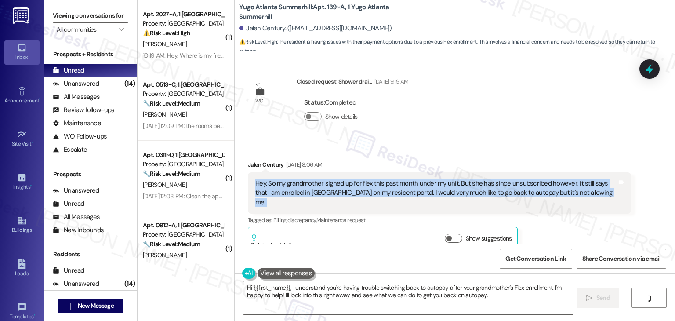
click at [368, 179] on div "Hey. So my grandmother signed up for flex this past month under my unit. But sh…" at bounding box center [436, 193] width 362 height 28
copy div "Hey. So my grandmother signed up for flex this past month under my unit. But sh…"
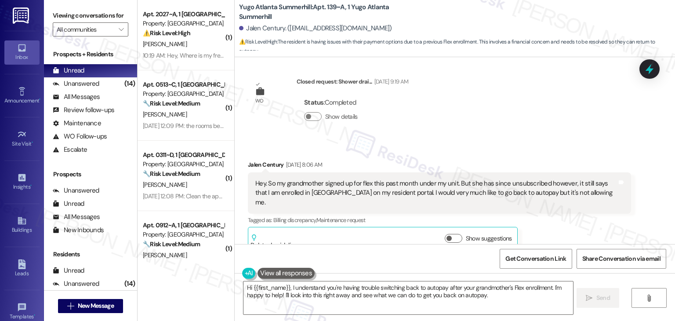
click at [248, 160] on div "Jalen Century Aug 30, 2025 at 8:06 AM" at bounding box center [439, 166] width 383 height 12
copy div "Jalen"
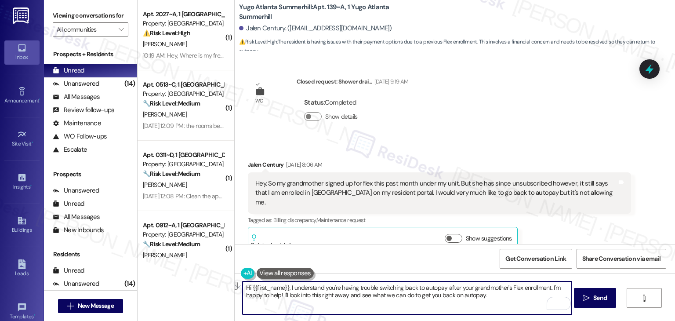
drag, startPoint x: 286, startPoint y: 288, endPoint x: 547, endPoint y: 280, distance: 260.6
click at [547, 280] on div "Hi {{first_name}}, I understand you're having trouble switching back to autopay…" at bounding box center [455, 306] width 440 height 66
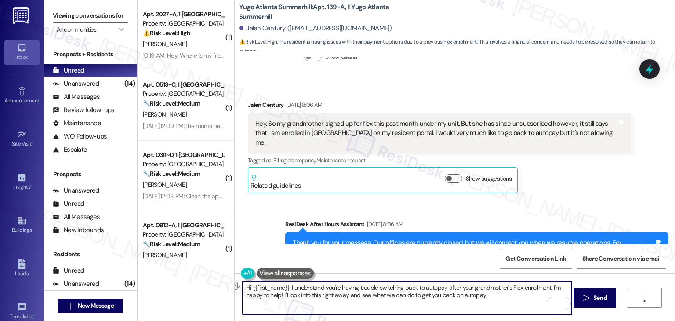
scroll to position [7541, 0]
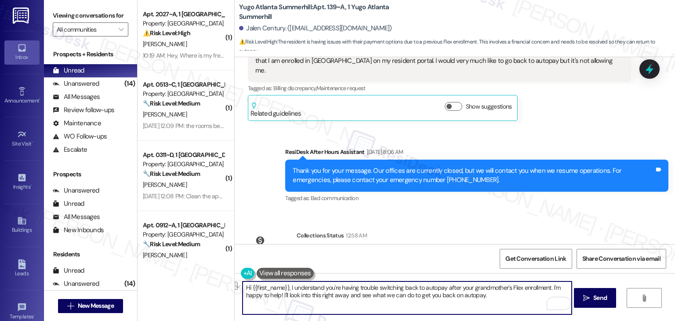
click at [366, 293] on textarea "Hi {{first_name}}, I understand you're having trouble switching back to autopay…" at bounding box center [407, 297] width 329 height 33
paste textarea "Jalen! I understand you're having trouble switching back to autopay after your …"
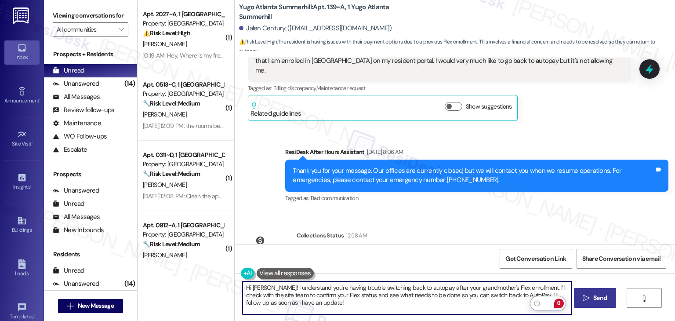
type textarea "Hi Jalen! I understand you're having trouble switching back to autopay after yo…"
click at [599, 303] on button " Send" at bounding box center [595, 298] width 43 height 20
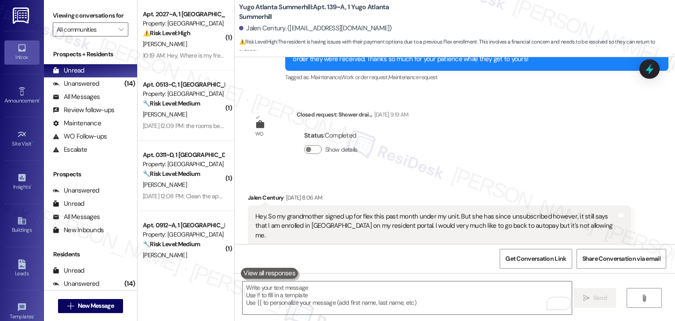
scroll to position [7621, 0]
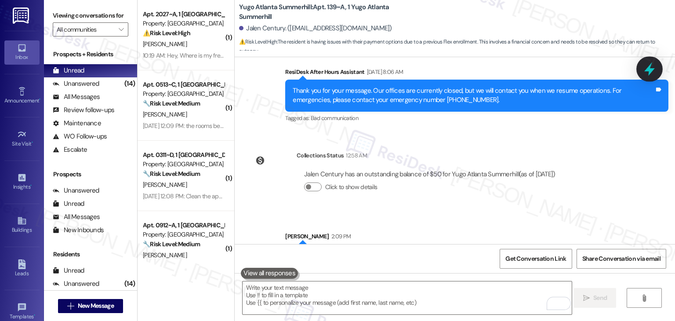
click at [652, 69] on icon at bounding box center [649, 69] width 11 height 14
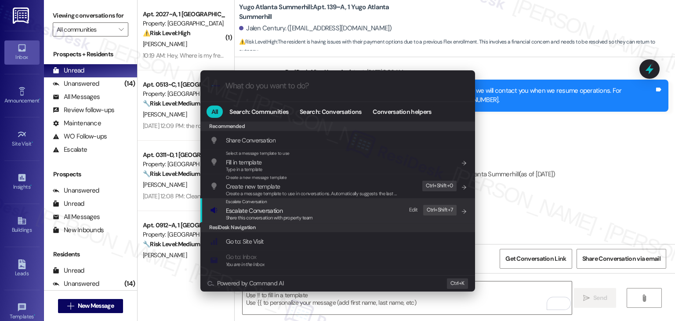
click at [270, 218] on span "Share this conversation with property team" at bounding box center [269, 217] width 87 height 6
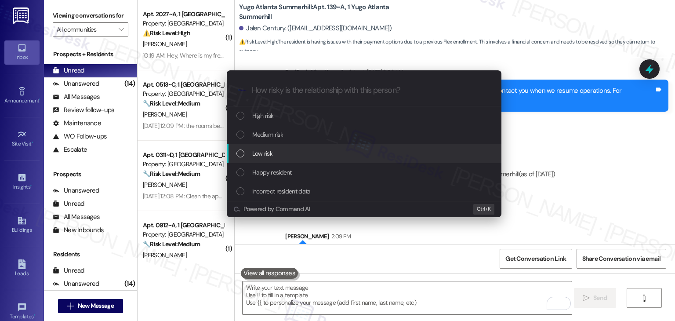
click at [243, 154] on div "List of options" at bounding box center [240, 153] width 8 height 8
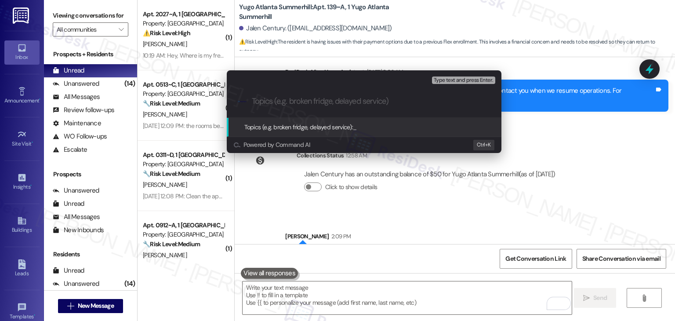
paste input "Resident Portal Issue – Unable to Switch from Flex to AutoPay"
type input "Resident Portal Issue – Unable to Switch from Flex to AutoPay"
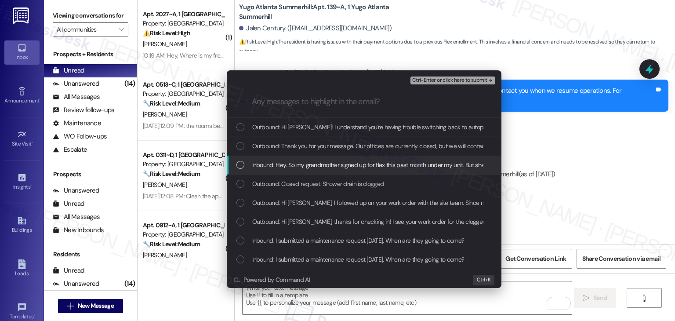
click at [243, 164] on div "List of options" at bounding box center [240, 165] width 8 height 8
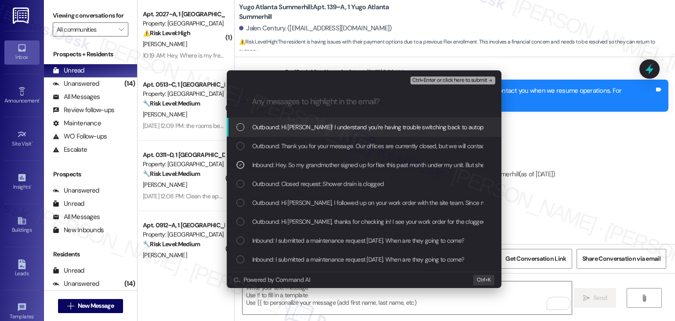
click at [467, 78] on span "Ctrl+Enter or click here to submit" at bounding box center [449, 80] width 75 height 6
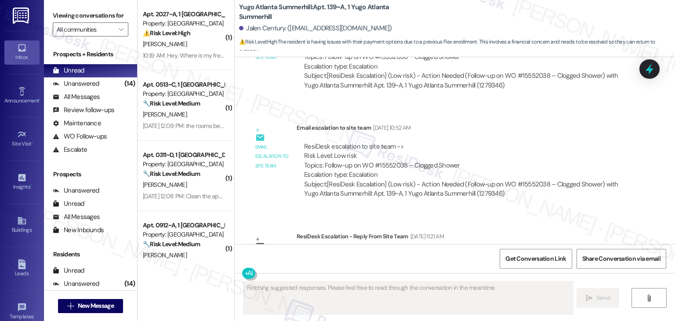
scroll to position [7504, 0]
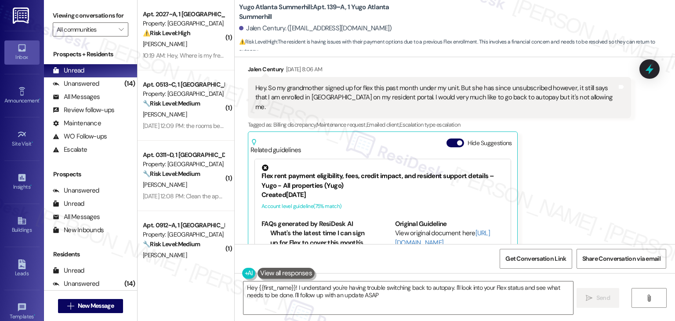
type textarea "Hey {{first_name}}! I understand you're having trouble switching back to autopa…"
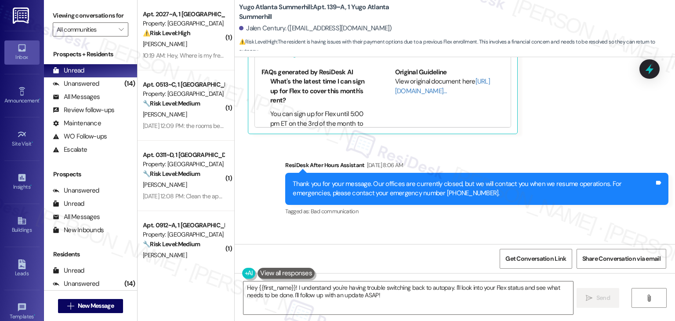
scroll to position [7762, 0]
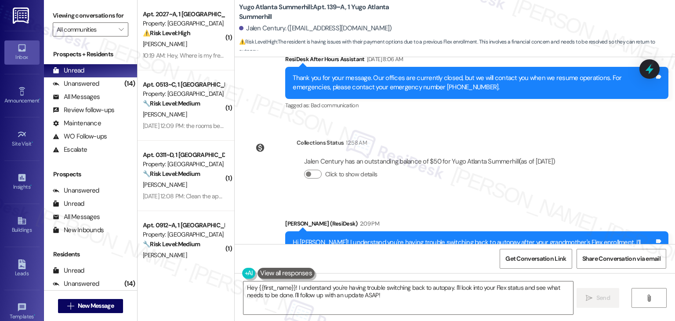
click at [543, 147] on div "Collections Status 12:58 AM Jalen Century has an outstanding balance of $50 for…" at bounding box center [405, 165] width 328 height 68
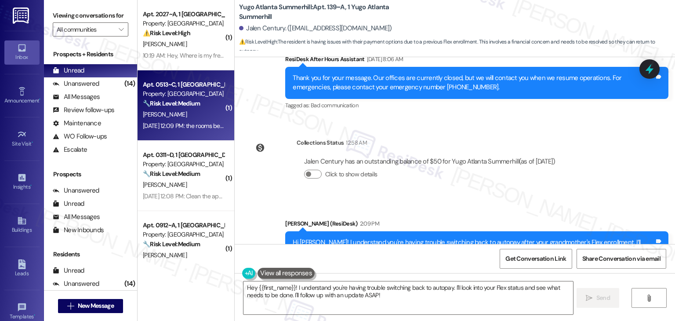
click at [192, 116] on div "C. Clark" at bounding box center [183, 114] width 83 height 11
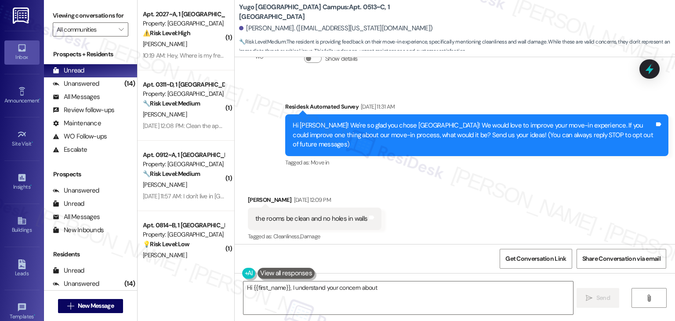
scroll to position [56, 0]
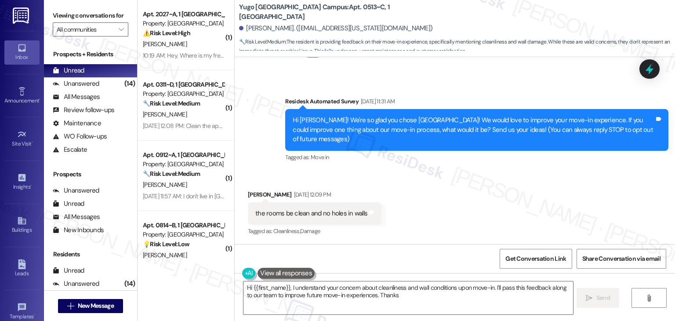
type textarea "Hi {{first_name}}, I understand your concern about cleanliness and wall conditi…"
click at [455, 193] on div "Received via SMS Cassidy Clark Aug 29, 2025 at 12:09 PM the rooms be clean and …" at bounding box center [455, 207] width 440 height 74
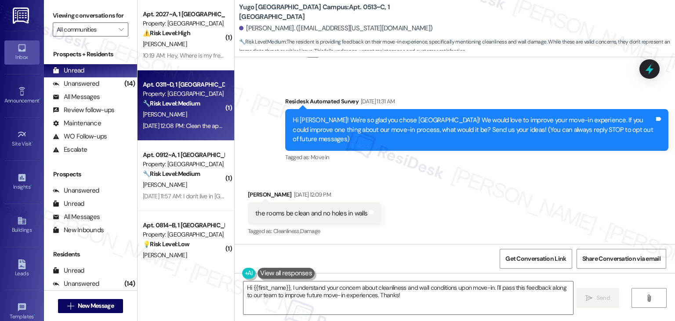
click at [191, 109] on div "Apt. 0311~D, 1 Yugo Tucson Campus Property: Yugo Tucson Campus 🔧 Risk Level: Me…" at bounding box center [183, 94] width 83 height 30
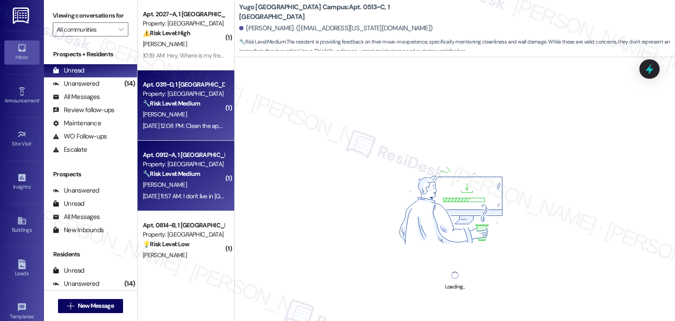
click at [195, 168] on div "Property: Yugo Tucson Campus" at bounding box center [183, 163] width 81 height 9
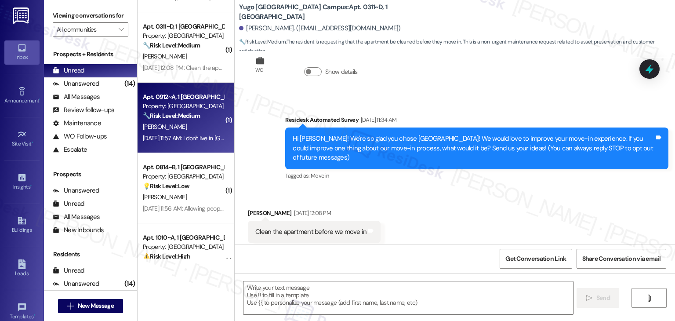
scroll to position [47, 0]
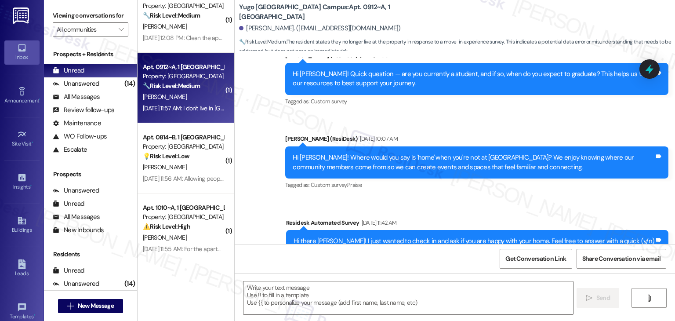
type textarea "Fetching suggested responses. Please feel free to read through the conversation…"
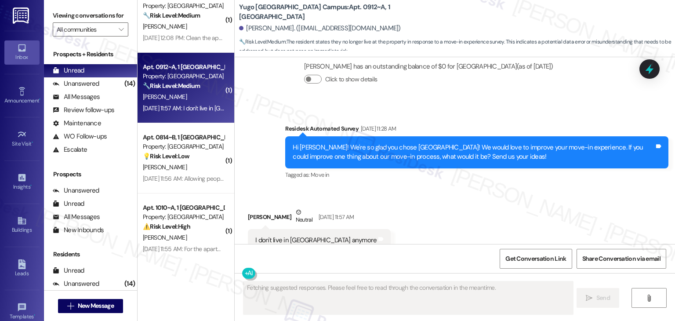
scroll to position [525, 0]
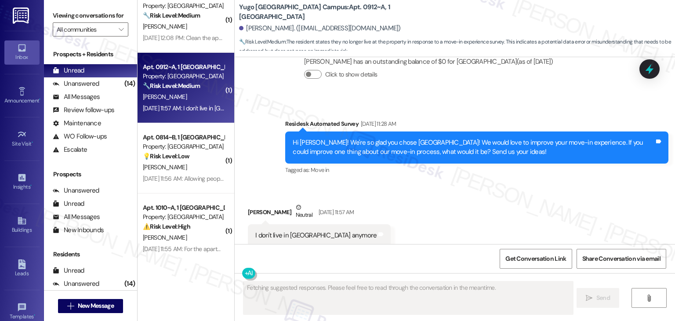
click at [200, 162] on div "J. Golub" at bounding box center [183, 167] width 83 height 11
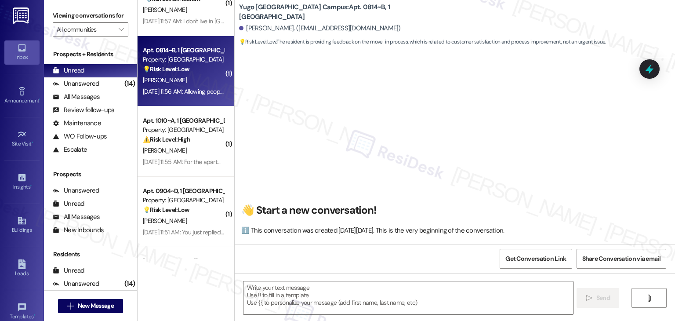
scroll to position [176, 0]
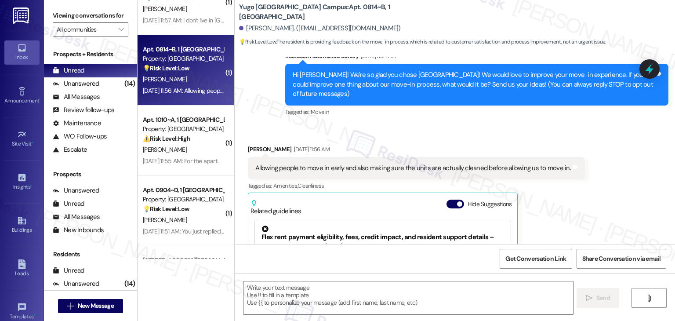
type textarea "Fetching suggested responses. Please feel free to read through the conversation…"
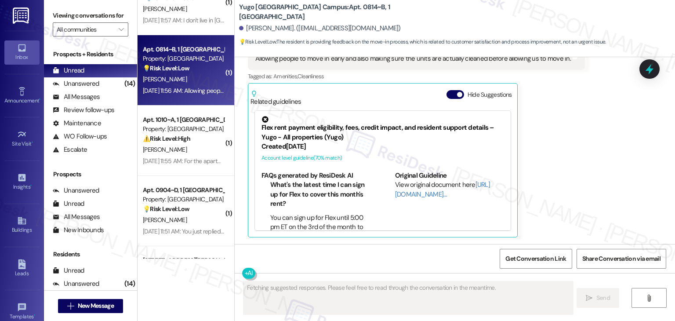
scroll to position [220, 0]
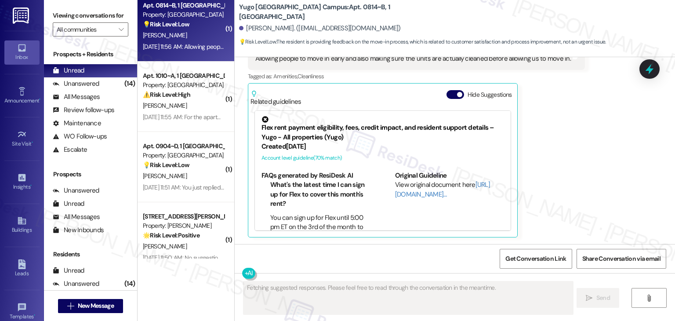
click at [200, 159] on div "Property: Yugo Tucson Campus" at bounding box center [183, 155] width 81 height 9
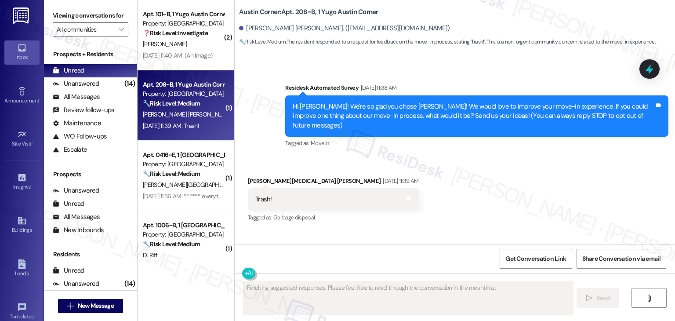
scroll to position [30, 0]
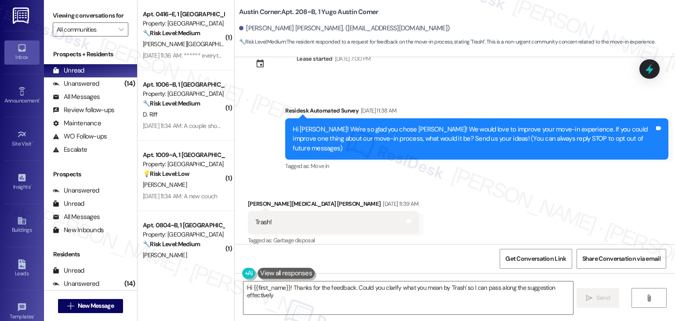
type textarea "Hi {{first_name}}! Thanks for the feedback. Could you clarify what you mean by …"
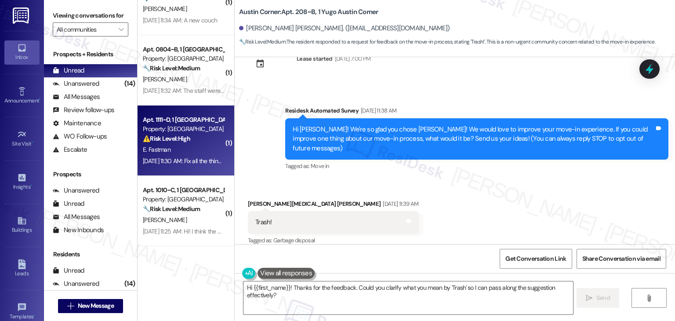
click at [194, 160] on div "Aug 29, 2025 at 11:30 AM: Fix all the things in my room that were broken when I…" at bounding box center [276, 161] width 267 height 8
type textarea "Fetching suggested responses. Please feel free to read through the conversation…"
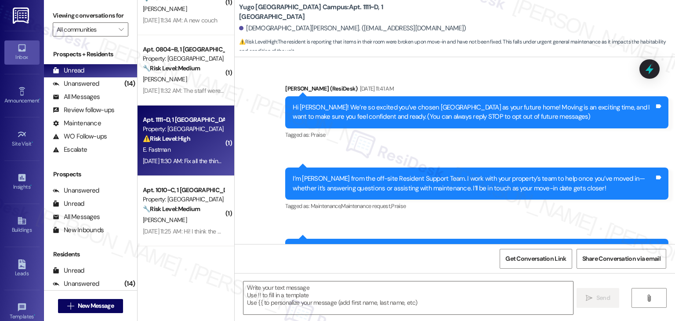
scroll to position [703, 0]
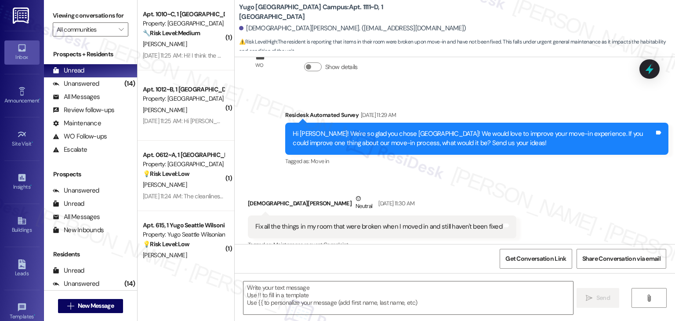
type textarea "Fetching suggested responses. Please feel free to read through the conversation…"
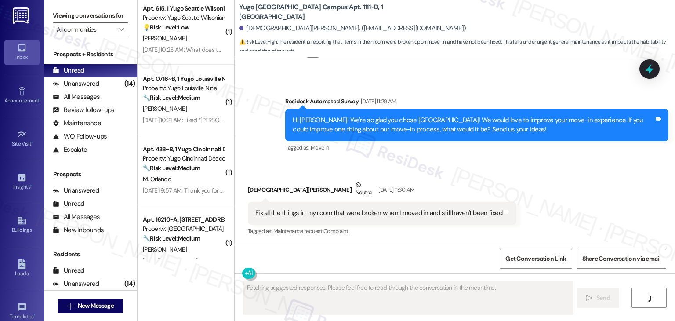
scroll to position [966, 0]
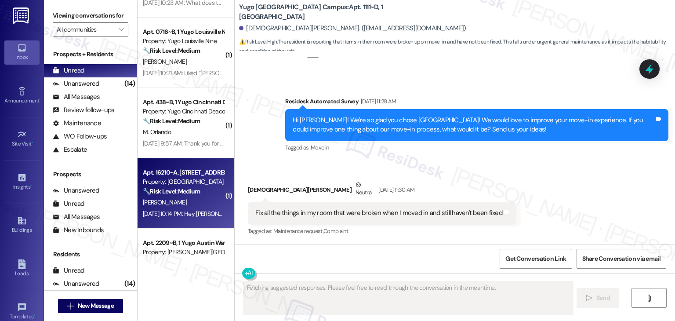
click at [200, 205] on div "H. Liu" at bounding box center [183, 202] width 83 height 11
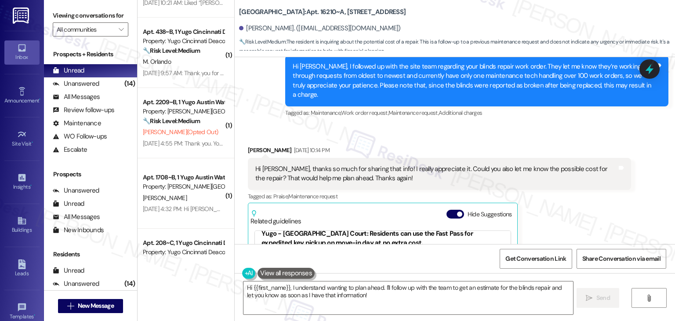
scroll to position [719, 0]
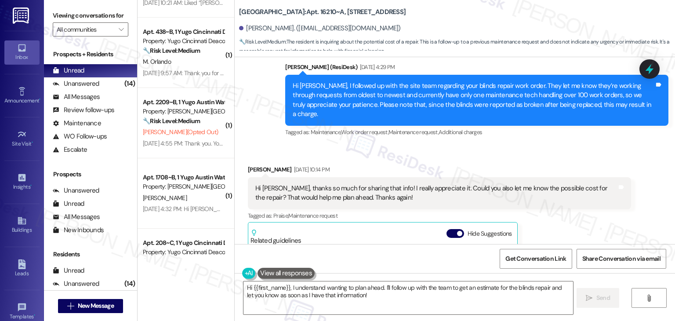
click at [536, 145] on div "Received via SMS Haiqing Liu Aug 28, 2025 at 10:14 PM Hi Sarah, thanks so much …" at bounding box center [455, 264] width 440 height 238
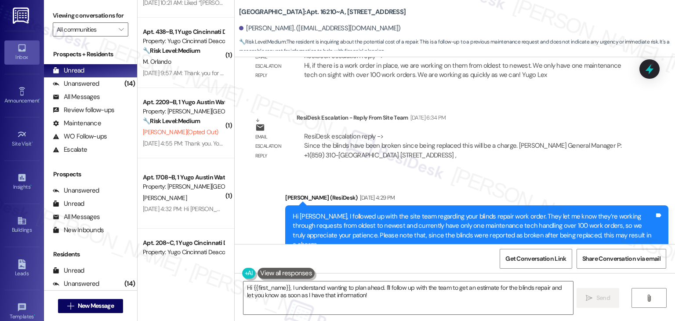
scroll to position [587, 0]
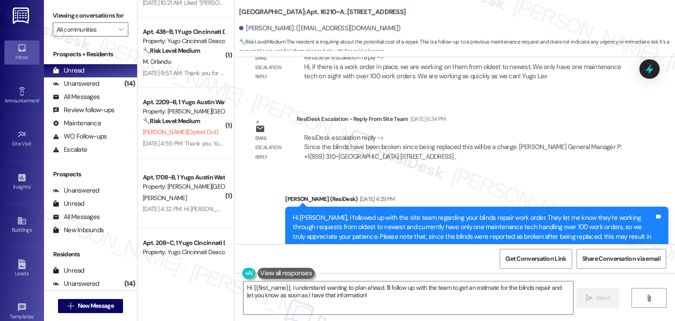
click at [488, 174] on div "Sent via SMS Sarah (ResiDesk) Aug 28, 2025 at 4:29 PM Hi Haiqing, I followed up…" at bounding box center [455, 225] width 440 height 102
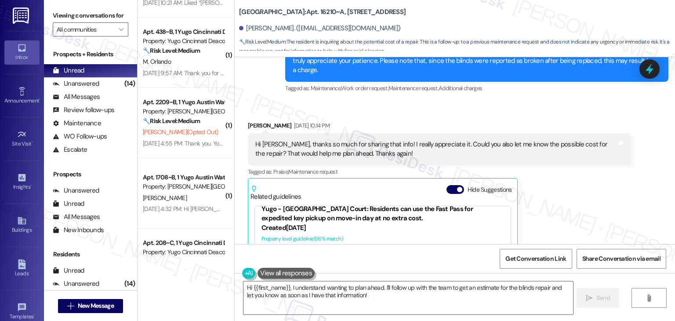
scroll to position [719, 0]
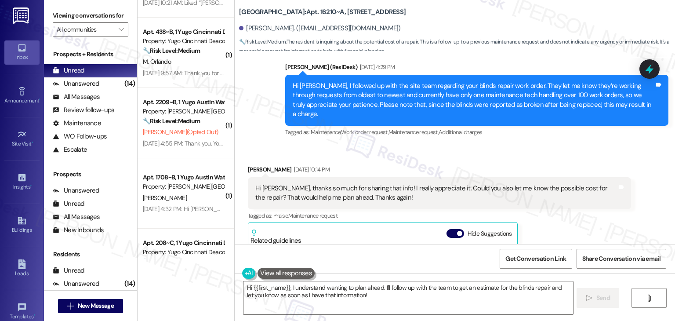
click at [541, 145] on div "Received via SMS Haiqing Liu Aug 28, 2025 at 10:14 PM Hi Sarah, thanks so much …" at bounding box center [455, 264] width 440 height 238
click at [440, 89] on div "Hi Haiqing, I followed up with the site team regarding your blinds repair work …" at bounding box center [474, 100] width 362 height 38
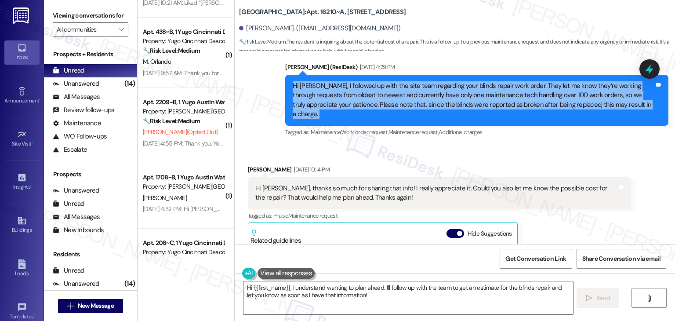
click at [440, 89] on div "Hi Haiqing, I followed up with the site team regarding your blinds repair work …" at bounding box center [474, 100] width 362 height 38
copy div "Hi Haiqing, I followed up with the site team regarding your blinds repair work …"
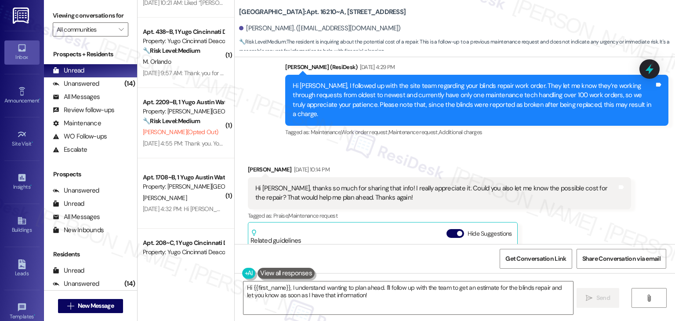
click at [441, 184] on div "Hi Sarah, thanks so much for sharing that info! I really appreciate it. Could y…" at bounding box center [436, 193] width 362 height 19
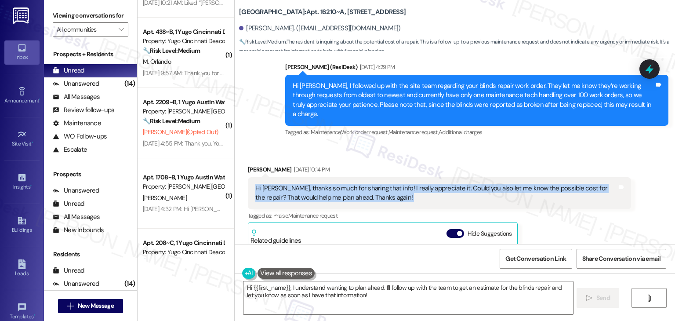
click at [441, 184] on div "Hi Sarah, thanks so much for sharing that info! I really appreciate it. Could y…" at bounding box center [436, 193] width 362 height 19
copy div "Hi Sarah, thanks so much for sharing that info! I really appreciate it. Could y…"
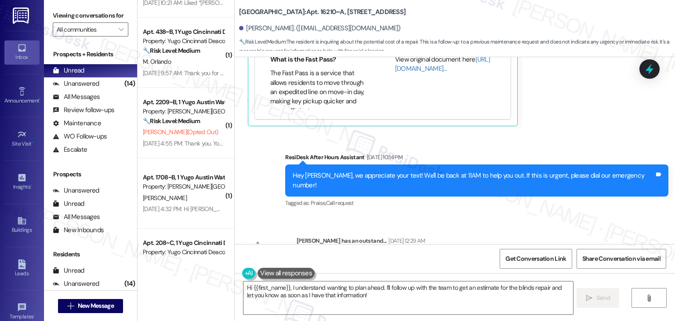
scroll to position [983, 0]
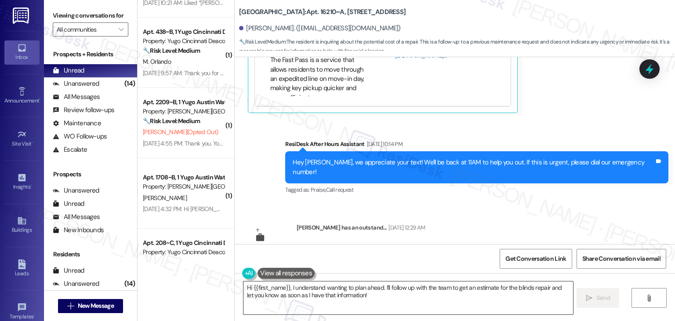
click at [299, 291] on textarea "Hi {{first_name}}, I understand wanting to plan ahead. I'll follow up with the …" at bounding box center [407, 297] width 329 height 33
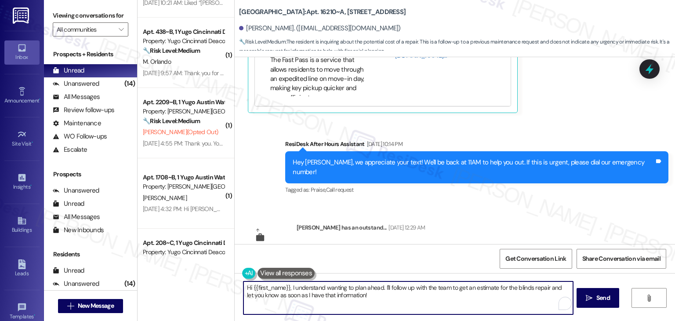
click at [299, 291] on textarea "Hi {{first_name}}, I understand wanting to plan ahead. I'll follow up with the …" at bounding box center [407, 297] width 329 height 33
paste textarea "Haiqing! You’re very welcome. I’ll reach out to the site team to ask about the …"
type textarea "Hi Haiqing! You’re very welcome. I’ll reach out to the site team to ask about t…"
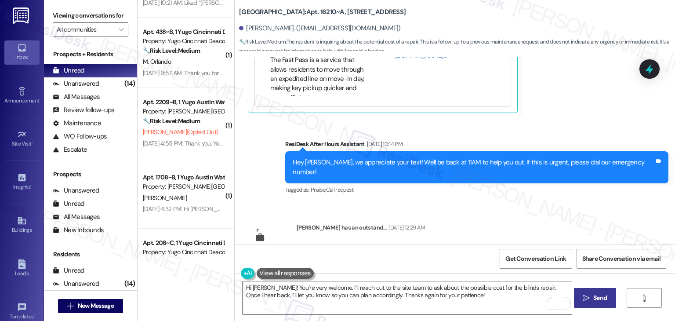
click at [606, 297] on span "Send" at bounding box center [599, 297] width 17 height 9
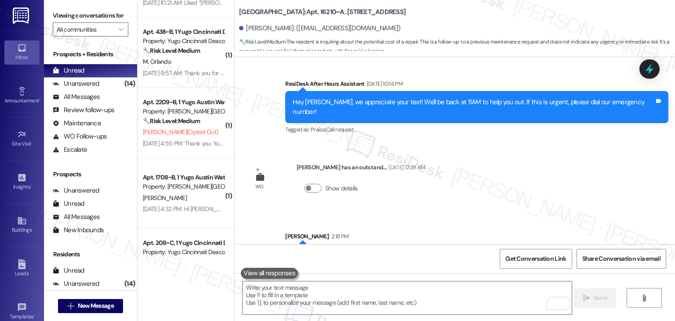
scroll to position [1053, 0]
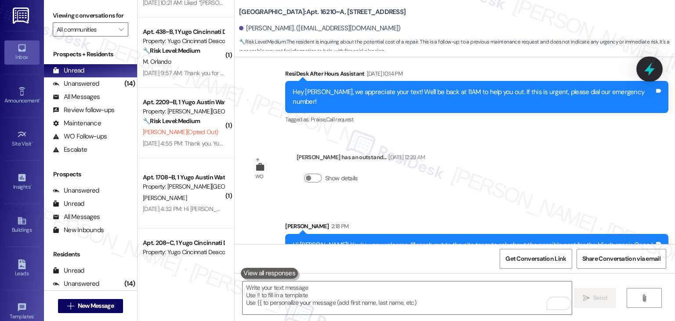
click at [658, 67] on div at bounding box center [649, 68] width 26 height 25
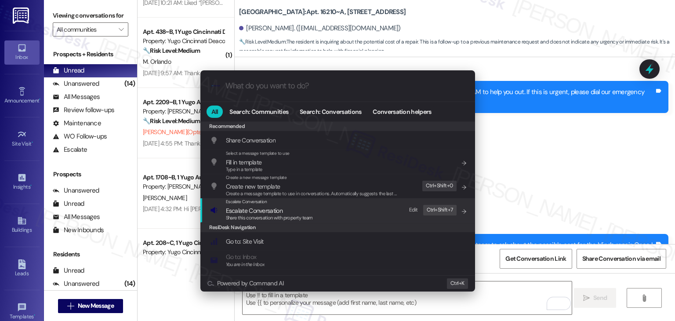
click at [269, 216] on span "Share this conversation with property team" at bounding box center [269, 217] width 87 height 6
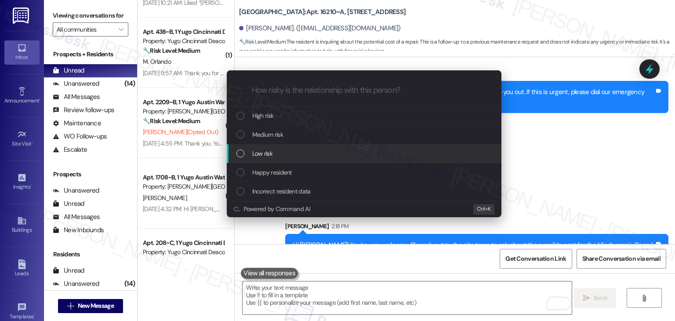
click at [243, 152] on div "List of options" at bounding box center [240, 153] width 8 height 8
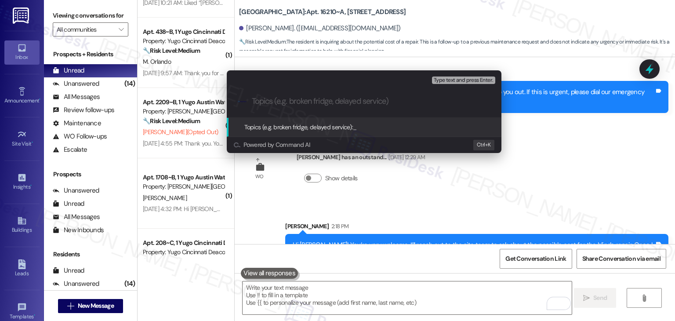
paste input "Resident Inquiry – Potential Charge for Blinds Repair"
type input "Resident Inquiry – Potential Charge for Blinds Repair"
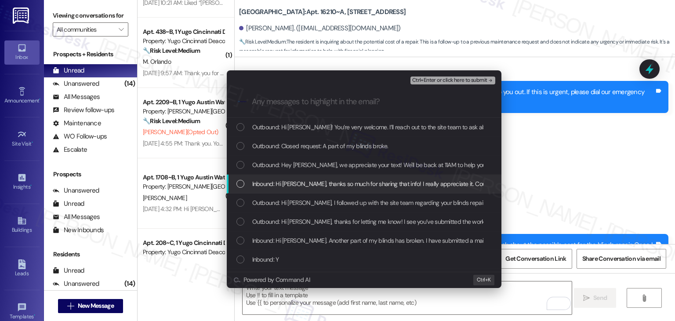
click at [239, 183] on div "List of options" at bounding box center [240, 184] width 8 height 8
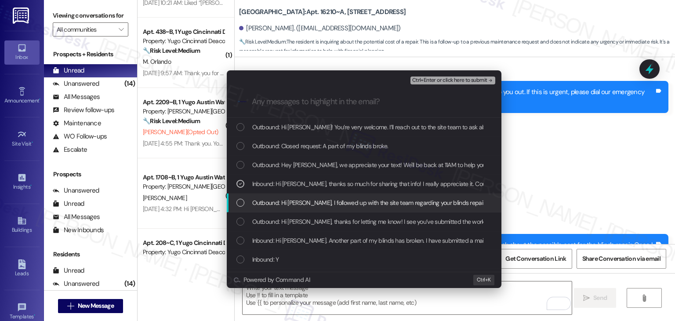
click at [239, 199] on div "List of options" at bounding box center [240, 203] width 8 height 8
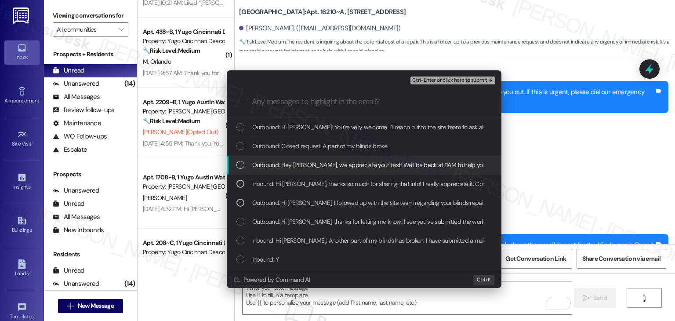
click at [467, 81] on span "Ctrl+Enter or click here to submit" at bounding box center [449, 80] width 75 height 6
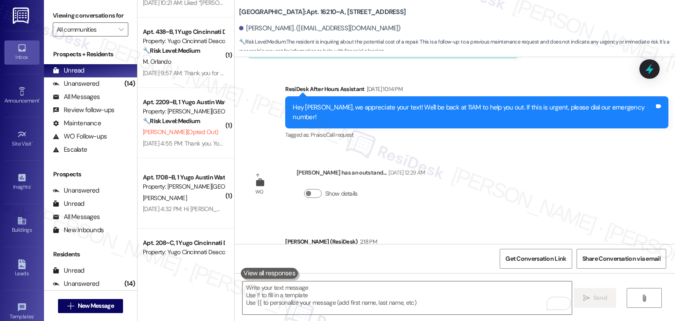
scroll to position [1066, 0]
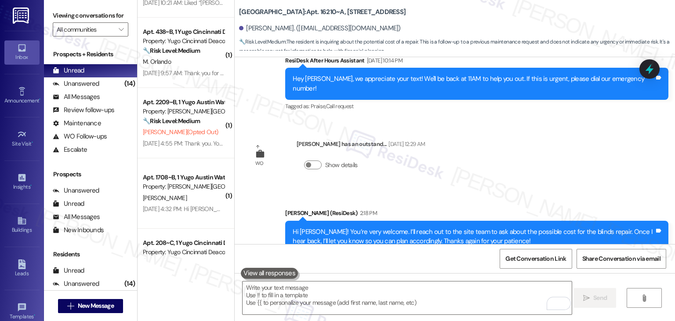
click at [525, 147] on div "WO Lease started Jul 31, 2025 at 7:00 PM Show details Survey, sent via SMS Resi…" at bounding box center [455, 150] width 440 height 187
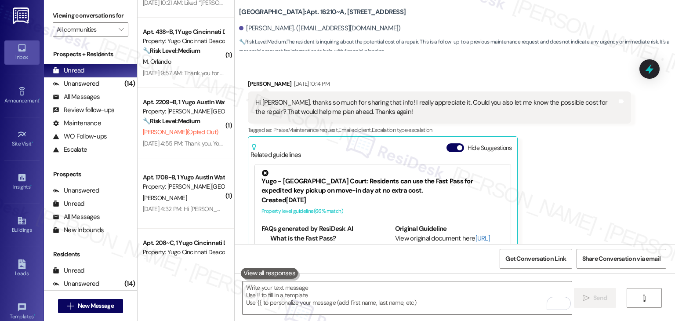
scroll to position [803, 0]
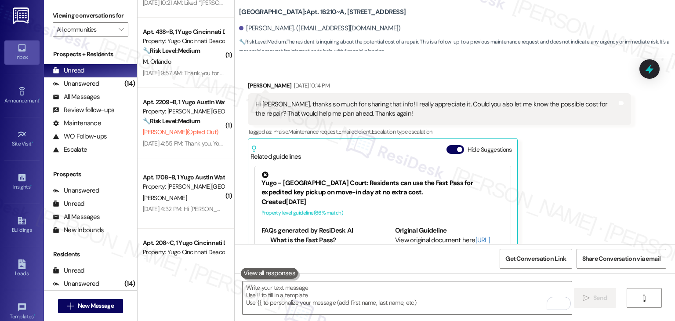
click at [561, 146] on div "Haiqing Liu Aug 28, 2025 at 10:14 PM Hi Sarah, thanks so much for sharing that …" at bounding box center [439, 187] width 383 height 212
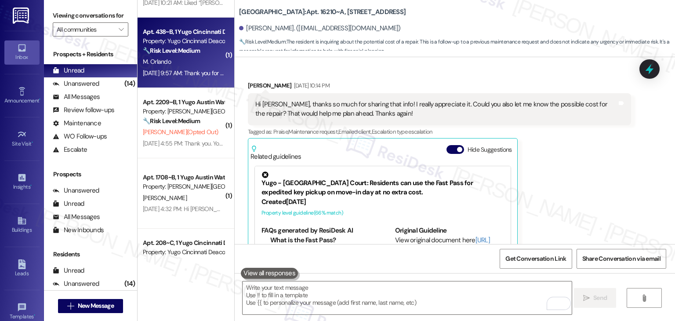
click at [180, 85] on div "Apt. 438~B, 1 Yugo Cincinnati Deacon Property: Yugo Cincinnati Deacon 🔧 Risk Le…" at bounding box center [186, 53] width 97 height 70
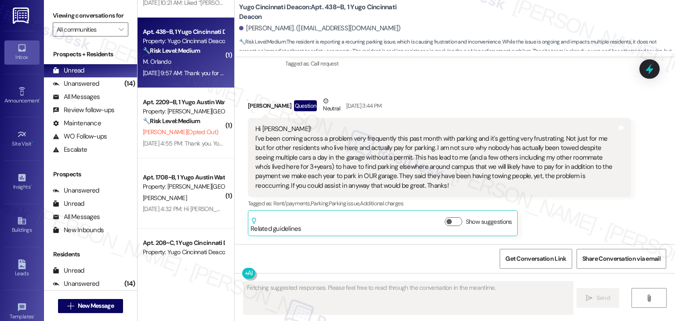
scroll to position [2945, 0]
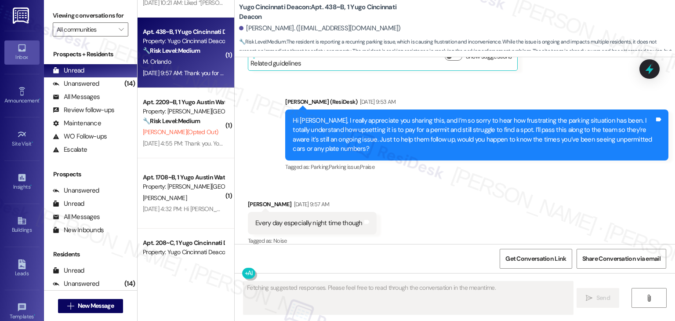
click at [445, 203] on div "Received via SMS Margot Orlando Aug 29, 2025 at 9:57 AM Every day especially ni…" at bounding box center [455, 217] width 440 height 74
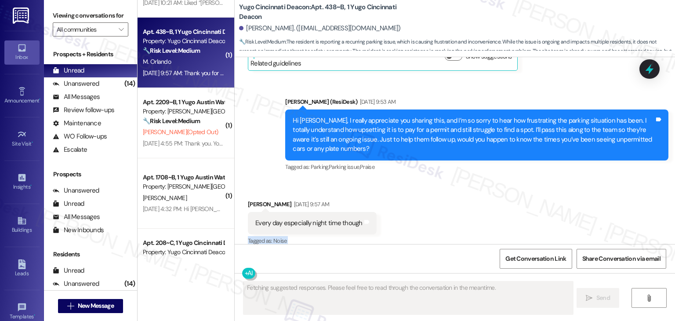
click at [445, 203] on div "Received via SMS Margot Orlando Aug 29, 2025 at 9:57 AM Every day especially ni…" at bounding box center [455, 217] width 440 height 74
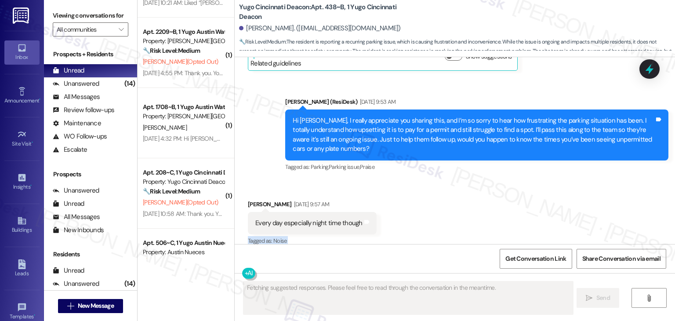
click at [445, 203] on div "Received via SMS Margot Orlando Aug 29, 2025 at 9:57 AM Every day especially ni…" at bounding box center [455, 217] width 440 height 74
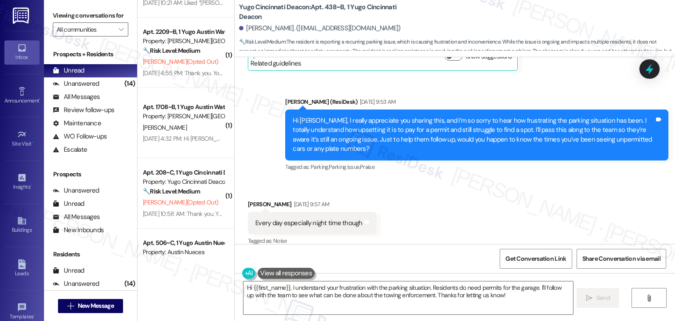
click at [445, 203] on div "Received via SMS Margot Orlando Aug 29, 2025 at 9:57 AM Every day especially ni…" at bounding box center [455, 217] width 440 height 74
click at [445, 202] on div "Received via SMS Margot Orlando Aug 29, 2025 at 9:57 AM Every day especially ni…" at bounding box center [455, 217] width 440 height 74
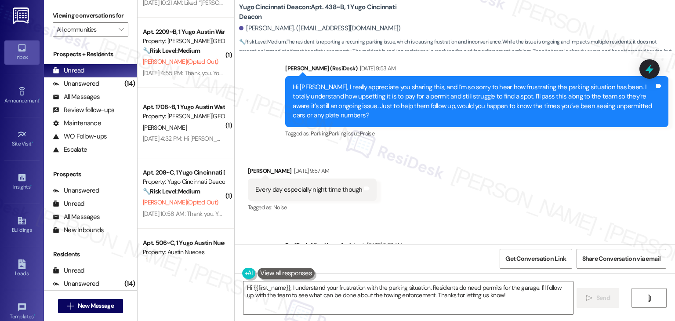
click at [454, 185] on div "Received via SMS Margot Orlando Aug 29, 2025 at 9:57 AM Every day especially ni…" at bounding box center [455, 183] width 440 height 74
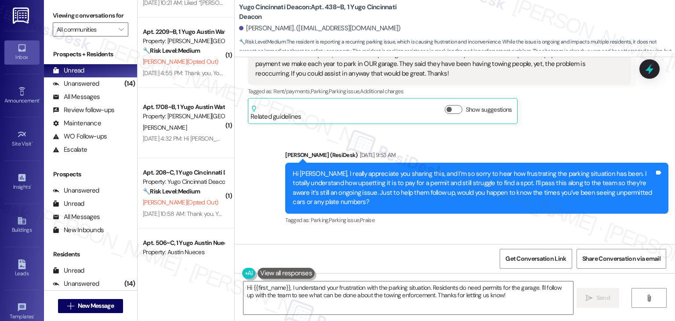
scroll to position [2891, 0]
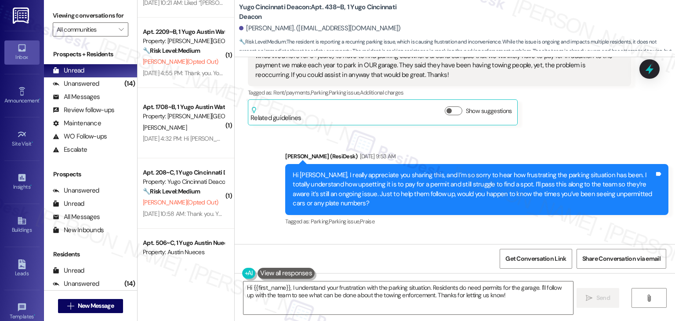
click at [400, 183] on div "Hi Margot, I really appreciate you sharing this, and I’m so sorry to hear how f…" at bounding box center [474, 189] width 362 height 38
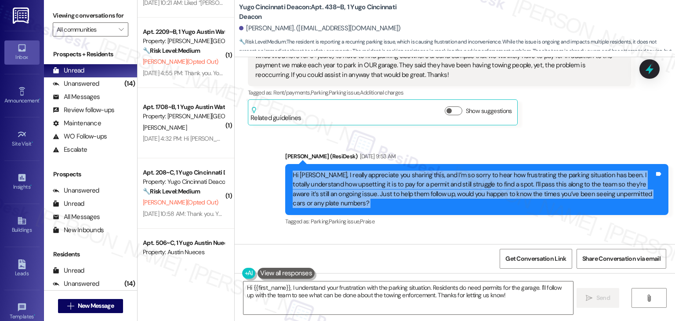
click at [400, 183] on div "Hi Margot, I really appreciate you sharing this, and I’m so sorry to hear how f…" at bounding box center [474, 189] width 362 height 38
copy div "Hi Margot, I really appreciate you sharing this, and I’m so sorry to hear how f…"
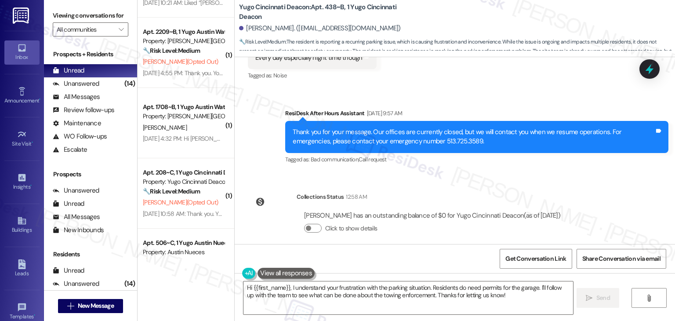
scroll to position [2847, 0]
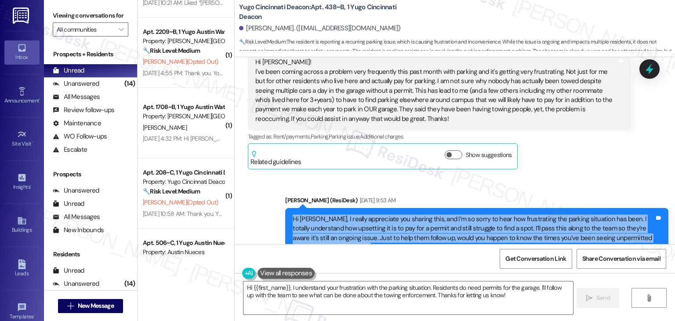
copy div "Hi Margot, I really appreciate you sharing this, and I’m so sorry to hear how f…"
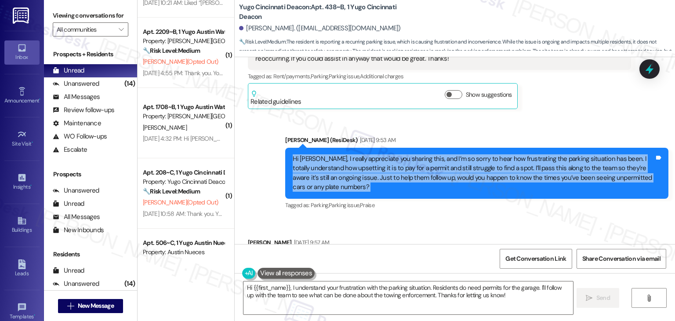
scroll to position [2979, 0]
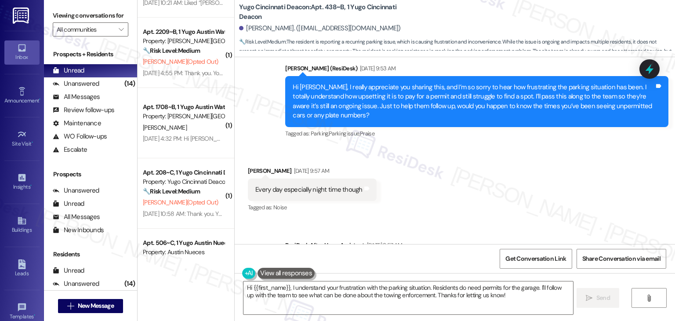
click at [330, 185] on div "Every day especially night time though" at bounding box center [308, 189] width 107 height 9
copy div "Every day especially night time though Tags and notes"
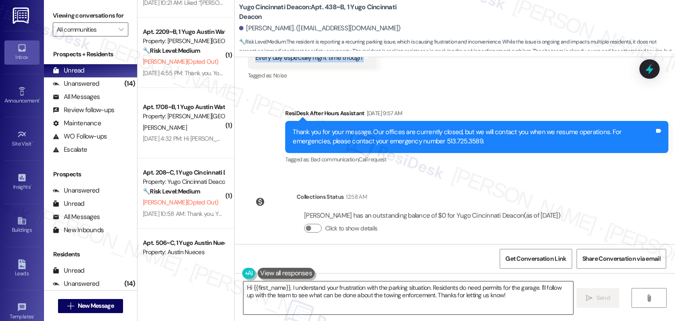
click at [383, 294] on textarea "Hi {{first_name}}, I understand your frustration with the parking situation. Re…" at bounding box center [407, 297] width 329 height 33
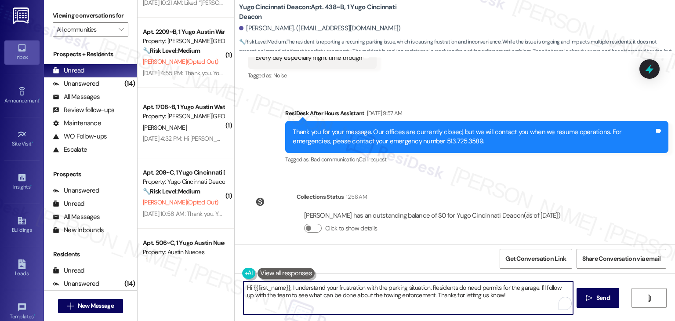
click at [383, 294] on textarea "Hi {{first_name}}, I understand your frustration with the parking situation. Re…" at bounding box center [407, 297] width 329 height 33
paste textarea "Thanks so much for getting back to me, Margot. That’s helpful to know—it makes …"
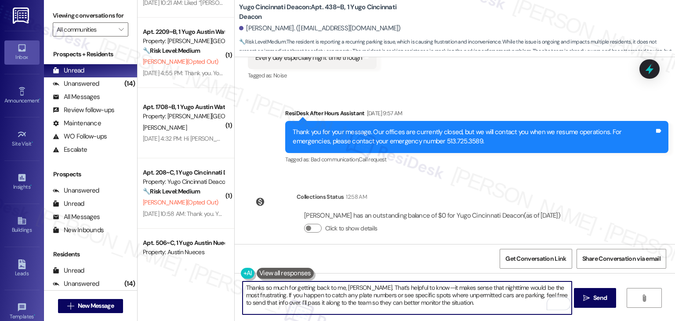
type textarea "Thanks so much for getting back to me, Margot. That’s helpful to know—it makes …"
click at [590, 224] on div "Survey, sent via SMS Residesk Automated Survey Oct 30, 2024 at 11:31 AM Hi Marg…" at bounding box center [455, 150] width 440 height 187
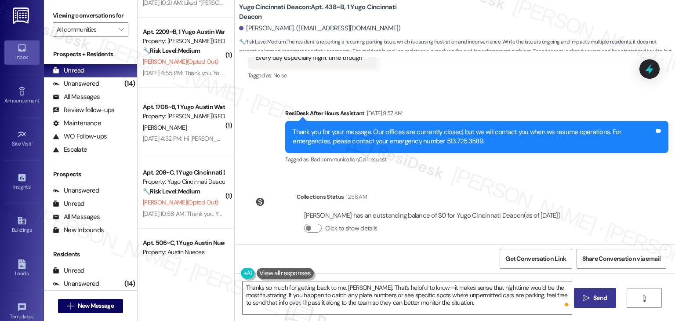
click at [597, 300] on span "Send" at bounding box center [600, 297] width 14 height 9
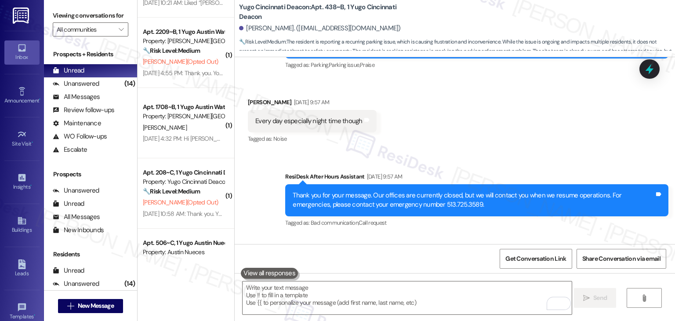
scroll to position [3190, 0]
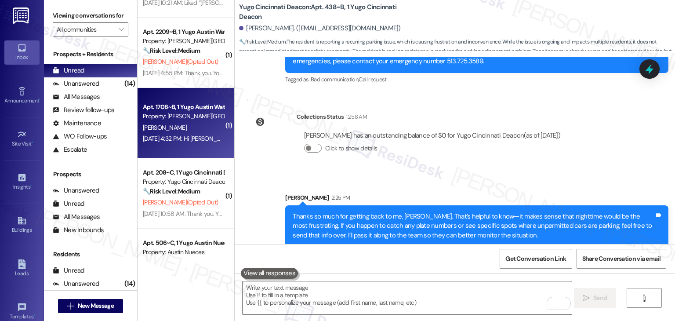
click at [195, 139] on div "Aug 27, 2025 at 4:32 PM: Hi Finola, Just a quick heads up—there will be some fi…" at bounding box center [449, 138] width 612 height 8
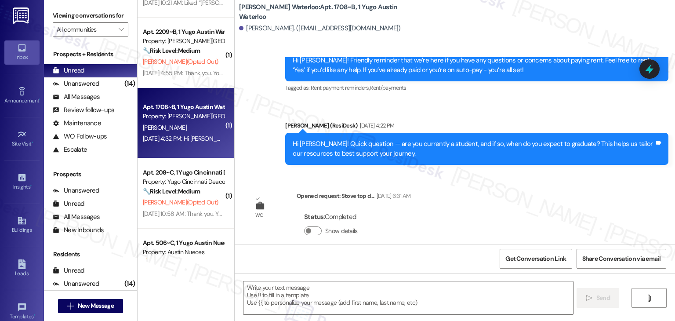
type textarea "Fetching suggested responses. Please feel free to read through the conversation…"
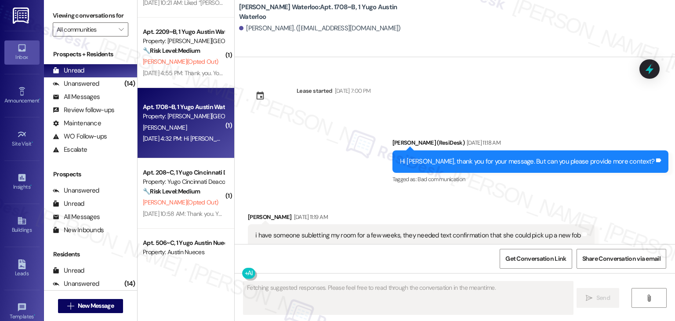
scroll to position [1053, 0]
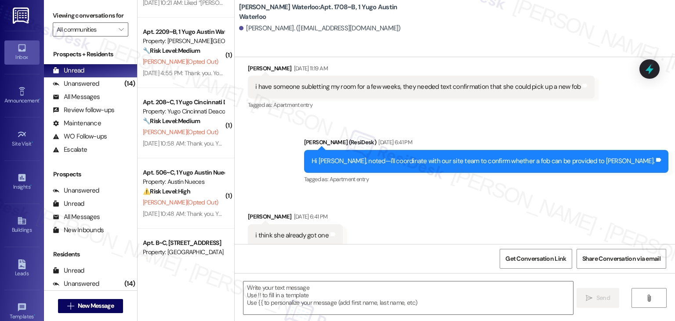
click at [373, 207] on div "Received via SMS Finola Quinn Aug 01, 2025 at 6:41 PM i think she already got o…" at bounding box center [455, 222] width 440 height 61
click at [374, 207] on div "Received via SMS Finola Quinn Aug 01, 2025 at 6:41 PM i think she already got o…" at bounding box center [455, 222] width 440 height 61
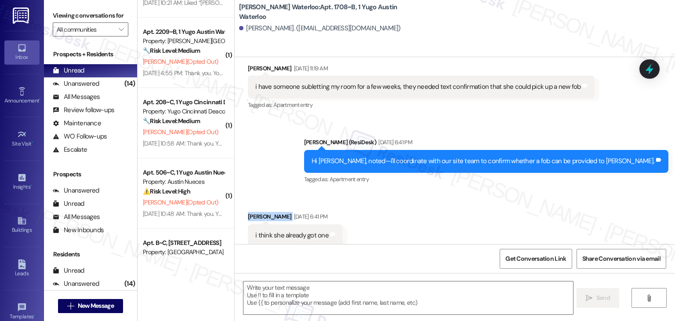
click at [374, 207] on div "Received via SMS Finola Quinn Aug 01, 2025 at 6:41 PM i think she already got o…" at bounding box center [455, 222] width 440 height 61
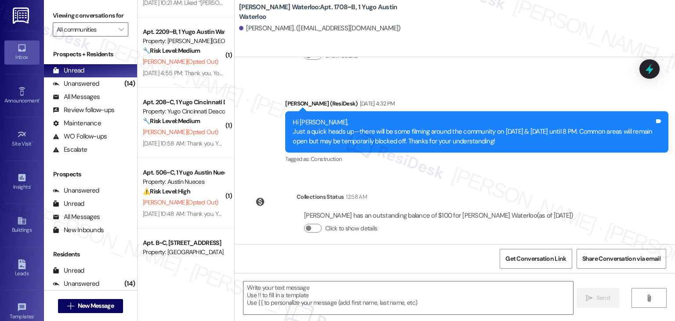
click at [427, 166] on div "Survey, sent via SMS Residesk Automated Survey Mar 31, 2025 at 11:38 AM This me…" at bounding box center [455, 150] width 440 height 187
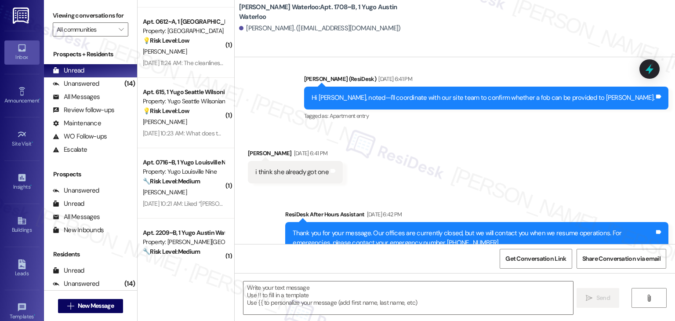
scroll to position [747, 0]
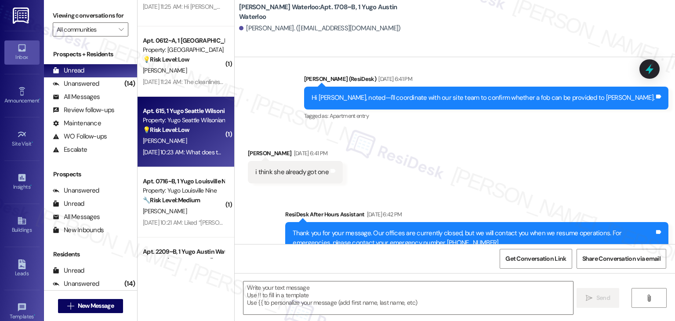
click at [193, 140] on div "J. Mahana" at bounding box center [183, 140] width 83 height 11
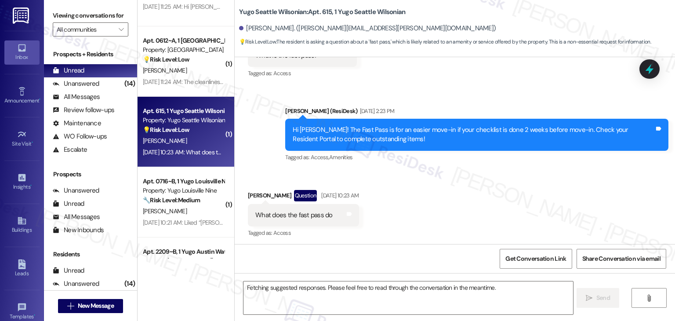
scroll to position [291, 0]
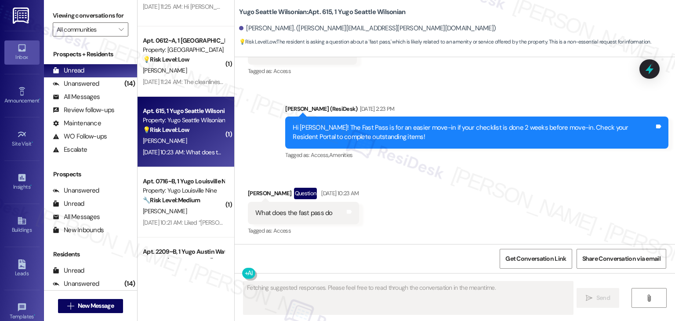
click at [455, 199] on div "Received via SMS James Mahana Question Aug 29, 2025 at 10:23 AM What does the f…" at bounding box center [455, 206] width 440 height 76
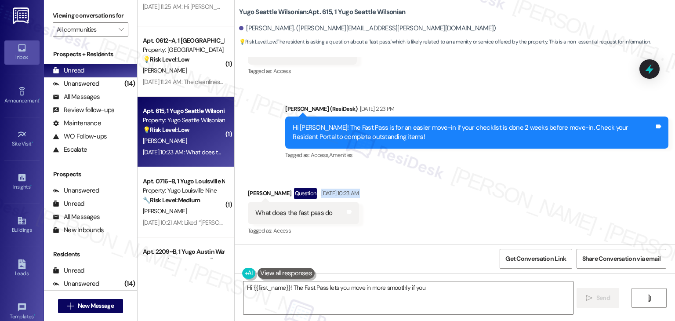
click at [455, 199] on div "Received via SMS James Mahana Question Aug 29, 2025 at 10:23 AM What does the f…" at bounding box center [455, 206] width 440 height 76
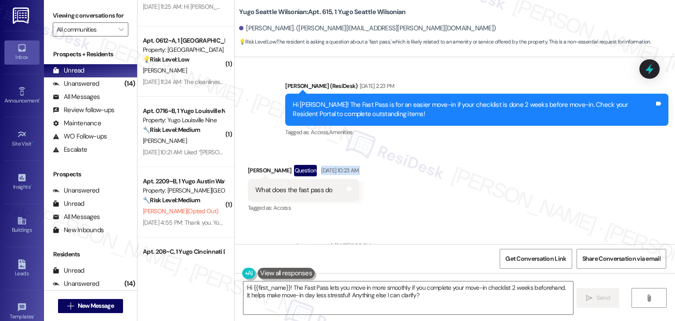
scroll to position [300, 0]
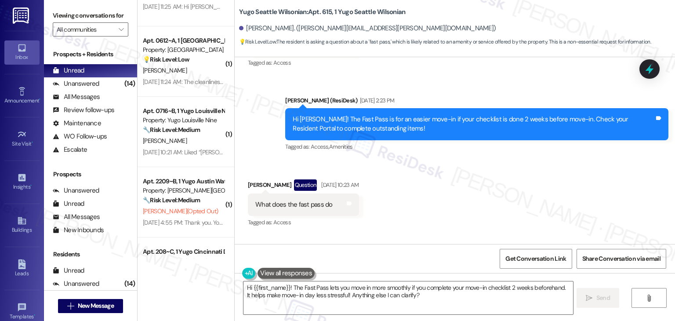
click at [453, 199] on div "Received via SMS James Mahana Question Aug 29, 2025 at 10:23 AM What does the f…" at bounding box center [455, 197] width 440 height 76
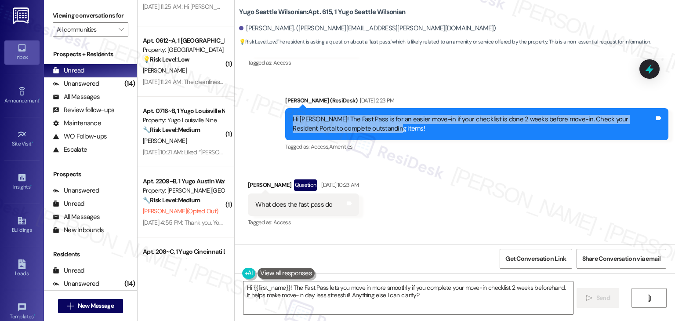
drag, startPoint x: 384, startPoint y: 132, endPoint x: 276, endPoint y: 119, distance: 108.8
click at [279, 119] on div "Sent via SMS Sarah (ResiDesk) Aug 19, 2025 at 2:23 PM Hi James! The Fast Pass i…" at bounding box center [477, 124] width 396 height 70
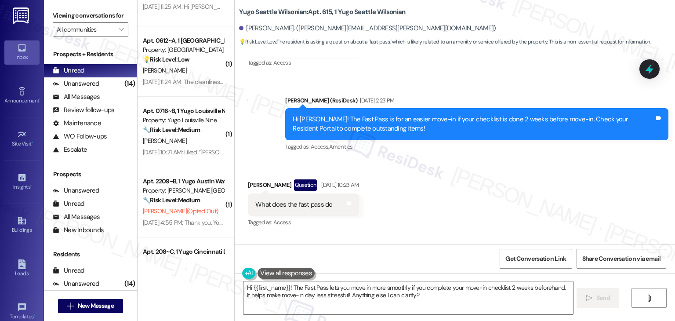
click at [446, 183] on div "Received via SMS James Mahana Question Aug 29, 2025 at 10:23 AM What does the f…" at bounding box center [455, 197] width 440 height 76
drag, startPoint x: 326, startPoint y: 300, endPoint x: 365, endPoint y: 300, distance: 39.1
click at [326, 300] on textarea "Hi {{first_name}}! The Fast Pass lets you move in more smoothly if you complete…" at bounding box center [407, 297] width 329 height 33
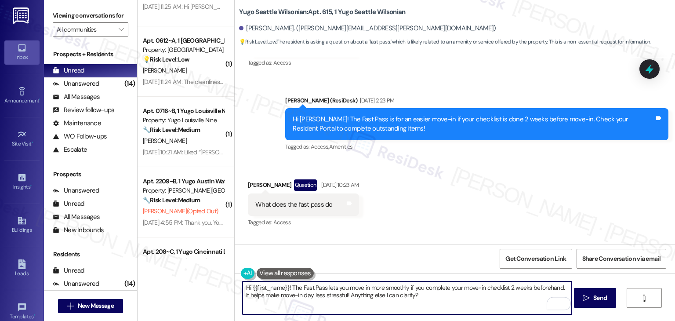
drag, startPoint x: 418, startPoint y: 293, endPoint x: 341, endPoint y: 294, distance: 76.9
click at [341, 294] on textarea "Hi {{first_name}}! The Fast Pass lets you move in more smoothly if you complete…" at bounding box center [407, 297] width 329 height 33
paste textarea "Let us know if there's anything else we can assist you with!"
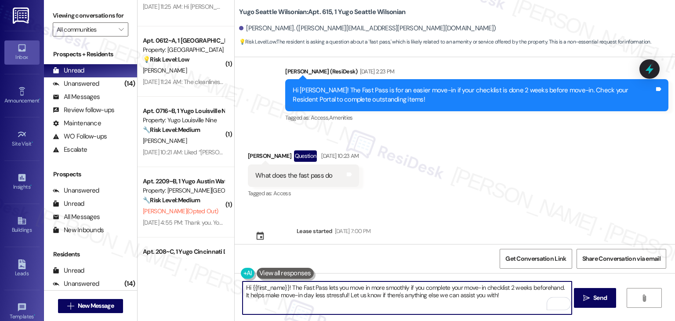
scroll to position [344, 0]
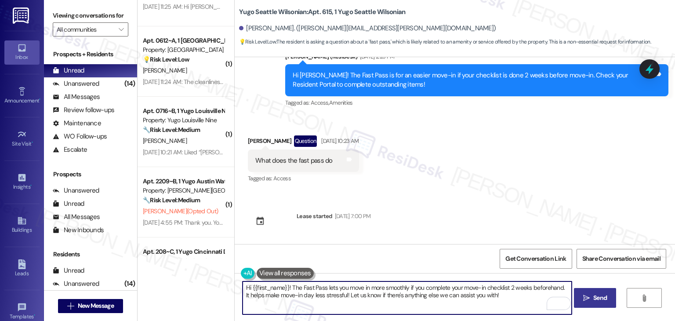
type textarea "Hi {{first_name}}! The Fast Pass lets you move in more smoothly if you complete…"
click at [604, 299] on span "Send" at bounding box center [600, 297] width 14 height 9
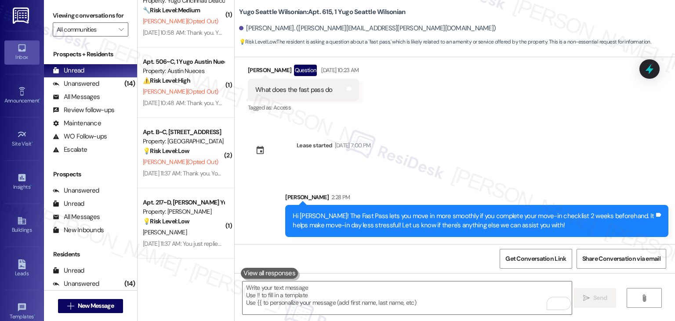
scroll to position [1054, 0]
